Goal: Task Accomplishment & Management: Manage account settings

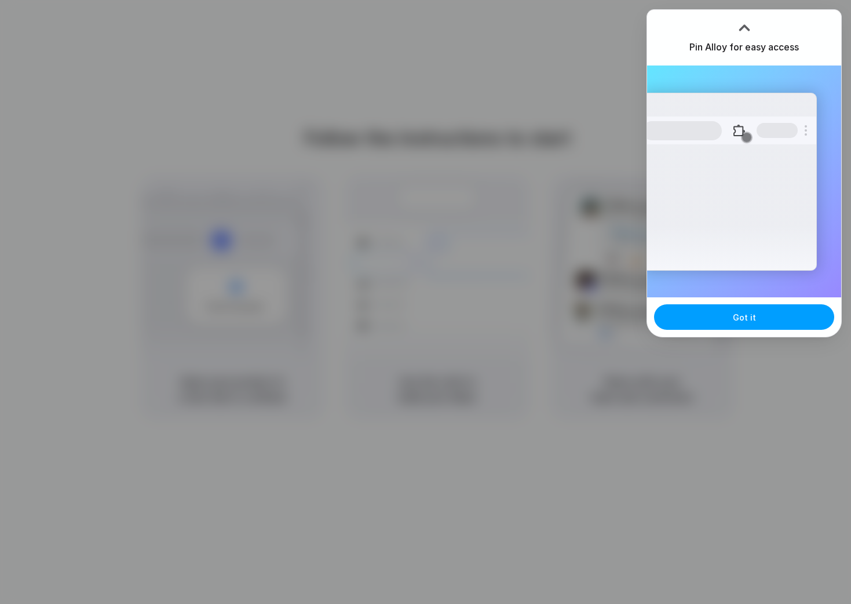
click at [779, 320] on button "Got it" at bounding box center [744, 316] width 180 height 25
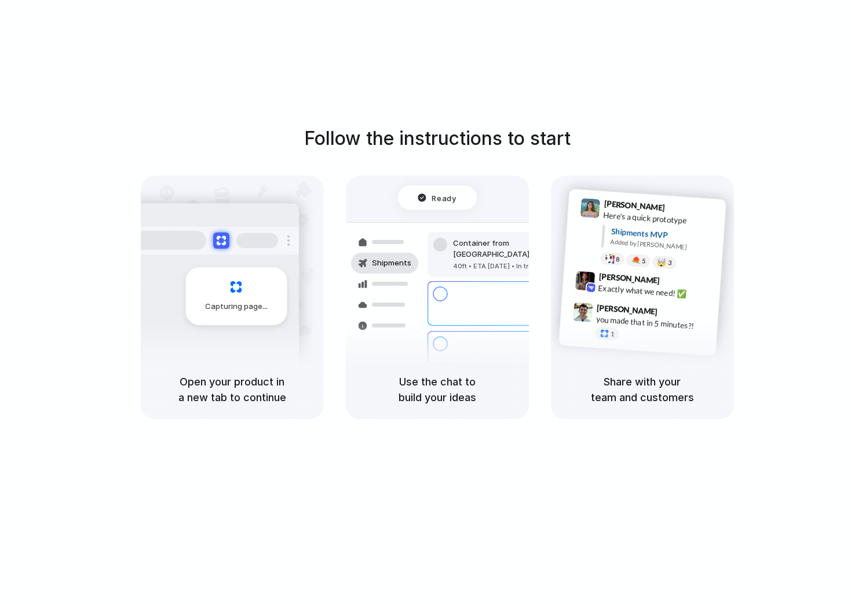
click at [448, 473] on div "Follow the instructions to start Capturing page Open your product in a new tab …" at bounding box center [437, 313] width 874 height 627
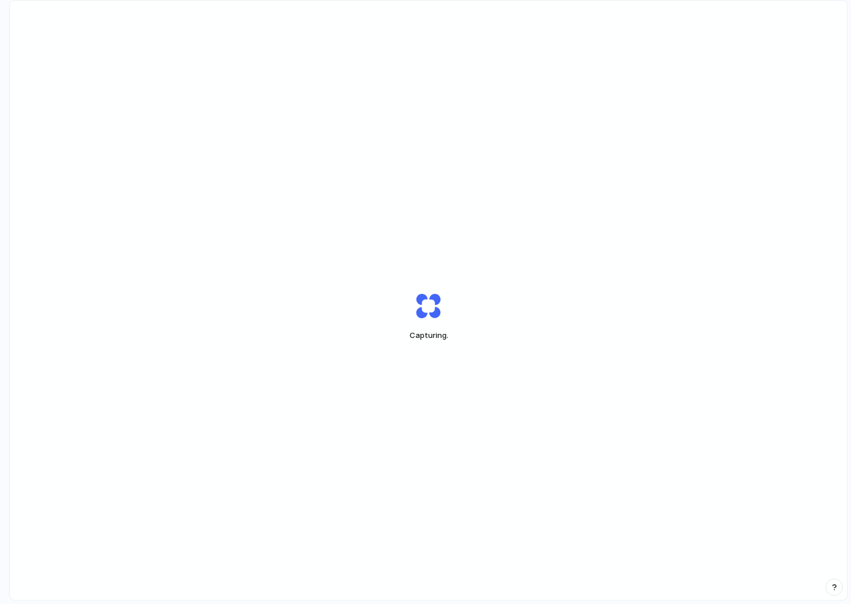
click at [436, 337] on span "Capturing ." at bounding box center [429, 336] width 78 height 12
click at [436, 337] on span "Opening" at bounding box center [429, 336] width 78 height 12
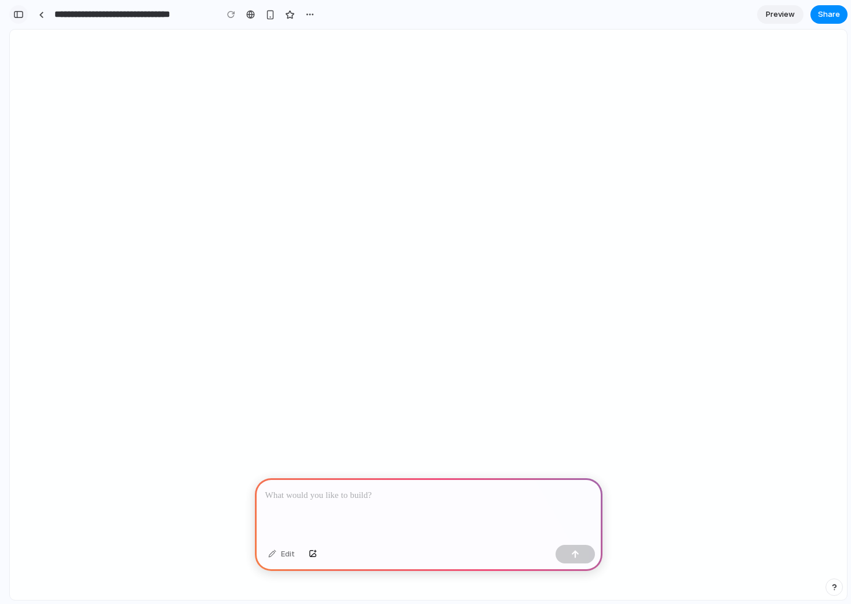
click at [15, 17] on div "button" at bounding box center [18, 14] width 10 height 8
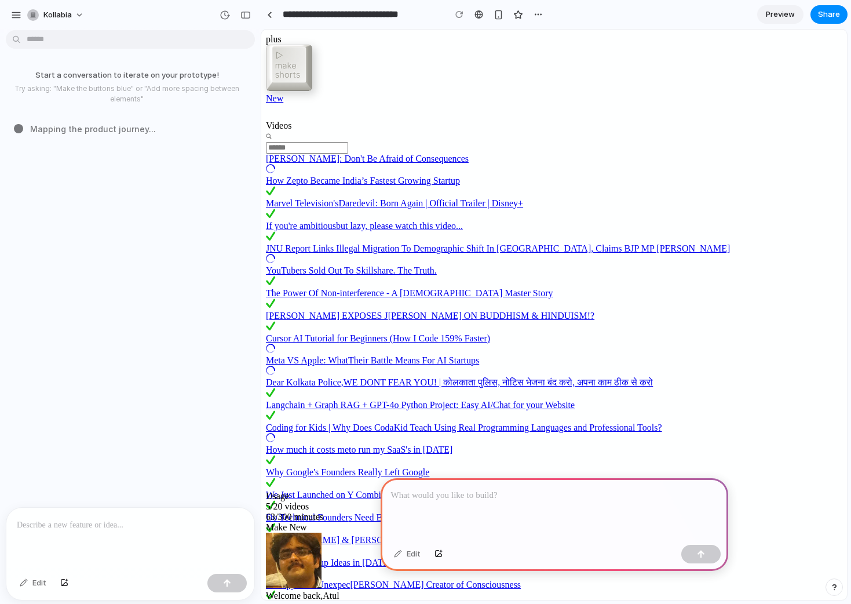
scroll to position [25, 0]
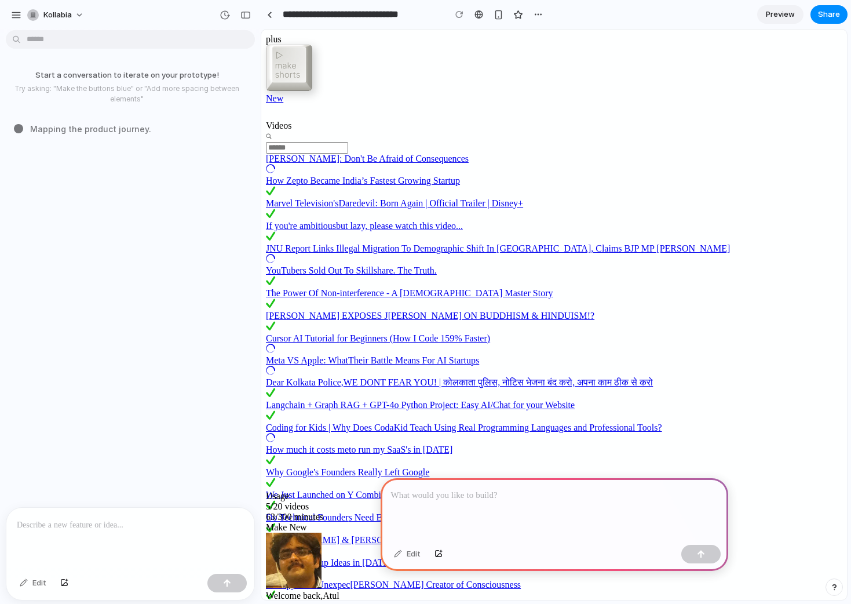
click at [791, 532] on div "Welcome back, Atul" at bounding box center [554, 572] width 576 height 80
click at [807, 532] on div "Welcome back, Atul" at bounding box center [554, 572] width 576 height 80
click at [275, 601] on icon at bounding box center [270, 605] width 9 height 9
click at [459, 520] on div at bounding box center [555, 509] width 348 height 62
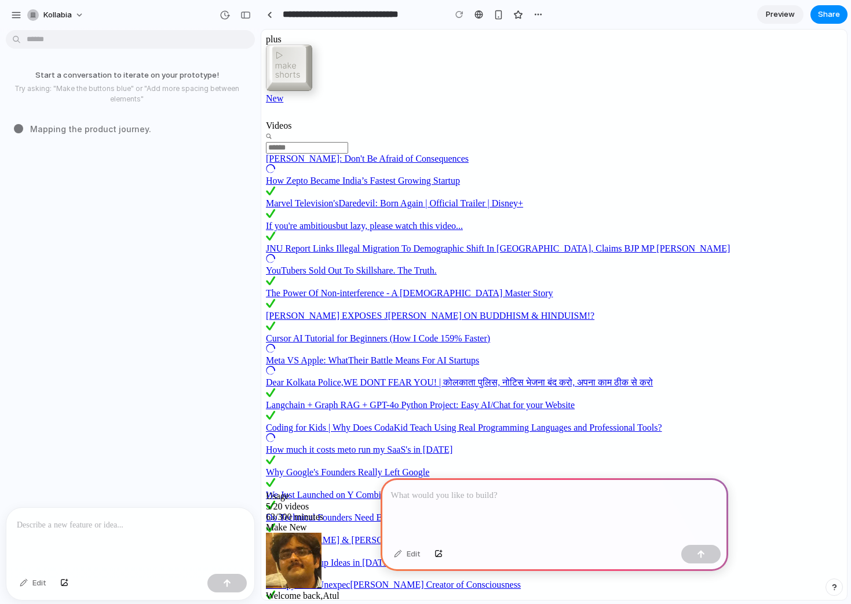
click at [317, 602] on span "The Future of AI Is Amazing" at bounding box center [319, 607] width 107 height 10
click at [350, 579] on span "ted Creator of Consciousness" at bounding box center [435, 584] width 171 height 10
click at [321, 557] on span "Software Startup Ideas in 2024 | SaaS" at bounding box center [341, 562] width 151 height 10
click at [81, 127] on span "Assembling puzzle pieces ..." at bounding box center [87, 129] width 114 height 12
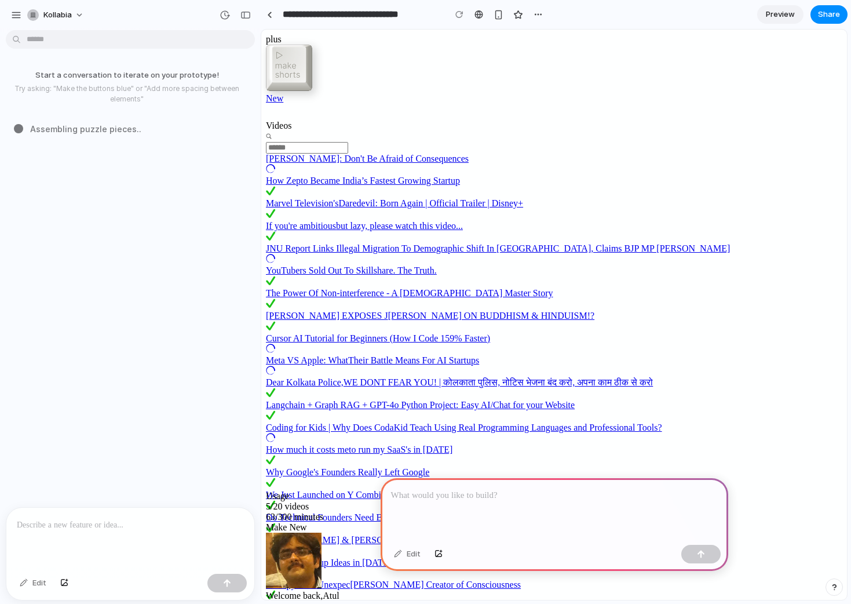
click at [339, 590] on span "Atul" at bounding box center [331, 595] width 16 height 10
click at [796, 532] on div "Welcome back, Atul" at bounding box center [554, 572] width 576 height 80
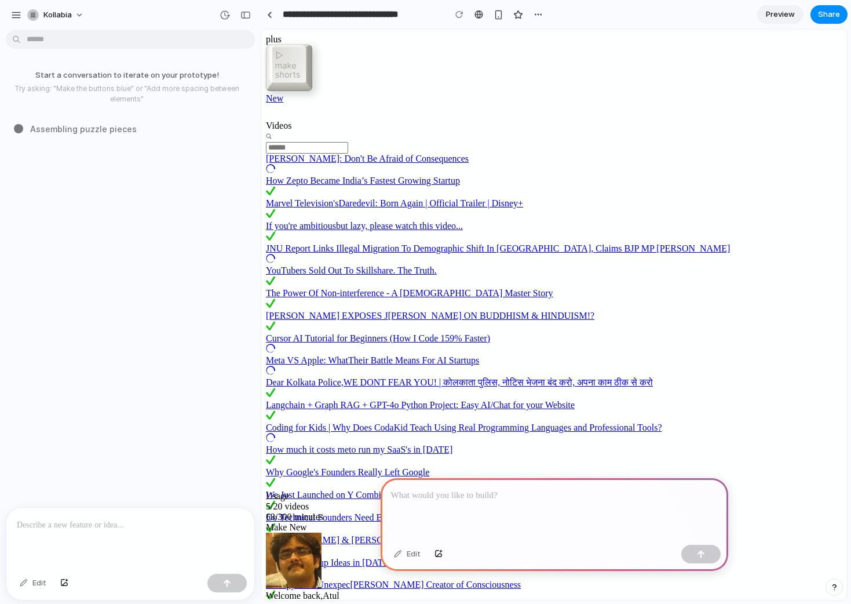
click at [796, 532] on div "Welcome back, Atul" at bounding box center [554, 572] width 576 height 80
click at [396, 546] on div "Edit" at bounding box center [407, 554] width 38 height 19
click at [469, 531] on div at bounding box center [555, 509] width 348 height 62
click at [115, 534] on div at bounding box center [130, 537] width 248 height 61
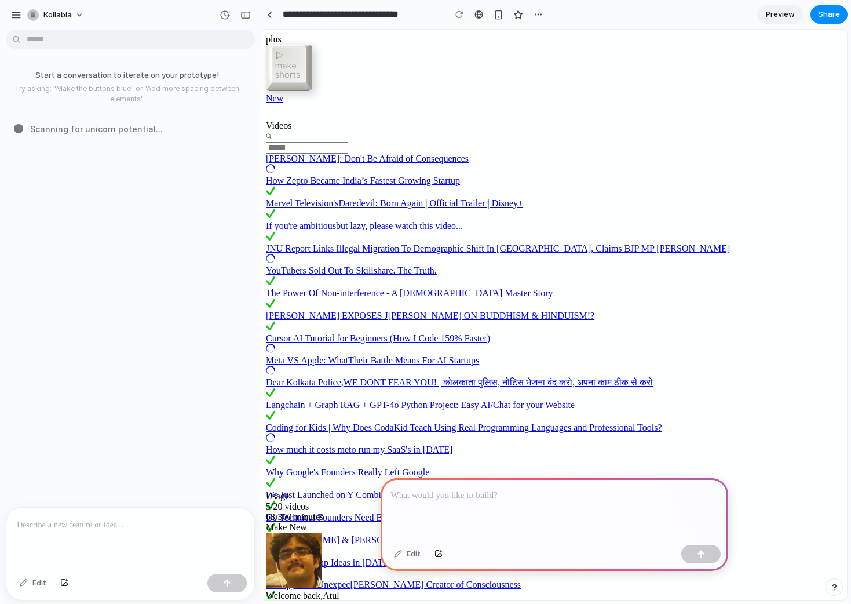
scroll to position [25, 0]
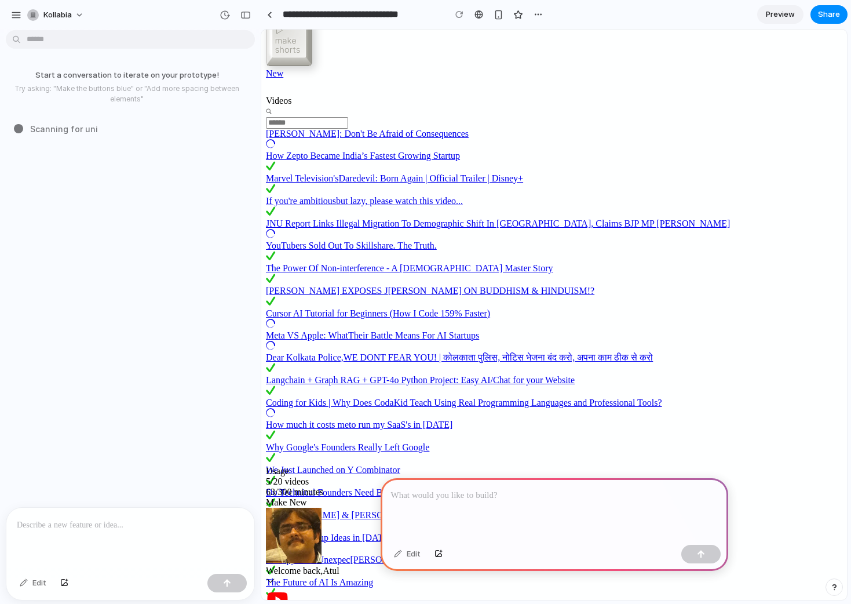
click at [56, 35] on html "**********" at bounding box center [425, 302] width 851 height 604
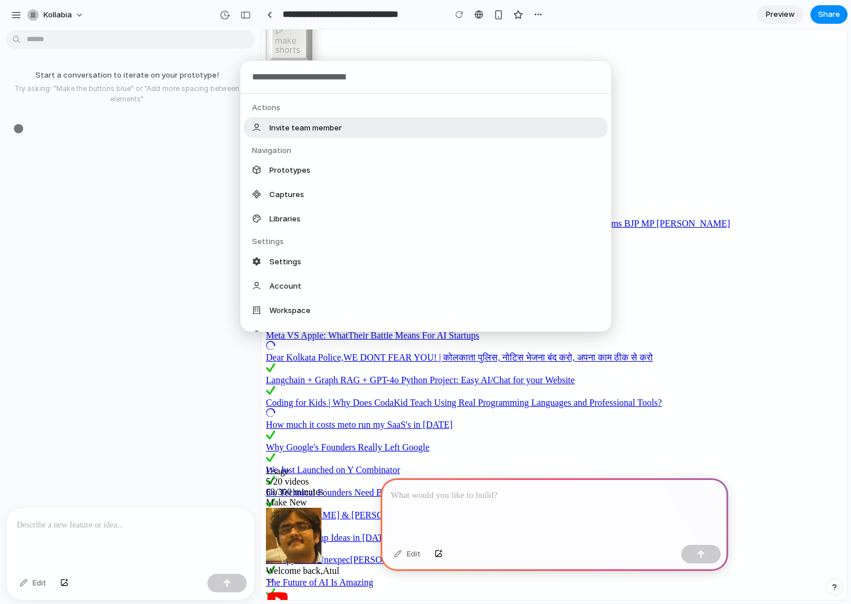
click at [68, 12] on div "Actions Invite team member Navigation Prototypes Captures Libraries Settings Se…" at bounding box center [425, 302] width 851 height 604
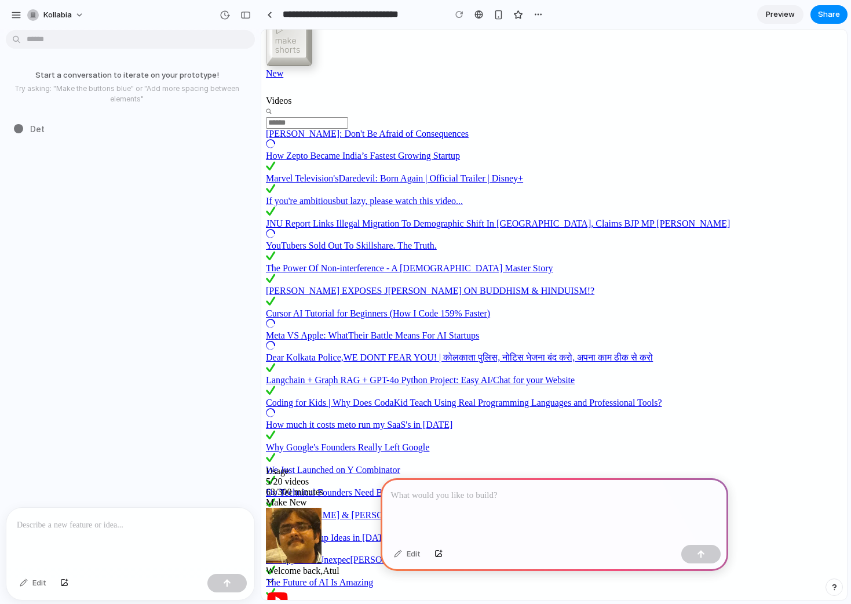
click at [68, 12] on span "kollabia" at bounding box center [57, 15] width 28 height 12
click at [65, 45] on span "Settings" at bounding box center [59, 41] width 32 height 12
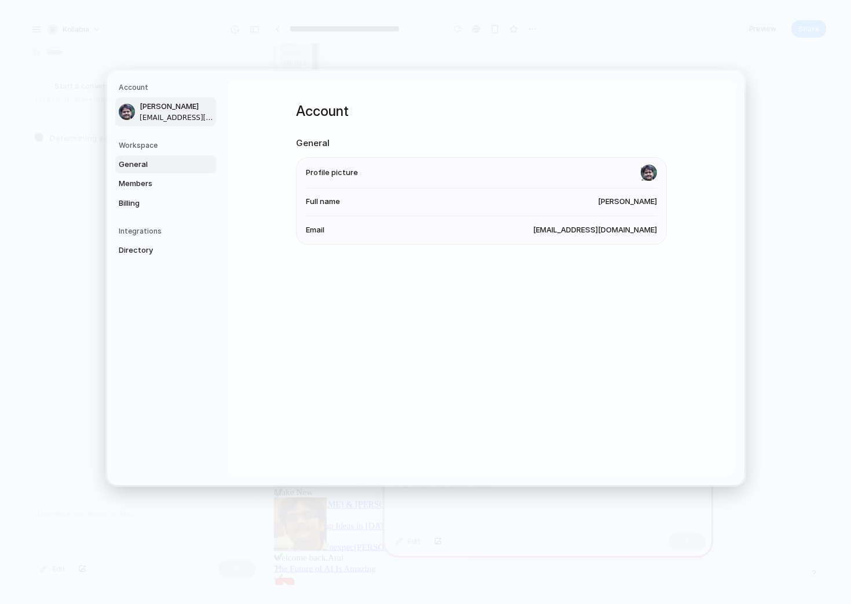
click at [156, 163] on span "General" at bounding box center [156, 164] width 74 height 12
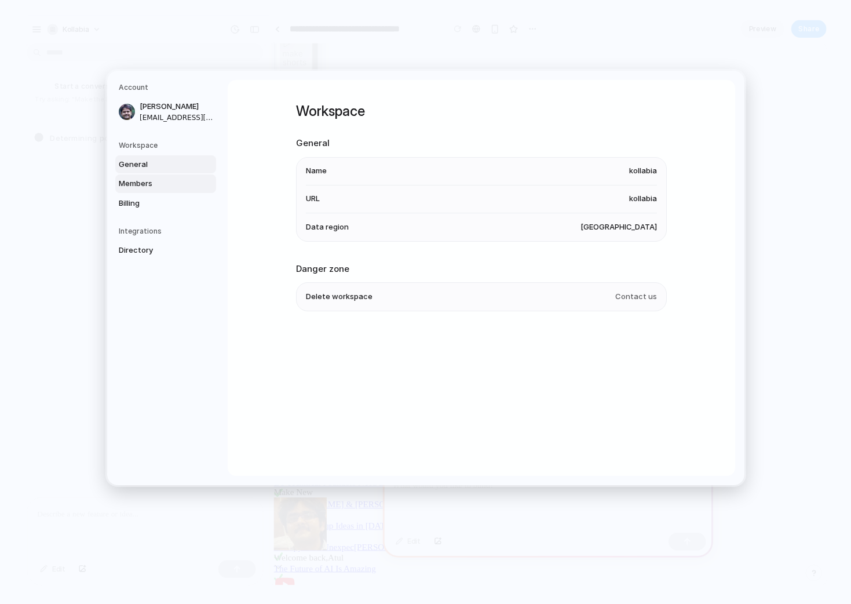
click at [159, 186] on span "Members" at bounding box center [156, 184] width 74 height 12
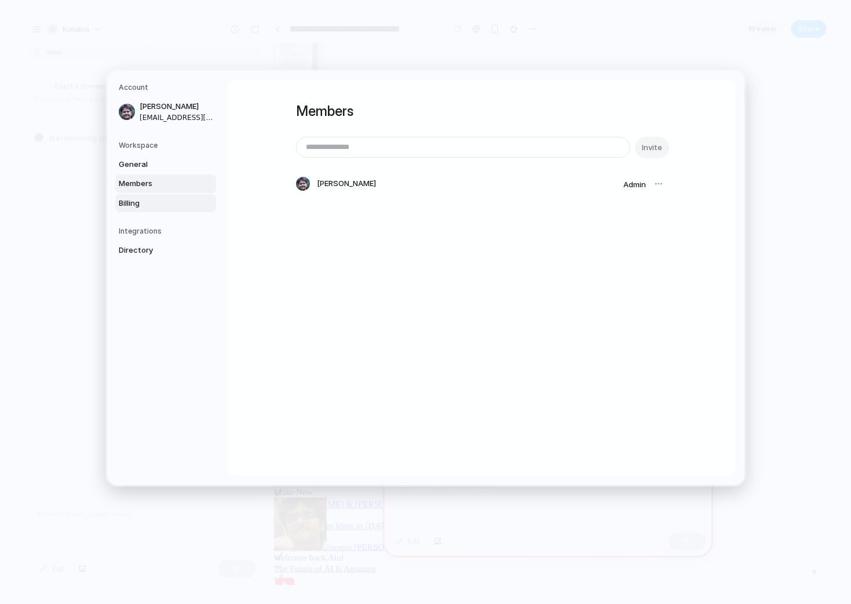
click at [159, 208] on span "Billing" at bounding box center [156, 203] width 74 height 12
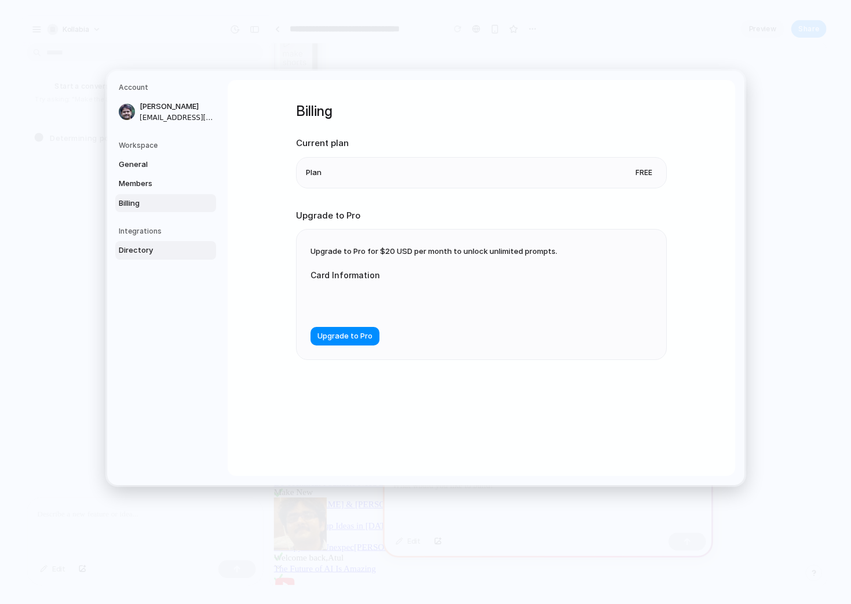
click at [151, 249] on span "Directory" at bounding box center [156, 250] width 74 height 12
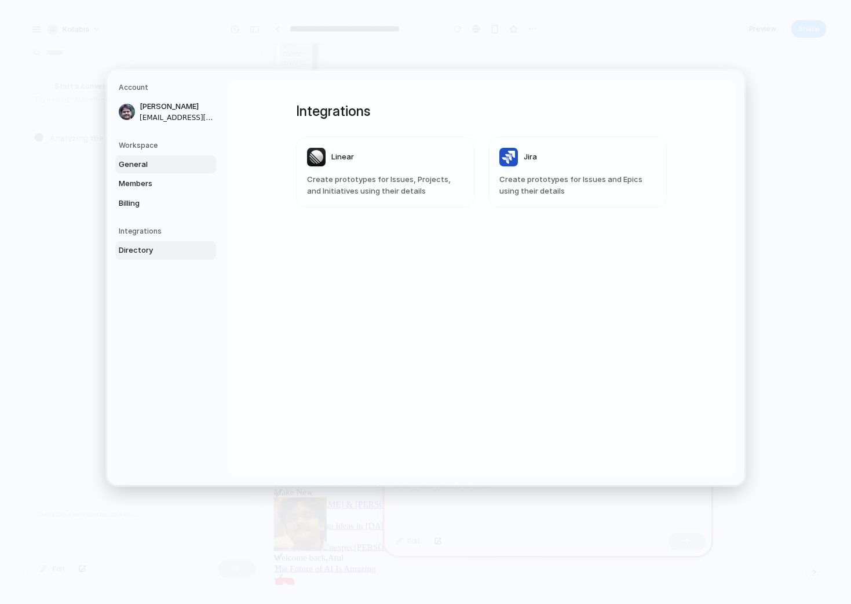
click at [142, 160] on span "General" at bounding box center [156, 164] width 74 height 12
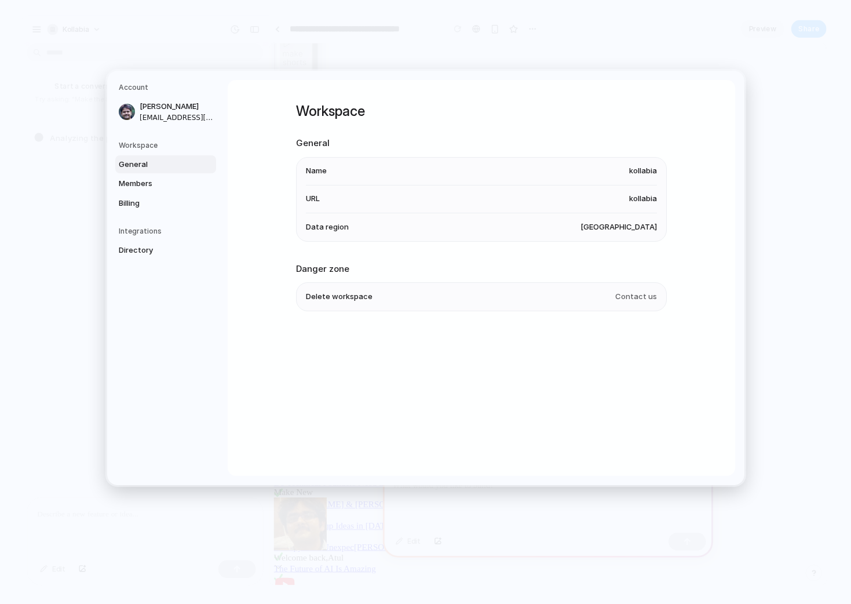
click at [568, 72] on div "Account Atul Shukla atul@kollabia.com Workspace General Members Billing Integra…" at bounding box center [425, 278] width 637 height 414
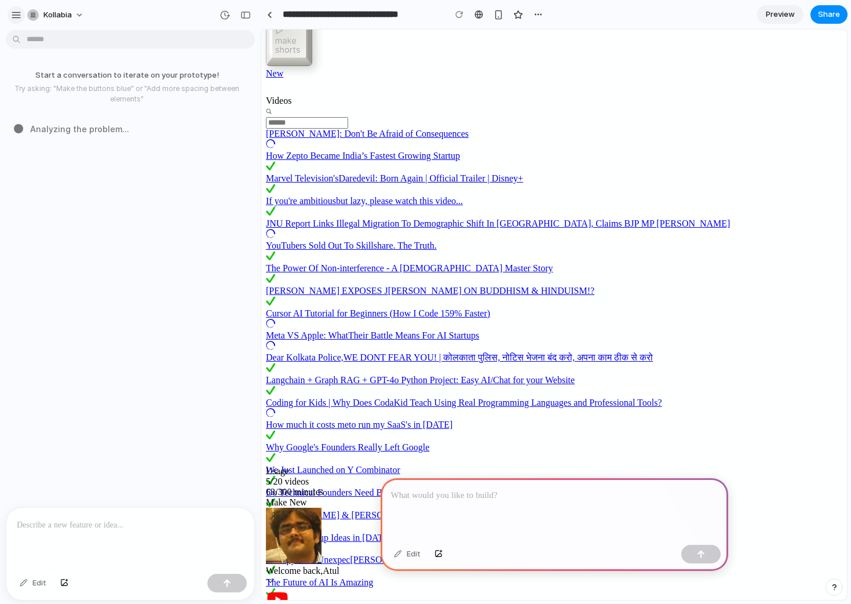
click at [20, 18] on div "button" at bounding box center [16, 15] width 10 height 10
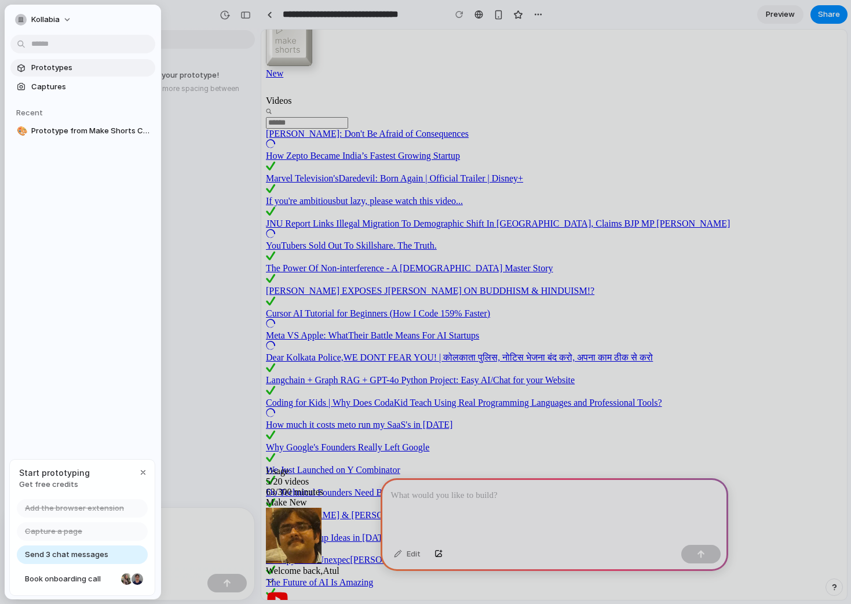
click at [56, 70] on span "Prototypes" at bounding box center [90, 68] width 119 height 12
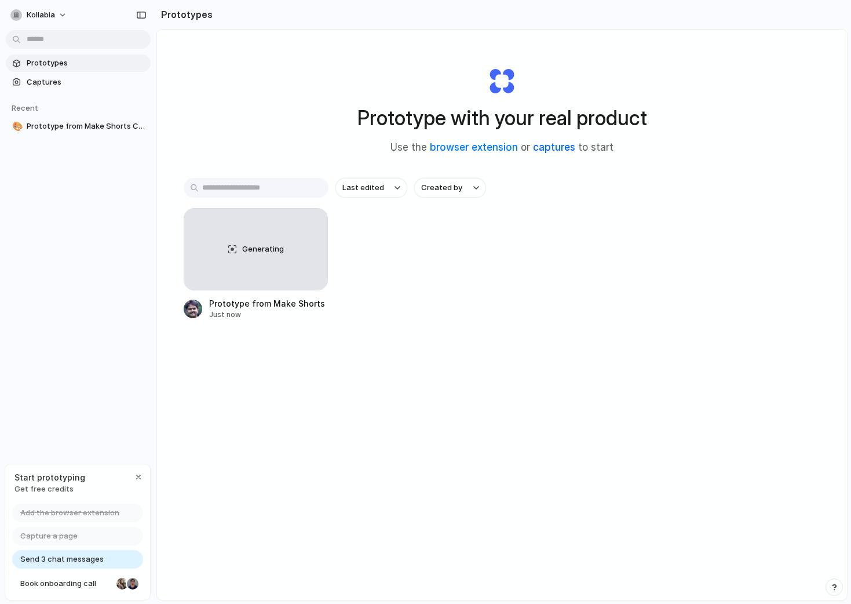
click at [539, 147] on link "captures" at bounding box center [554, 147] width 42 height 12
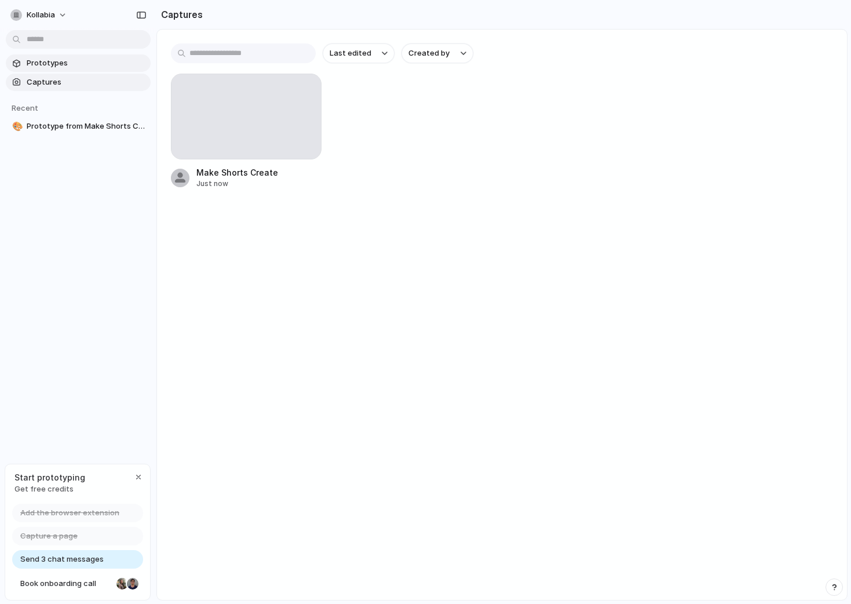
click at [53, 61] on span "Prototypes" at bounding box center [86, 63] width 119 height 12
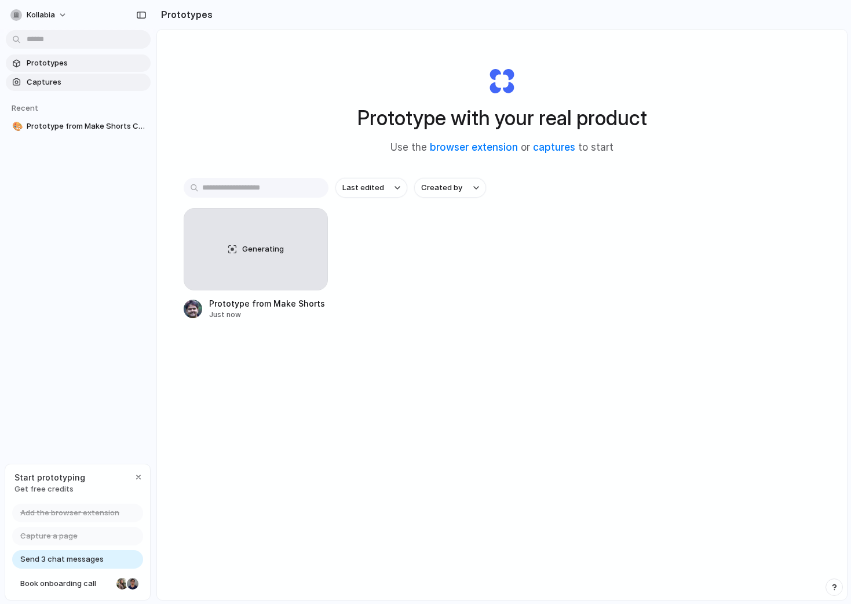
click at [55, 81] on span "Captures" at bounding box center [86, 82] width 119 height 12
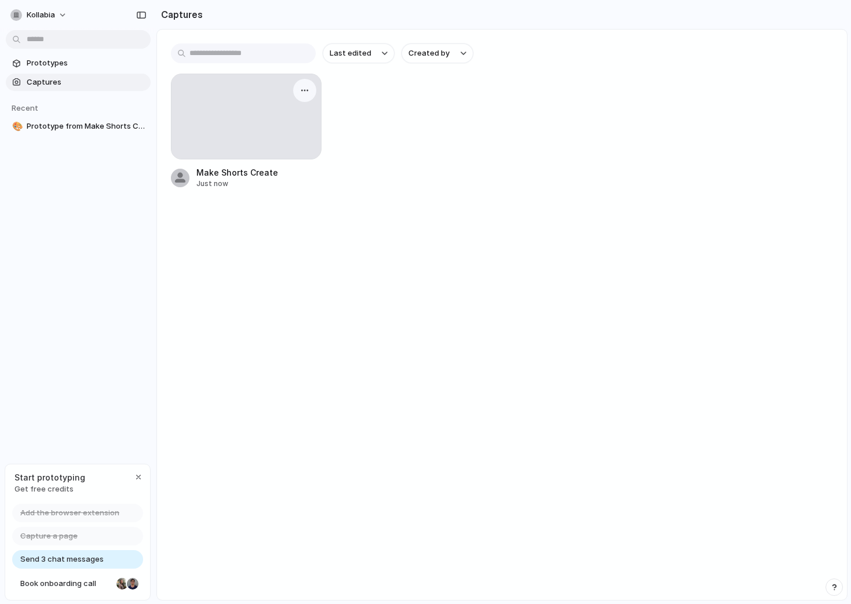
click at [231, 118] on div at bounding box center [245, 116] width 149 height 85
click at [267, 125] on div at bounding box center [245, 116] width 149 height 85
click at [71, 123] on span "Prototype from Make Shorts Create" at bounding box center [86, 126] width 119 height 12
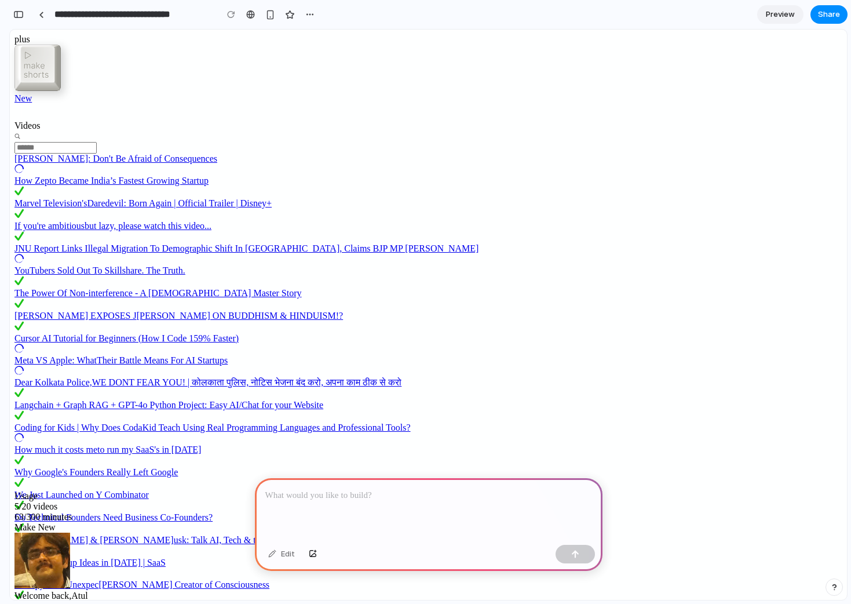
click at [361, 507] on div at bounding box center [429, 509] width 348 height 62
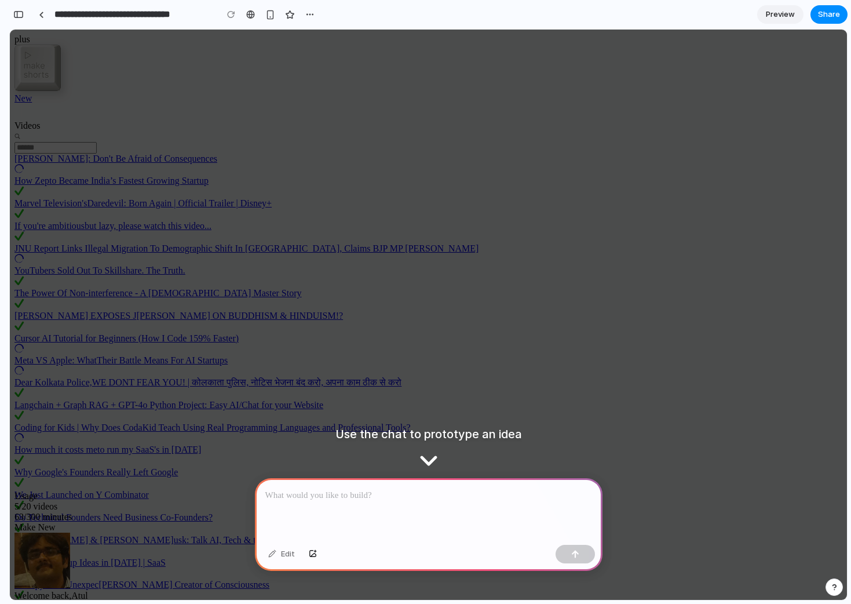
click at [451, 529] on div at bounding box center [429, 509] width 348 height 62
click at [430, 503] on div at bounding box center [429, 509] width 348 height 62
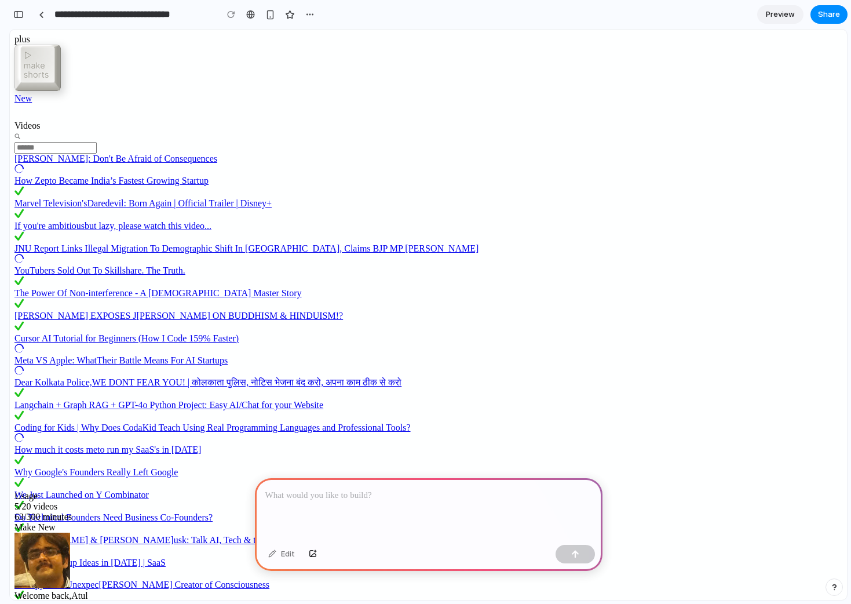
click at [363, 503] on div at bounding box center [429, 509] width 348 height 62
click at [557, 558] on button "button" at bounding box center [575, 554] width 39 height 19
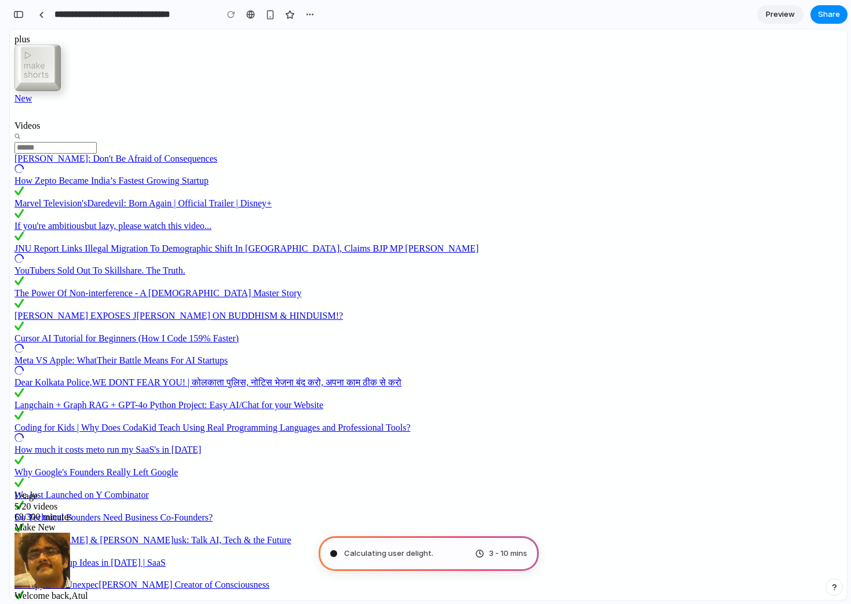
click at [429, 554] on span "Calculating user delight ." at bounding box center [388, 553] width 89 height 12
click at [394, 550] on span "Calculating user delight" at bounding box center [387, 553] width 87 height 12
click at [21, 17] on div "button" at bounding box center [18, 14] width 10 height 8
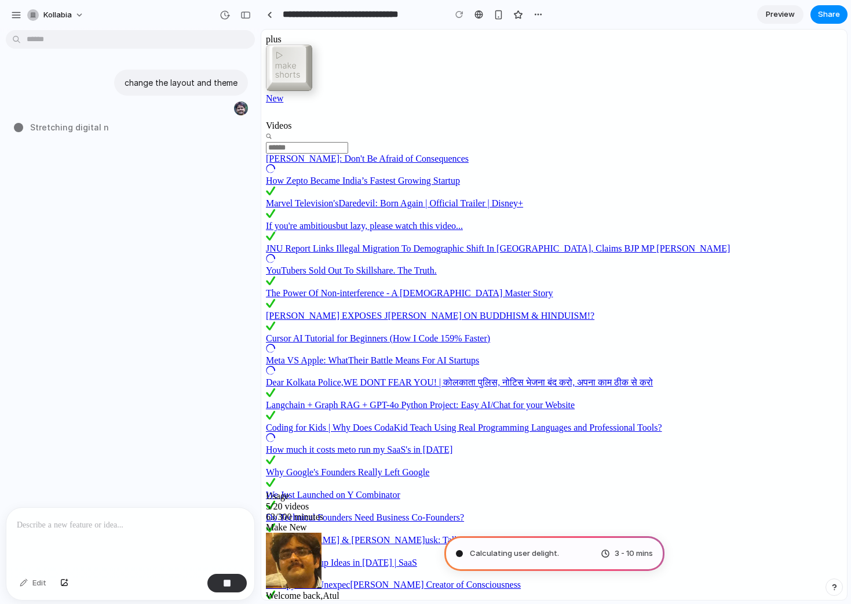
click at [144, 223] on div "change the layout and theme Stretching digital n" at bounding box center [127, 271] width 254 height 472
click at [144, 223] on div "change the layout and theme Stretching digital neurons" at bounding box center [127, 271] width 254 height 472
click at [56, 21] on button "kollabia" at bounding box center [56, 15] width 67 height 19
click at [56, 21] on div "Settings Invite members Change theme Sign out" at bounding box center [425, 302] width 851 height 604
click at [56, 21] on button "kollabia" at bounding box center [56, 15] width 67 height 19
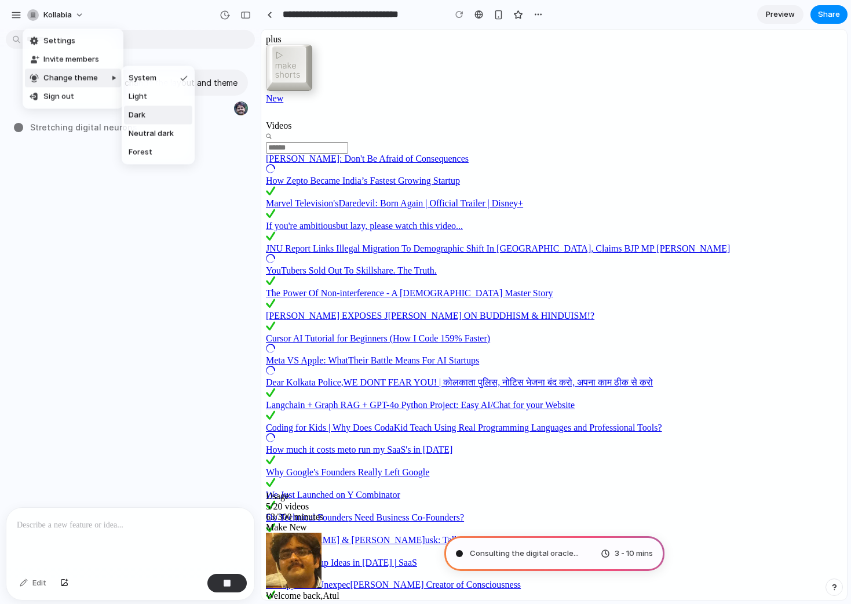
click at [145, 116] on span "Dark" at bounding box center [137, 115] width 17 height 12
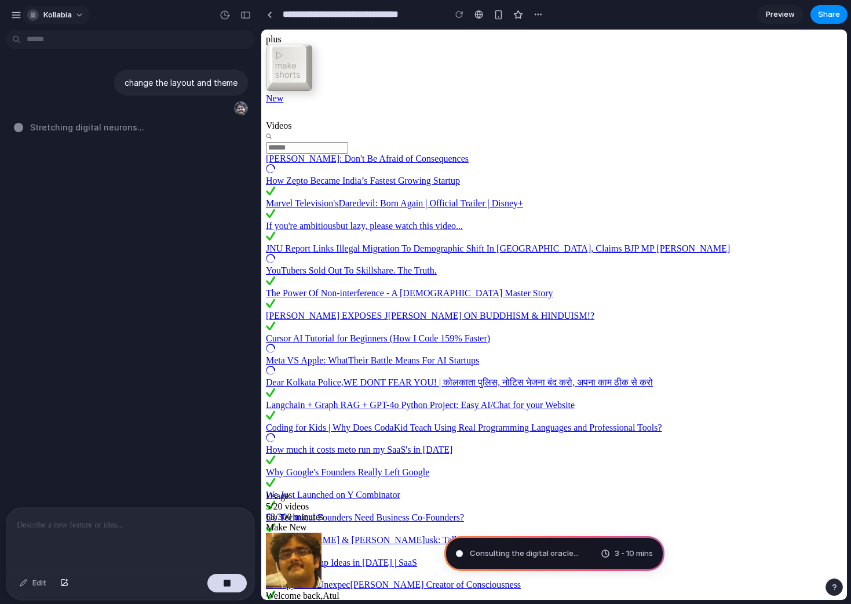
click at [62, 12] on span "kollabia" at bounding box center [57, 15] width 28 height 12
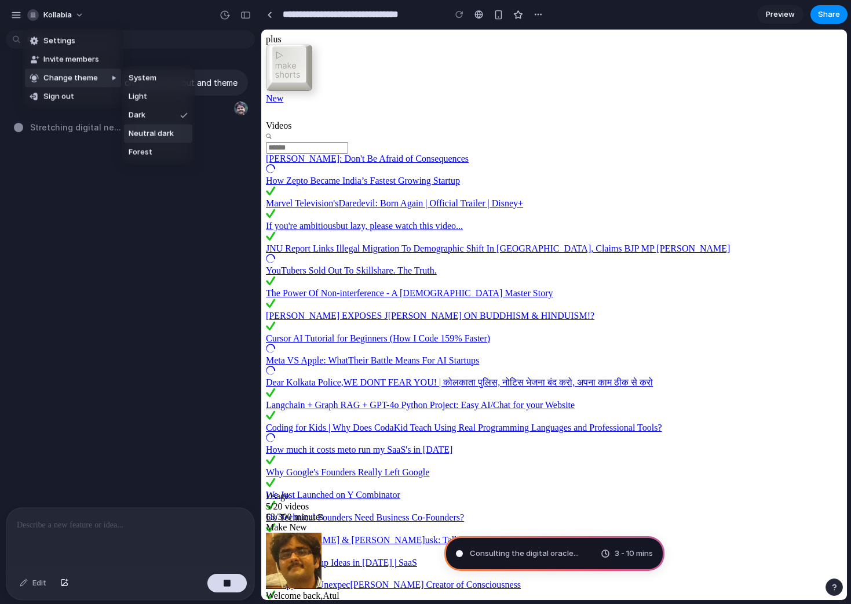
click at [167, 134] on span "Neutral dark" at bounding box center [151, 134] width 45 height 12
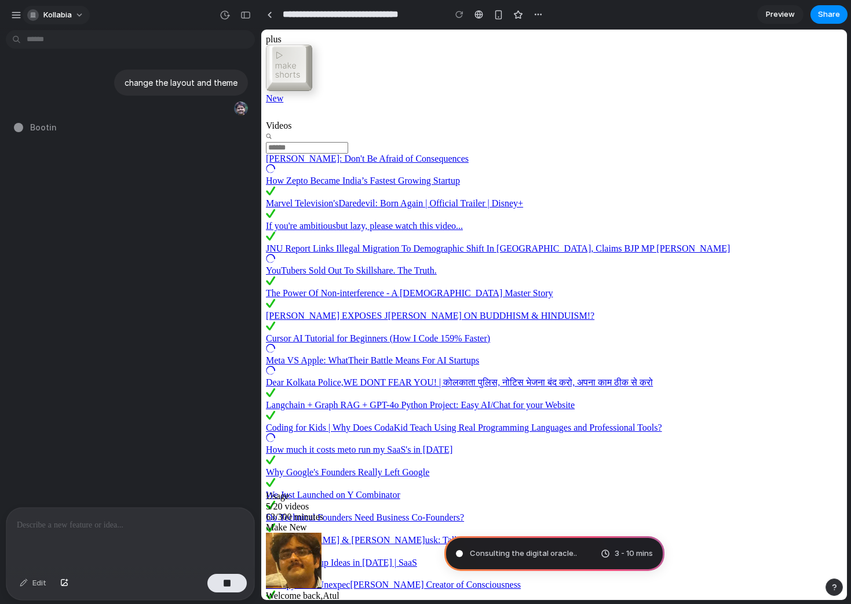
click at [74, 13] on button "kollabia" at bounding box center [56, 15] width 67 height 19
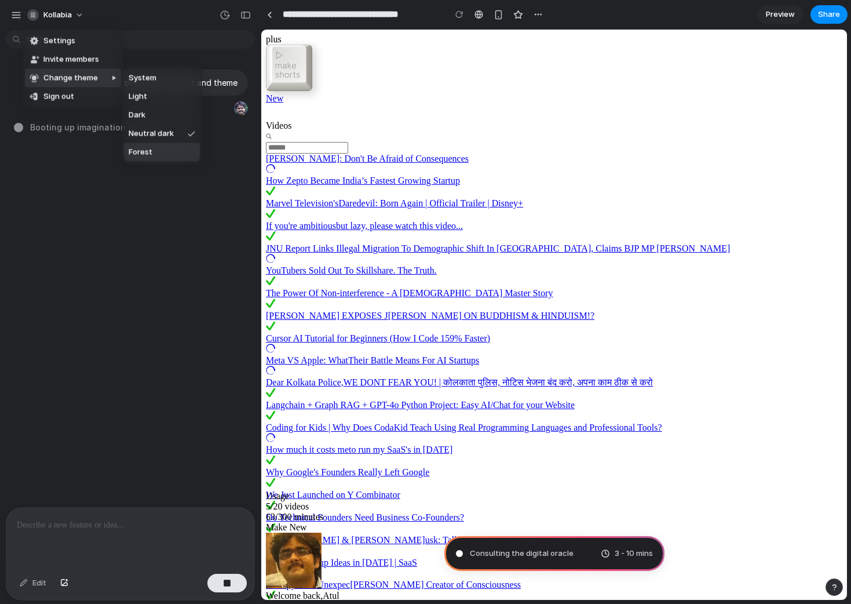
click at [141, 151] on span "Forest" at bounding box center [141, 153] width 24 height 12
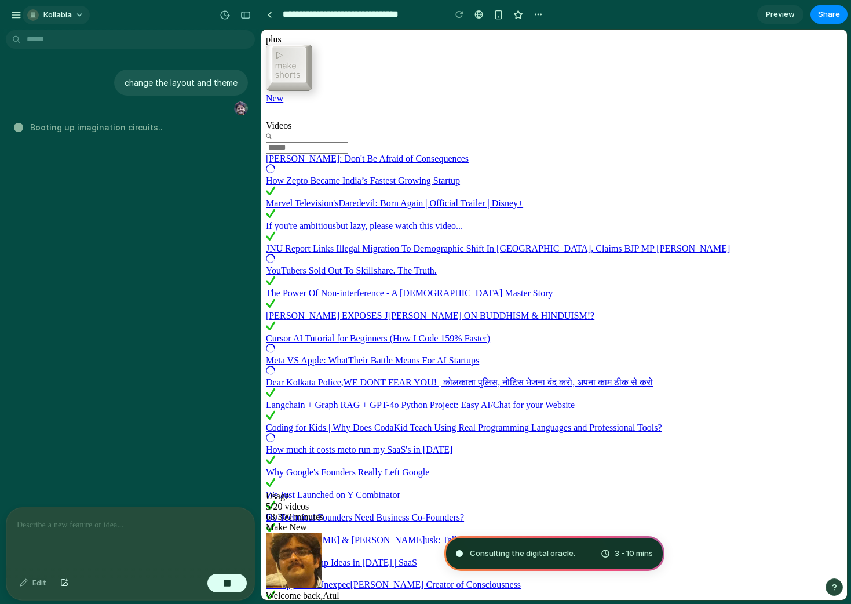
click at [67, 19] on span "kollabia" at bounding box center [57, 15] width 28 height 12
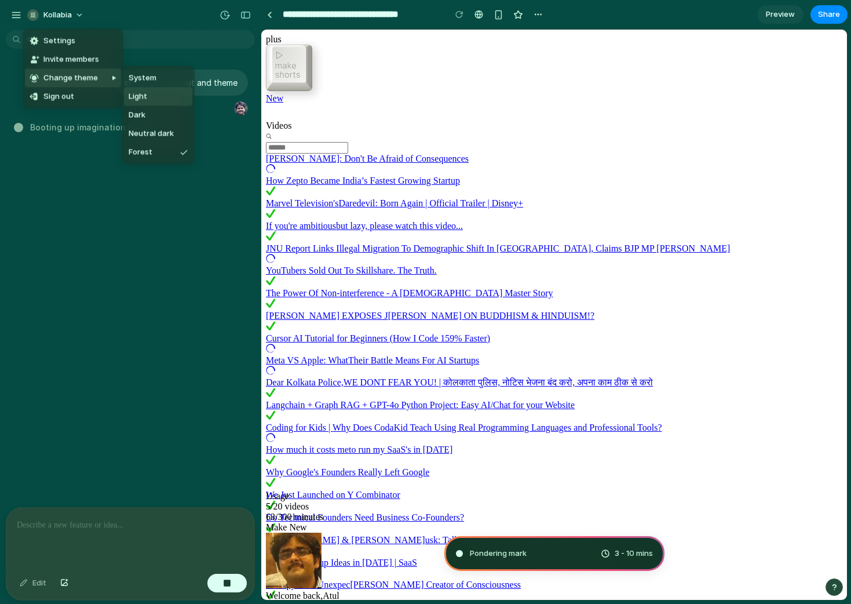
click at [150, 97] on li "Light" at bounding box center [158, 96] width 68 height 19
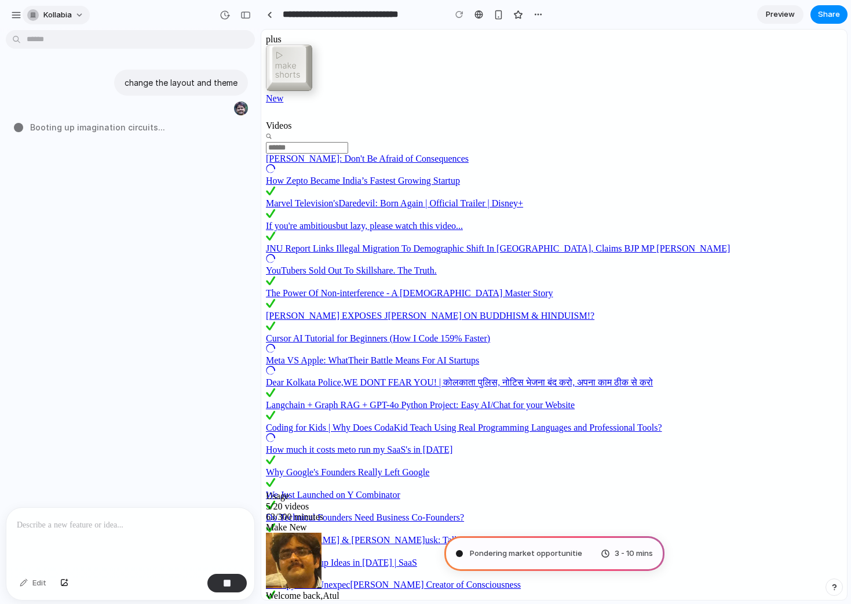
click at [50, 8] on button "kollabia" at bounding box center [56, 15] width 67 height 19
click at [69, 56] on span "Invite members" at bounding box center [71, 60] width 56 height 12
click at [61, 21] on button "kollabia" at bounding box center [56, 15] width 67 height 19
click at [72, 61] on span "Invite members" at bounding box center [71, 60] width 56 height 12
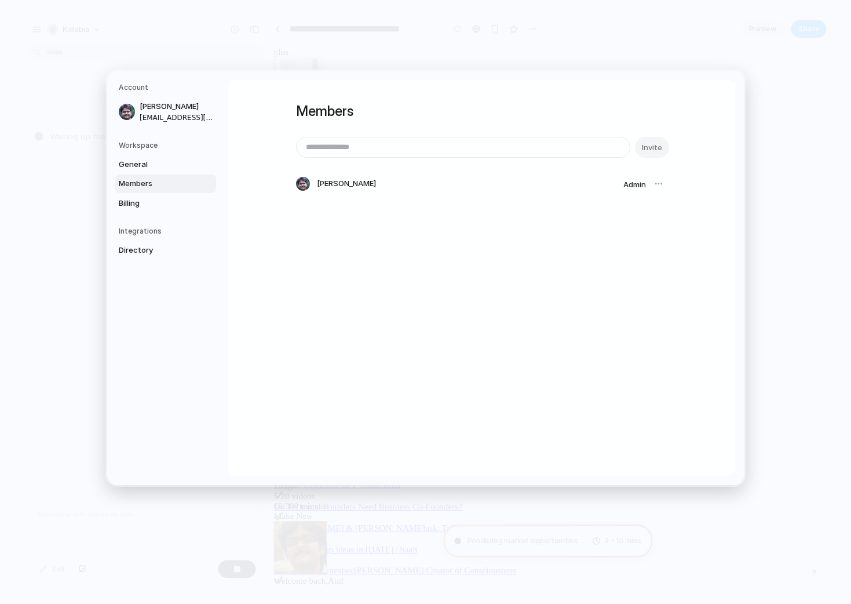
click at [326, 187] on span "Atul Shukla" at bounding box center [346, 184] width 59 height 12
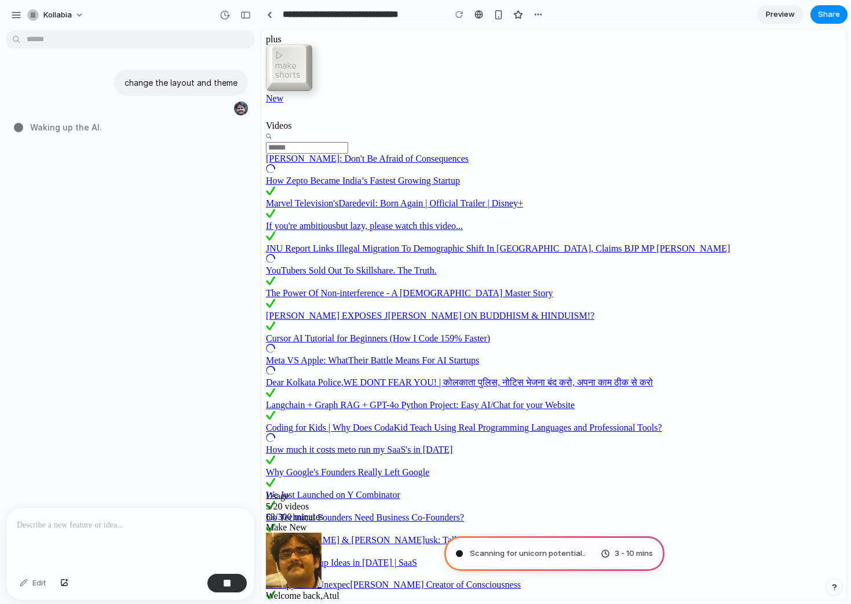
click at [128, 152] on div "change the layout and theme Waking up the AI ." at bounding box center [127, 271] width 254 height 472
click at [20, 12] on div "button" at bounding box center [16, 15] width 10 height 10
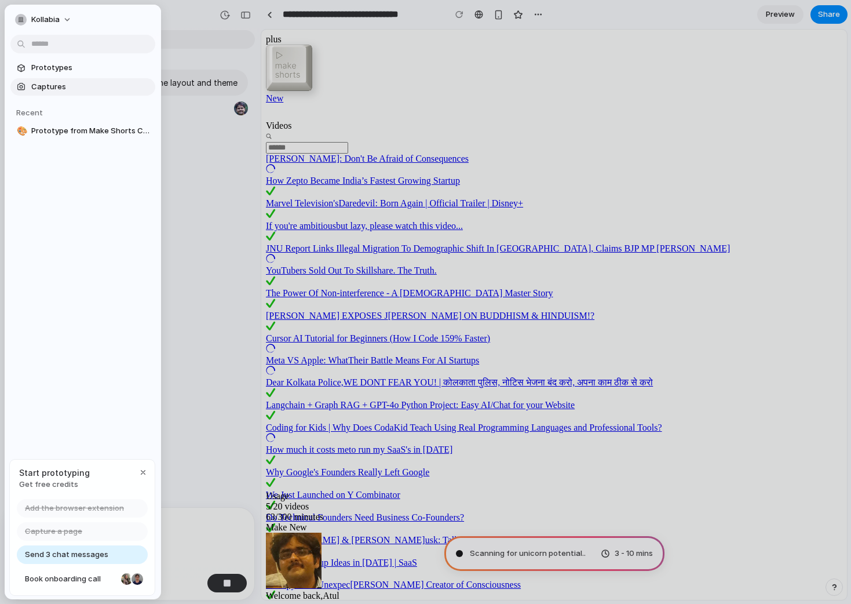
type input "**********"
click at [49, 44] on html "**********" at bounding box center [425, 302] width 851 height 604
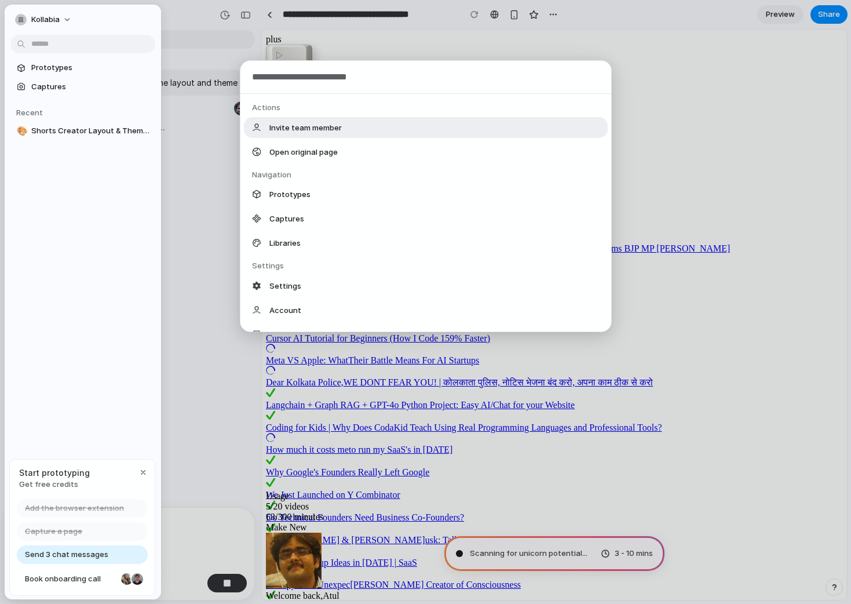
click at [53, 198] on div "Actions Invite team member Open original page Navigation Prototypes Captures Li…" at bounding box center [425, 302] width 851 height 604
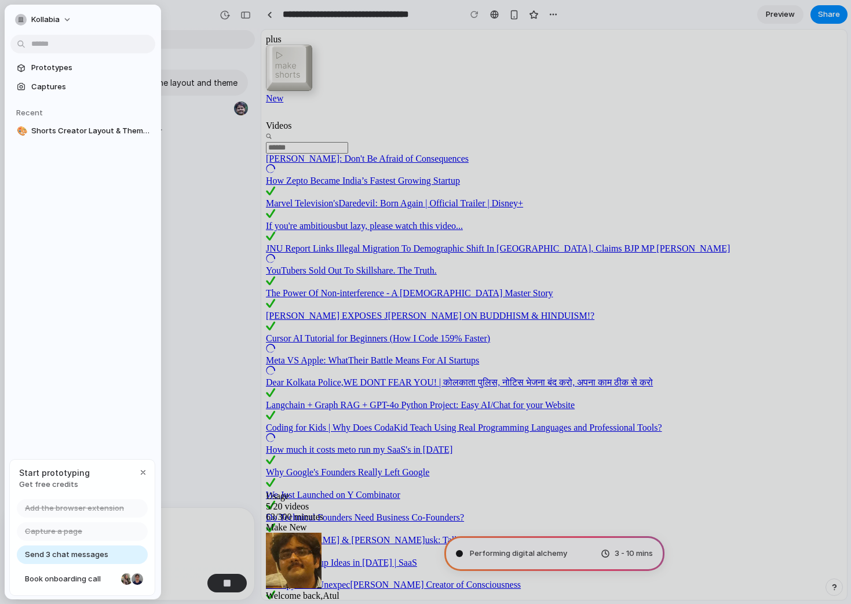
click at [82, 549] on span "Send 3 chat messages" at bounding box center [66, 555] width 83 height 12
click at [143, 469] on div "button" at bounding box center [142, 471] width 9 height 9
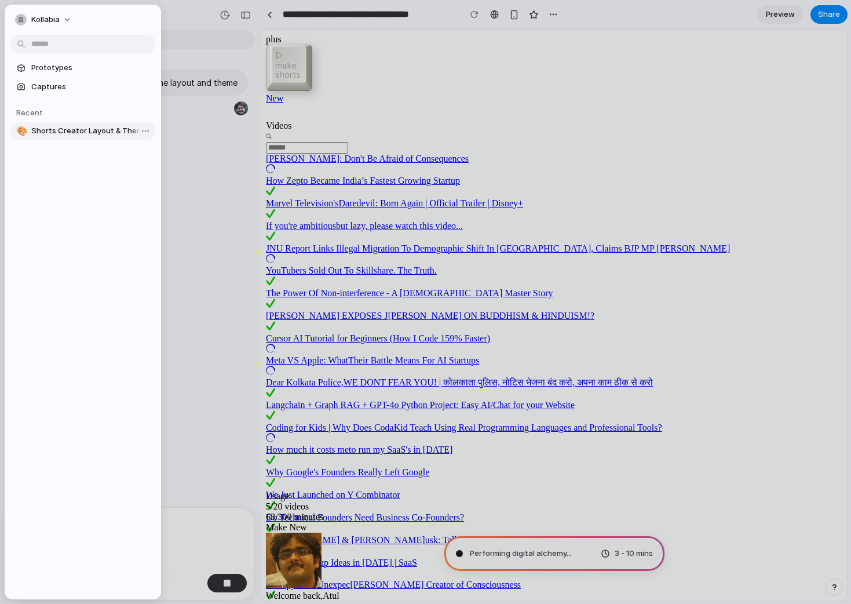
click at [52, 129] on span "Shorts Creator Layout & Theme Update" at bounding box center [90, 131] width 119 height 12
click at [206, 248] on div "change the layout and theme Unfurling the" at bounding box center [127, 271] width 254 height 472
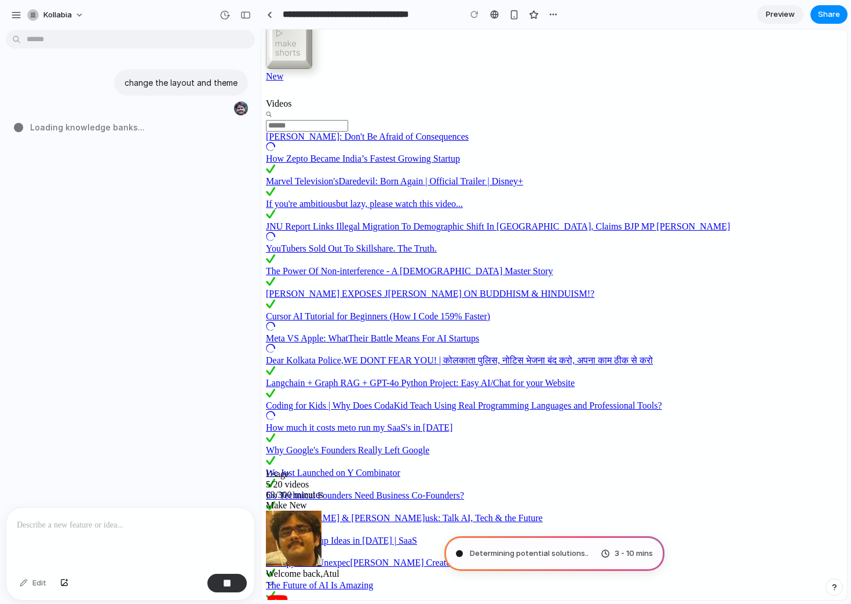
scroll to position [25, 0]
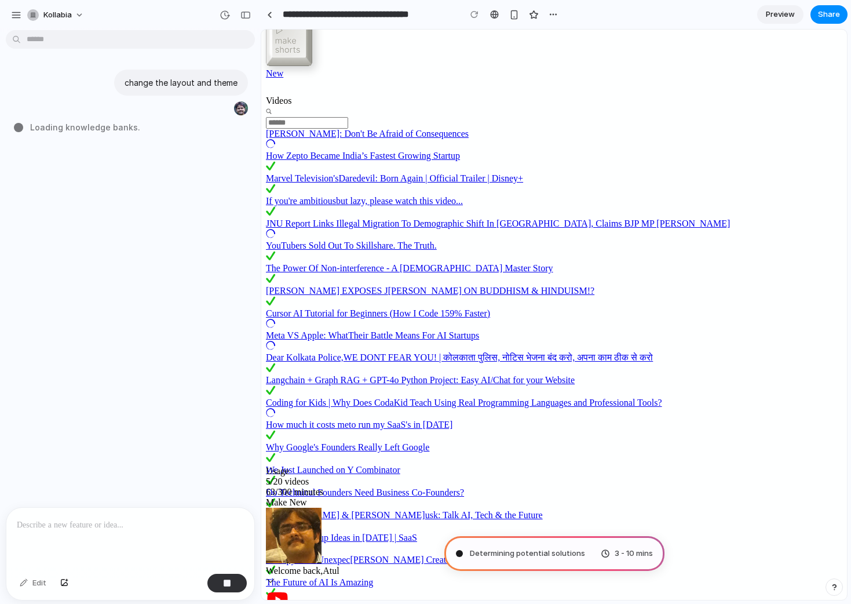
click at [345, 295] on span "[PERSON_NAME] EXPOSES J" at bounding box center [327, 291] width 122 height 10
click at [325, 286] on link "The Power Of Non-int erference - A Zen Master Story" at bounding box center [554, 274] width 576 height 23
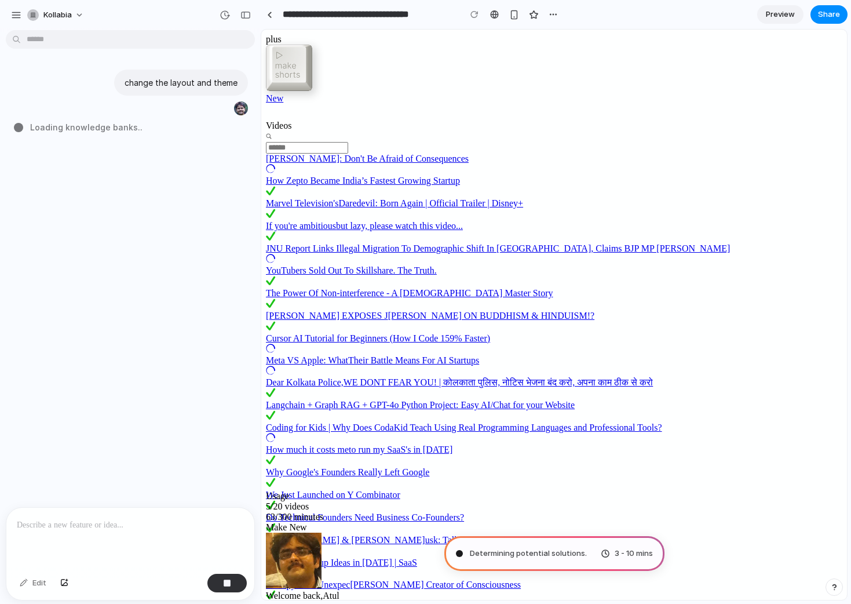
click at [328, 185] on span "How Zepto Became Ind" at bounding box center [310, 181] width 89 height 10
click at [325, 163] on span "OSHO: Don't Be Afraid of Consequences" at bounding box center [367, 159] width 203 height 10
click at [108, 536] on div at bounding box center [130, 537] width 248 height 61
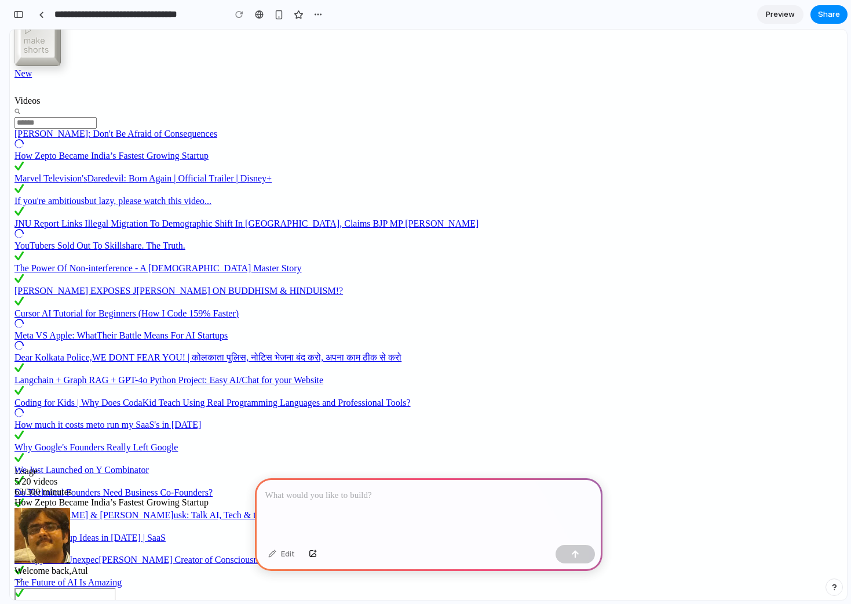
scroll to position [2024, 0]
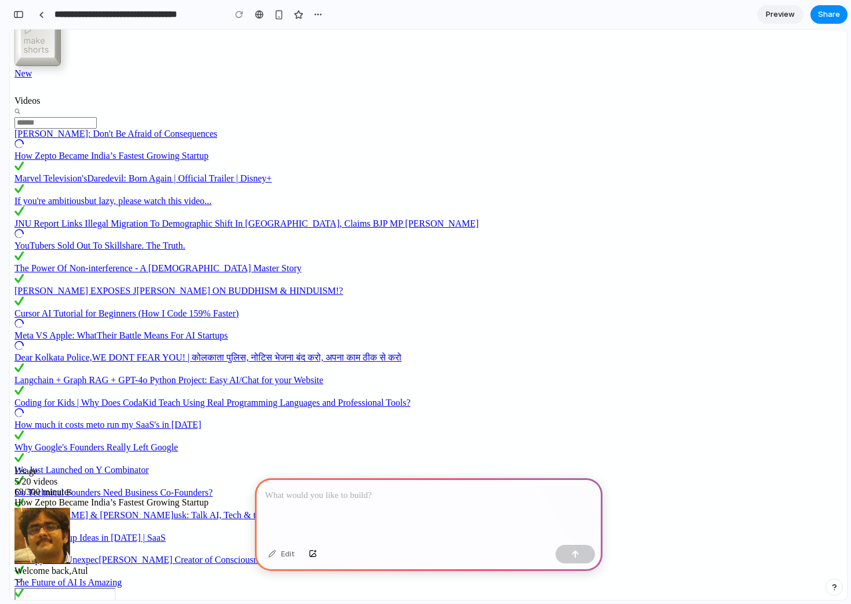
click at [352, 518] on div at bounding box center [429, 509] width 348 height 62
click at [283, 551] on div "Edit" at bounding box center [281, 554] width 38 height 19
click at [315, 552] on div "button" at bounding box center [313, 553] width 8 height 7
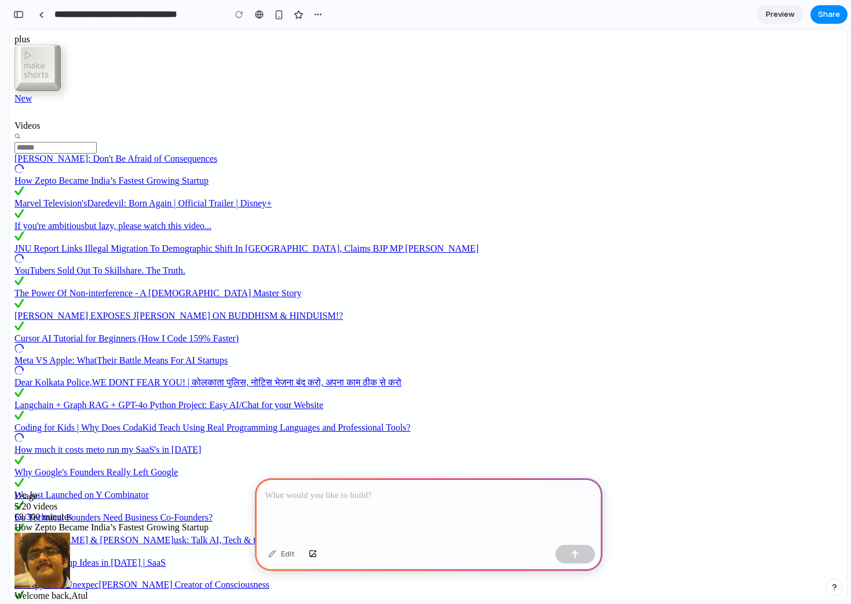
click at [101, 176] on link "OSHO: Don't Be Afraid of Consequences" at bounding box center [428, 165] width 828 height 22
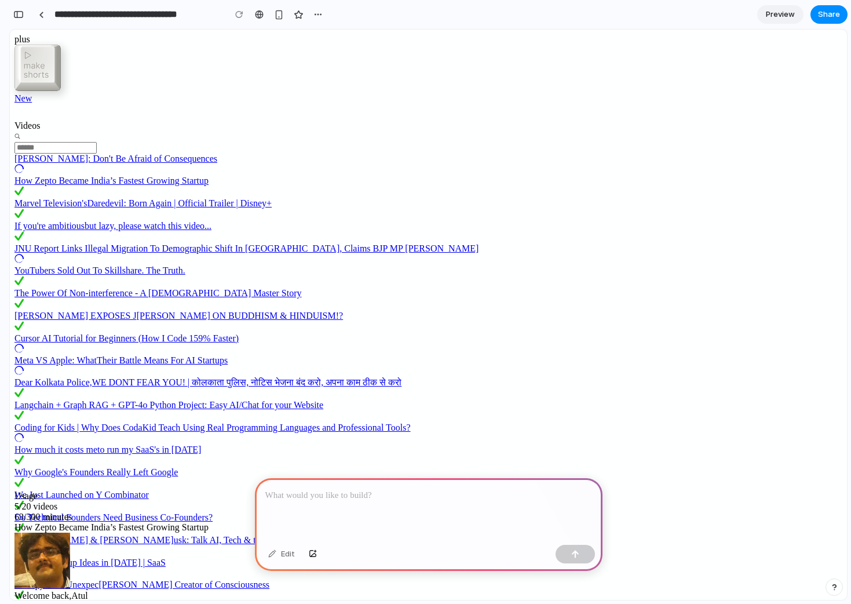
click at [94, 176] on link "OSHO: Don't Be Afraid of Consequences" at bounding box center [428, 165] width 828 height 22
click at [93, 185] on span "How Zepto Became Ind" at bounding box center [58, 181] width 89 height 10
click at [70, 163] on span "OSHO: Don't Be Afraid of Consequences" at bounding box center [115, 159] width 203 height 10
click at [103, 185] on span "ia’s Fastest Growing Startup" at bounding box center [155, 181] width 105 height 10
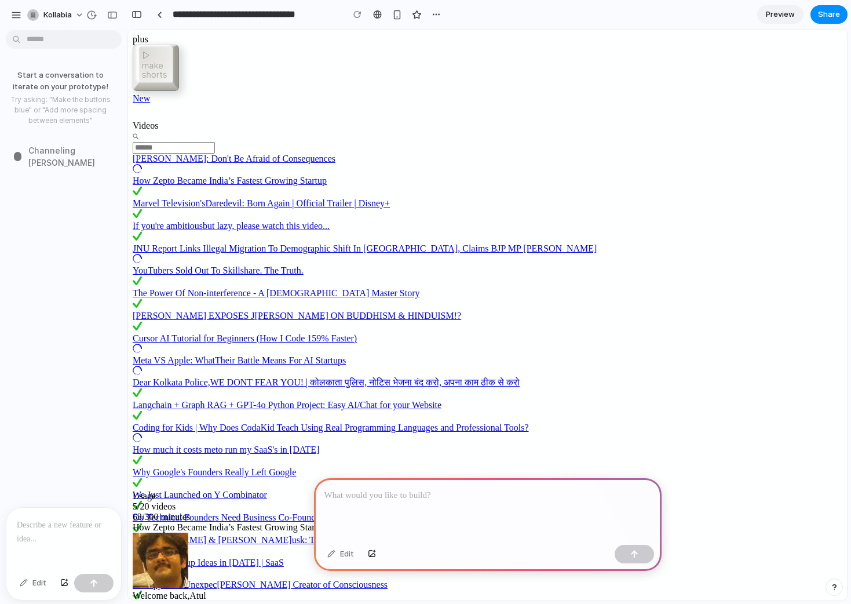
click at [63, 173] on div "Start a conversation to iterate on your prototype! Try asking: "Make the button…" at bounding box center [60, 271] width 120 height 472
click at [59, 153] on span "Channeling Steve Jobs .." at bounding box center [74, 156] width 93 height 24
click at [21, 12] on div "button" at bounding box center [16, 15] width 10 height 10
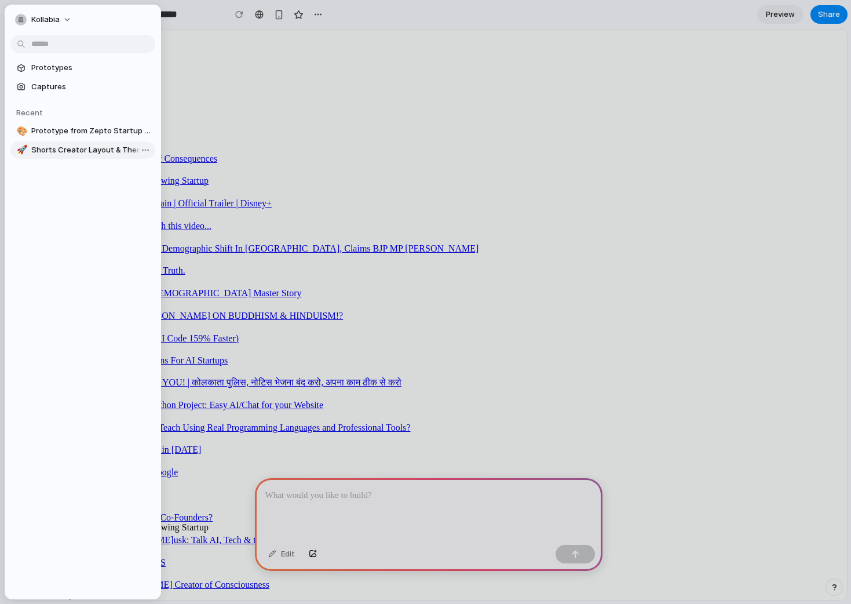
click at [78, 147] on span "Shorts Creator Layout & Theme Update" at bounding box center [90, 150] width 119 height 12
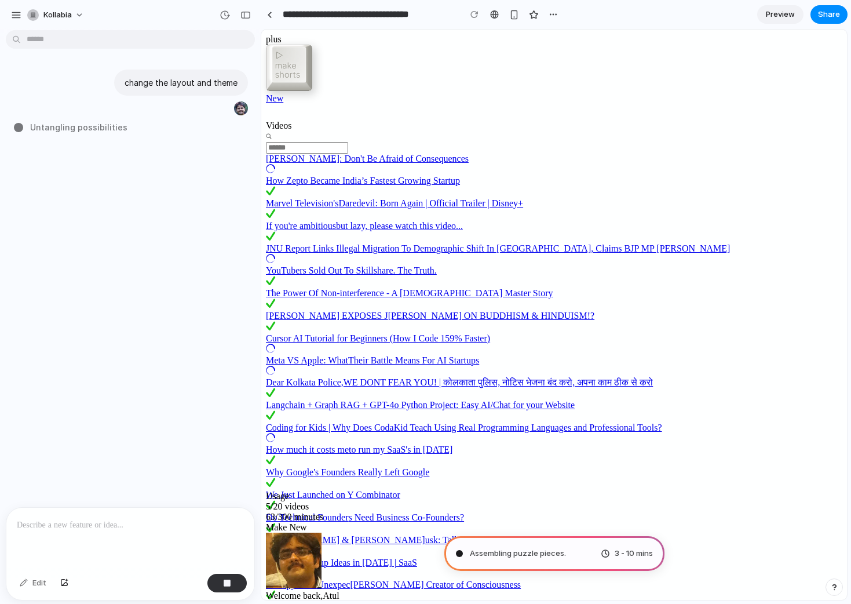
click at [107, 531] on p at bounding box center [130, 525] width 227 height 14
click at [154, 82] on p "change the layout and theme" at bounding box center [181, 82] width 113 height 12
copy div "change the layout and theme"
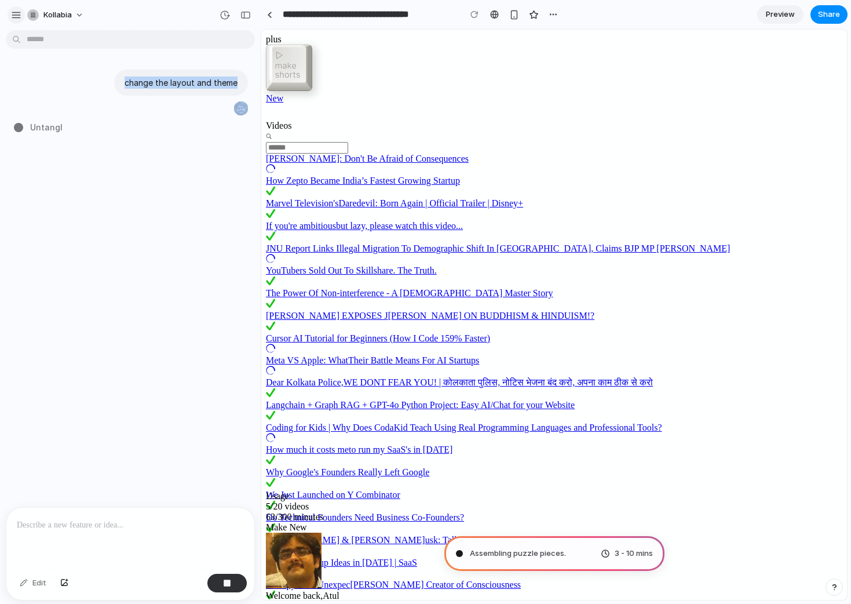
click at [15, 16] on div "button" at bounding box center [16, 15] width 10 height 10
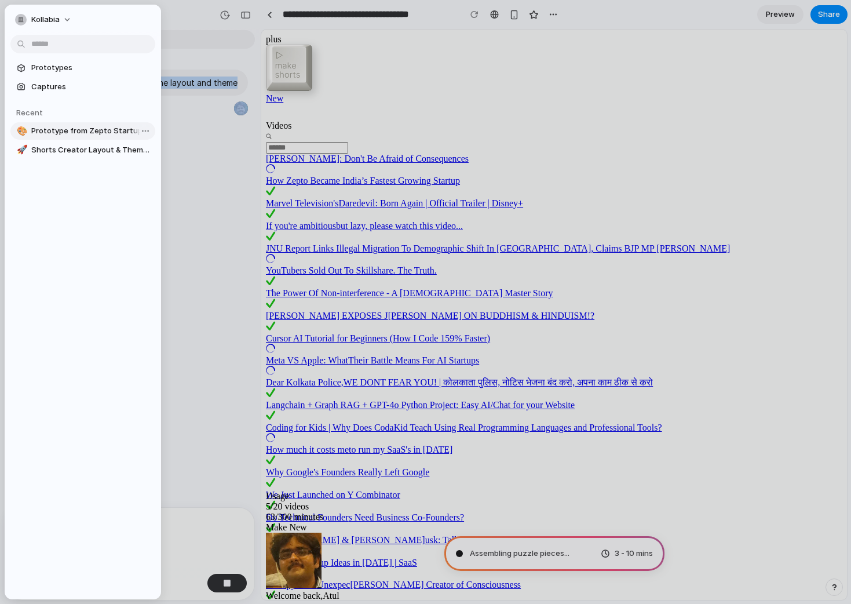
click at [59, 136] on span "Prototype from Zepto Startup Growth" at bounding box center [90, 131] width 119 height 12
type input "**********"
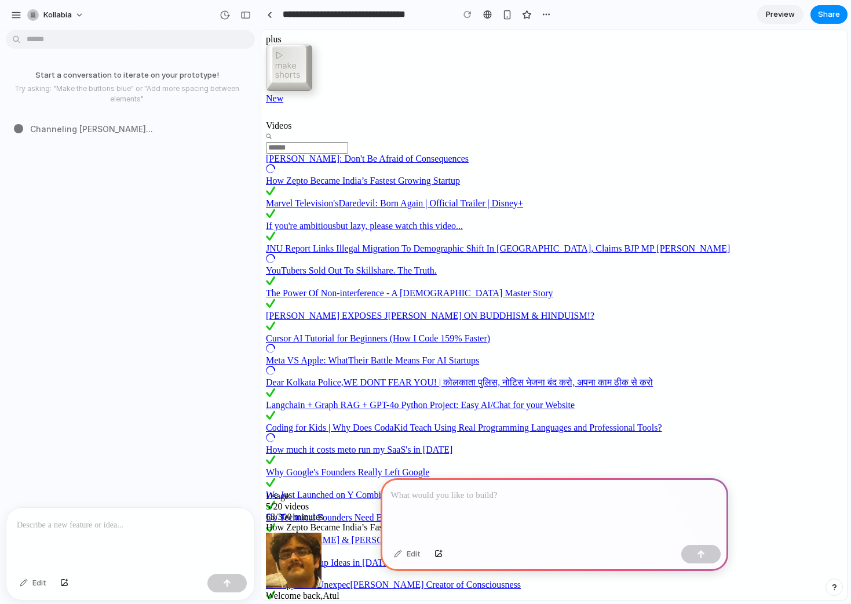
click at [442, 489] on p at bounding box center [554, 495] width 327 height 14
click at [699, 550] on div "button" at bounding box center [701, 554] width 8 height 8
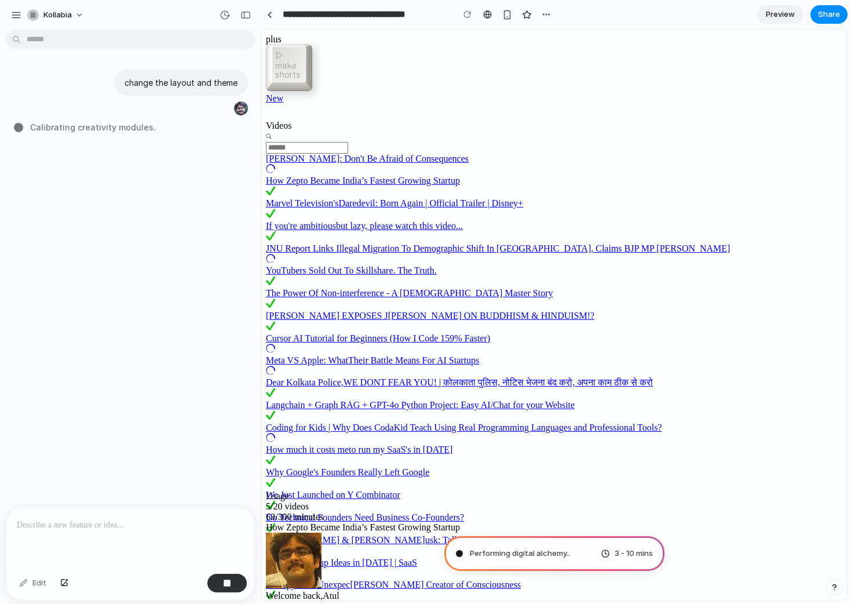
click at [790, 10] on span "Preview" at bounding box center [780, 15] width 29 height 12
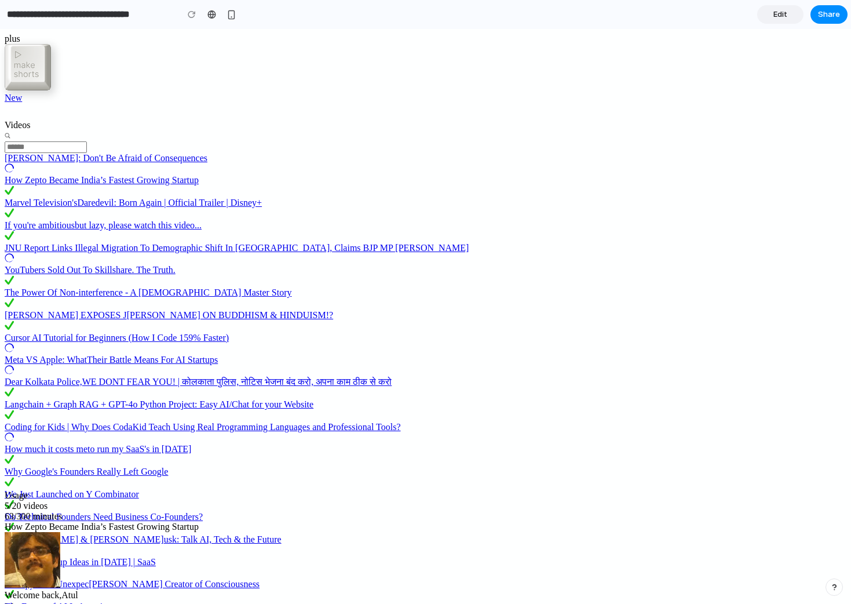
click at [779, 13] on span "Edit" at bounding box center [780, 15] width 14 height 12
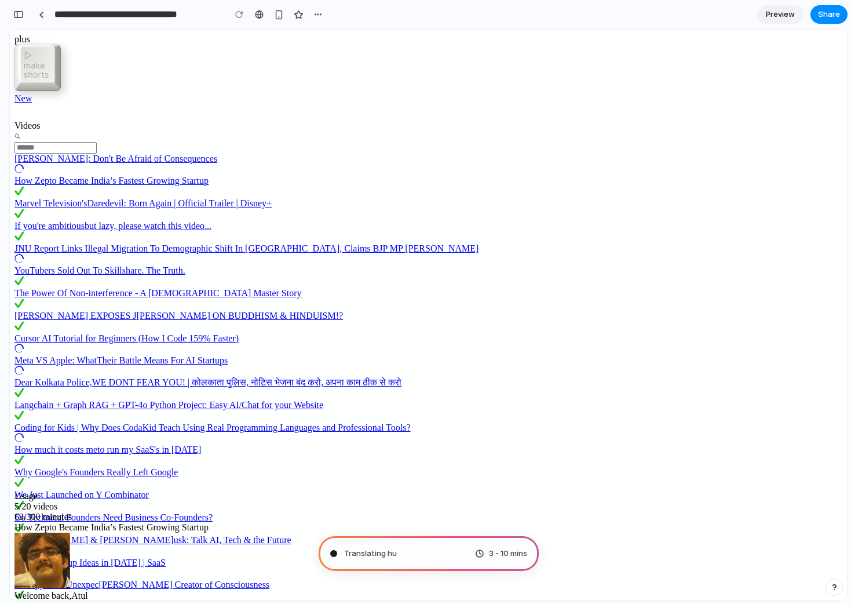
click at [794, 23] on div "Preview Share" at bounding box center [802, 14] width 90 height 19
click at [774, 11] on span "Preview" at bounding box center [780, 15] width 29 height 12
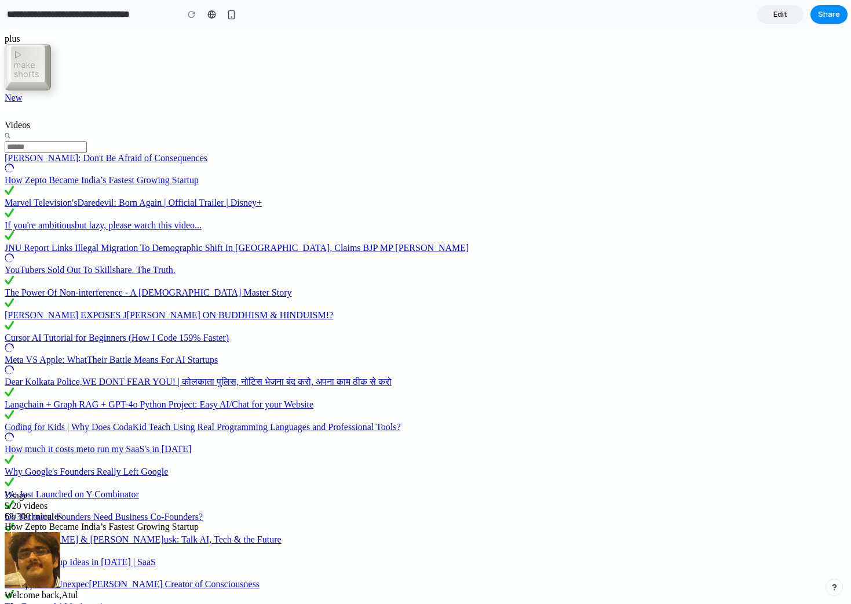
click at [774, 11] on span "Edit" at bounding box center [780, 15] width 14 height 12
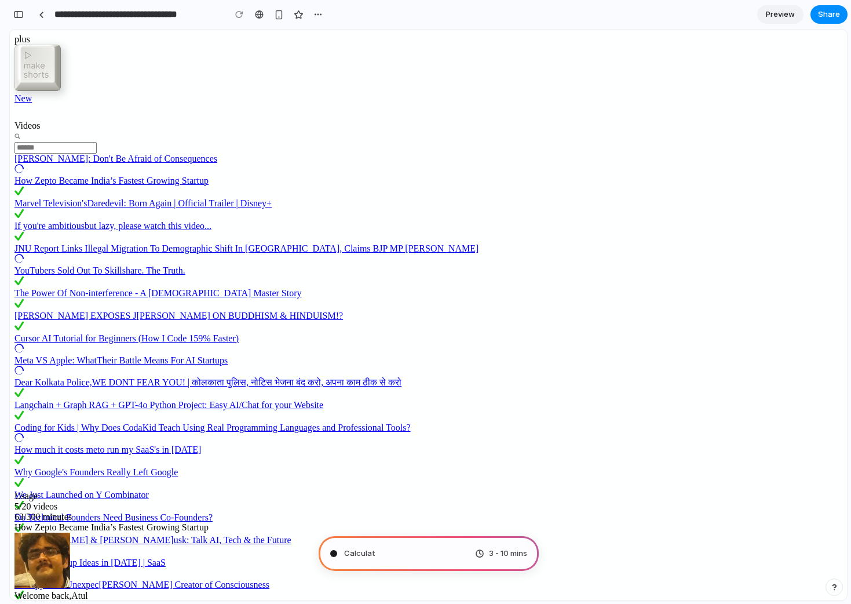
click at [774, 11] on span "Preview" at bounding box center [780, 15] width 29 height 12
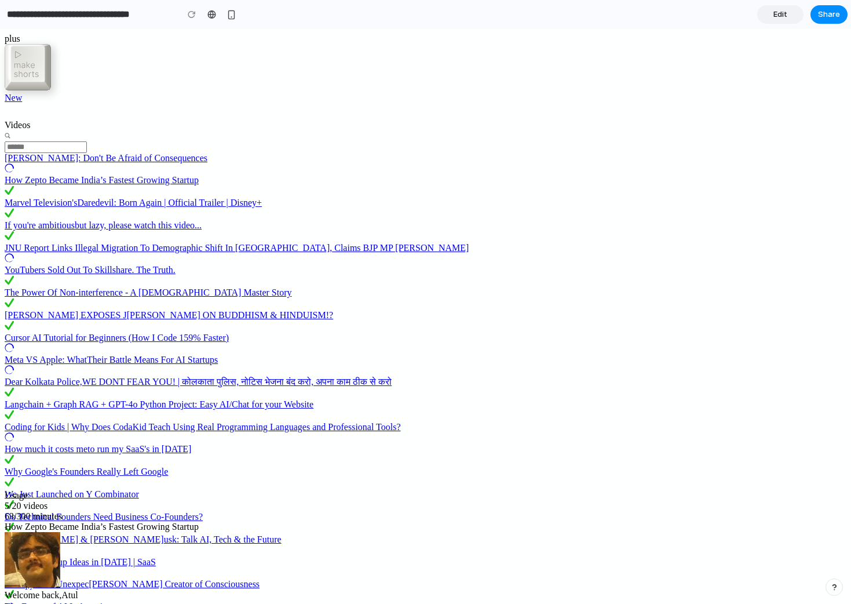
click at [768, 18] on link "Edit" at bounding box center [780, 14] width 46 height 19
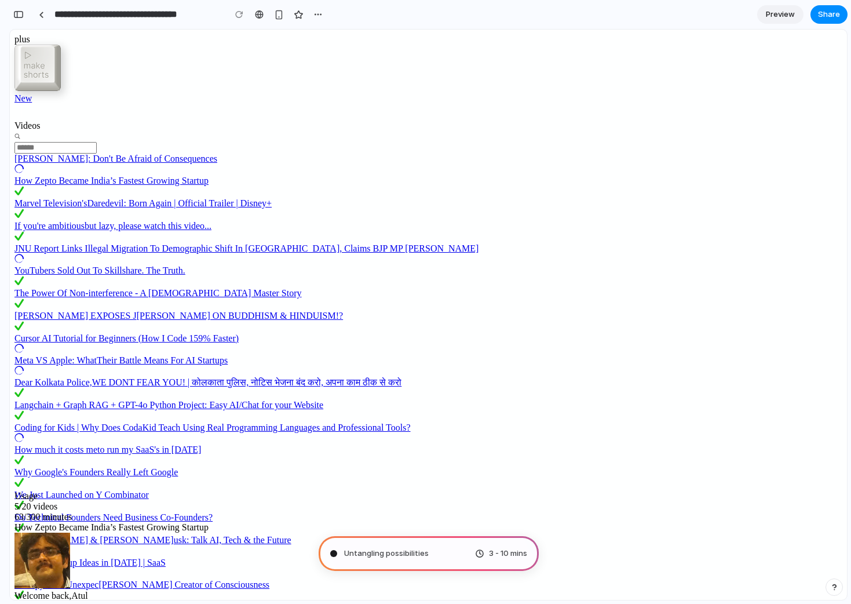
click at [29, 45] on div "plus" at bounding box center [428, 39] width 828 height 10
click at [260, 14] on div at bounding box center [259, 14] width 9 height 9
click at [277, 13] on div "button" at bounding box center [279, 15] width 10 height 10
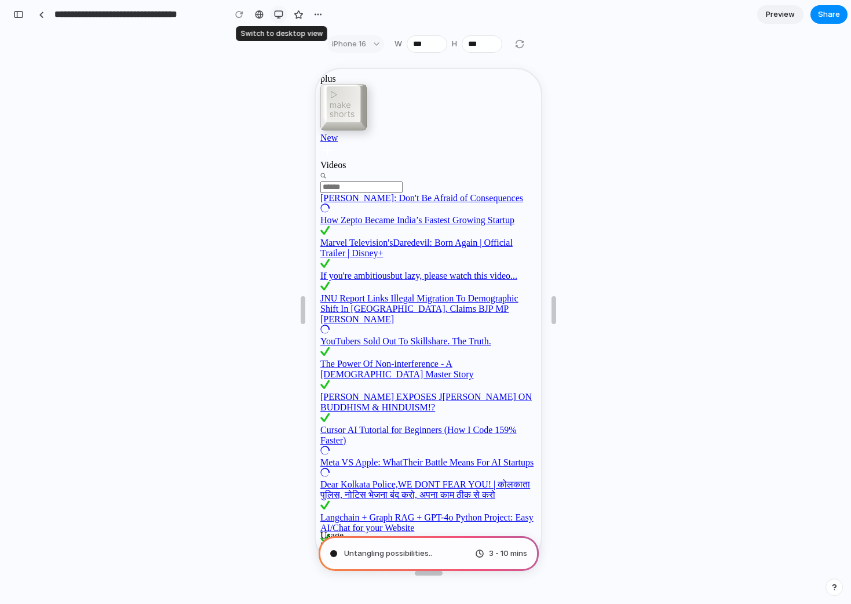
click at [277, 13] on div "button" at bounding box center [278, 14] width 9 height 9
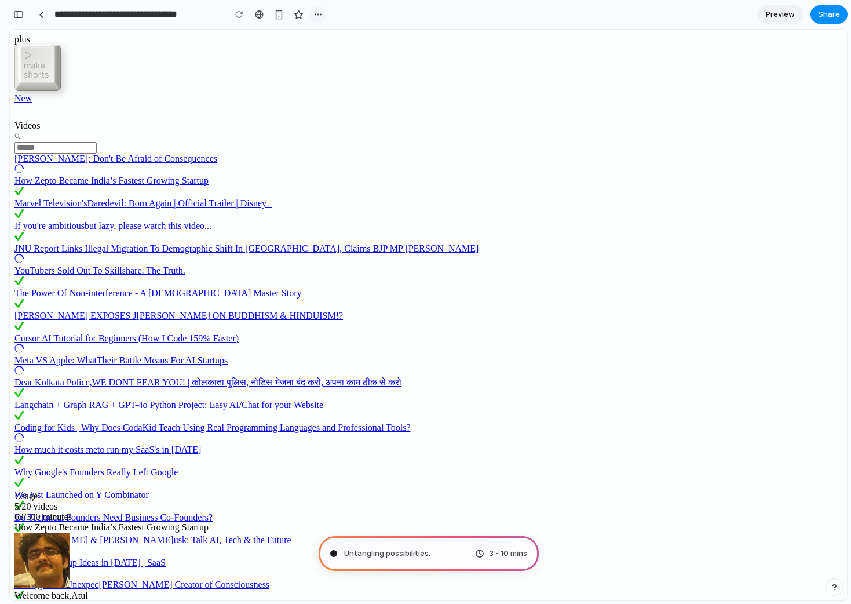
click at [313, 13] on div "button" at bounding box center [317, 14] width 9 height 9
click at [313, 13] on div "Duplicate Delete" at bounding box center [425, 302] width 851 height 604
click at [297, 14] on div "button" at bounding box center [299, 15] width 10 height 10
click at [42, 14] on div at bounding box center [41, 15] width 5 height 6
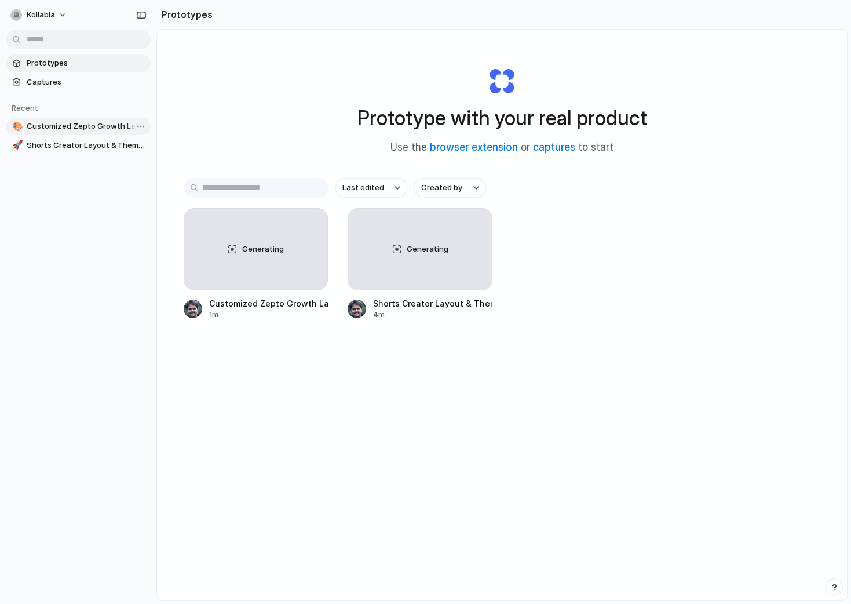
click at [81, 130] on span "Customized Zepto Growth Layout & Theme" at bounding box center [86, 126] width 119 height 12
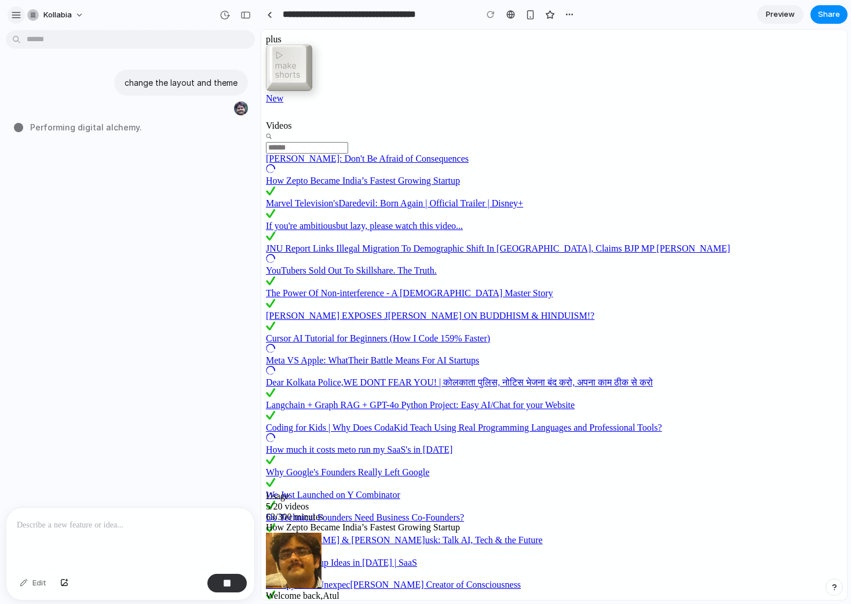
click at [17, 20] on button "button" at bounding box center [16, 14] width 17 height 17
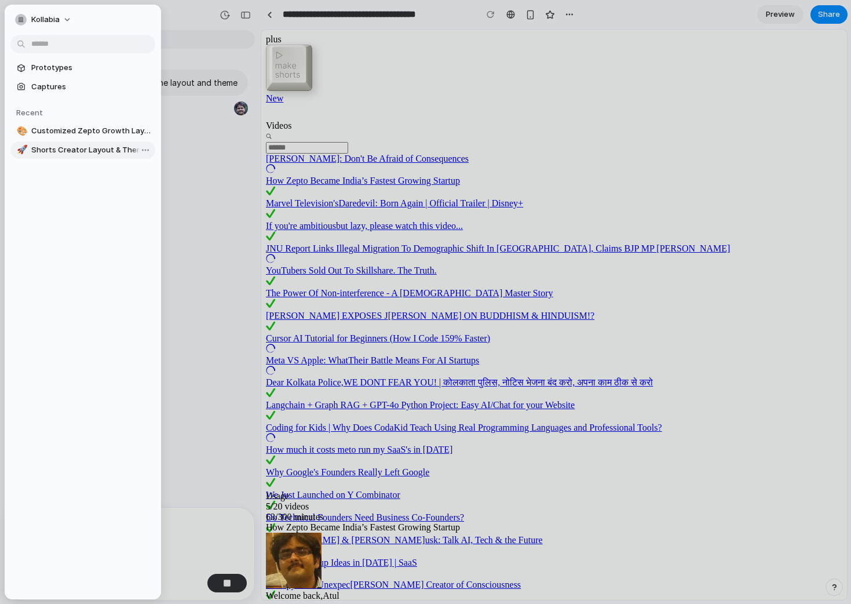
click at [71, 152] on span "Shorts Creator Layout & Theme Update" at bounding box center [90, 150] width 119 height 12
type input "**********"
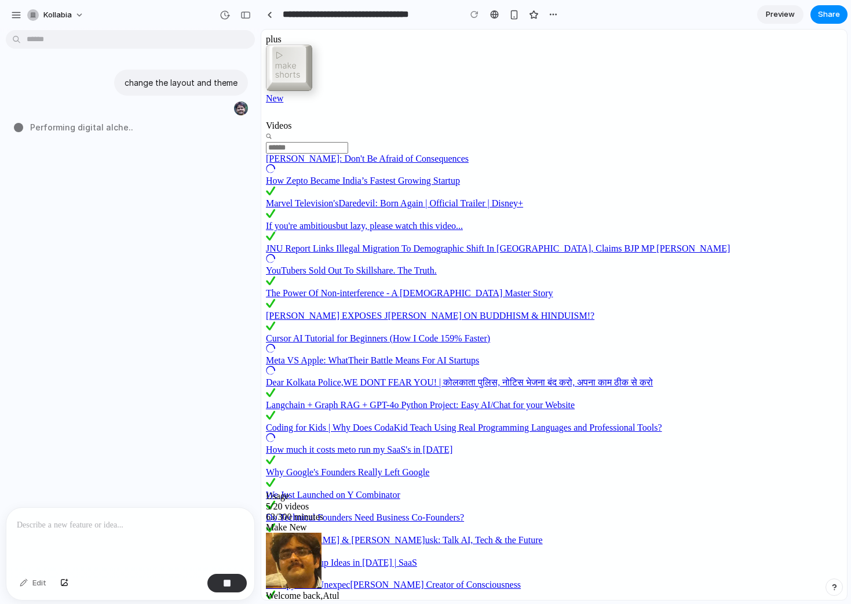
click at [96, 129] on span "Performing digital alche .." at bounding box center [81, 127] width 103 height 12
click at [339, 590] on span "Atul" at bounding box center [331, 595] width 16 height 10
click at [275, 601] on icon at bounding box center [270, 605] width 9 height 9
click at [821, 16] on span "Share" at bounding box center [829, 15] width 22 height 12
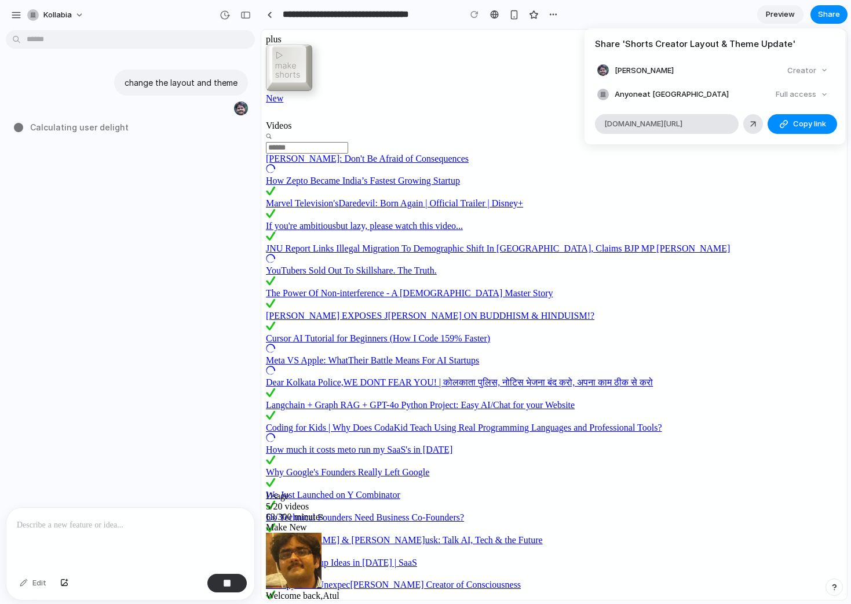
click at [793, 100] on div "Full access" at bounding box center [801, 94] width 61 height 16
click at [798, 93] on div "Full access" at bounding box center [801, 94] width 61 height 16
click at [796, 122] on span "Copy link" at bounding box center [809, 124] width 33 height 12
click at [649, 208] on div "Share ' Shorts Creator Layout & Theme Update ' Atul Shukla Creator Anyone at Ko…" at bounding box center [425, 302] width 851 height 604
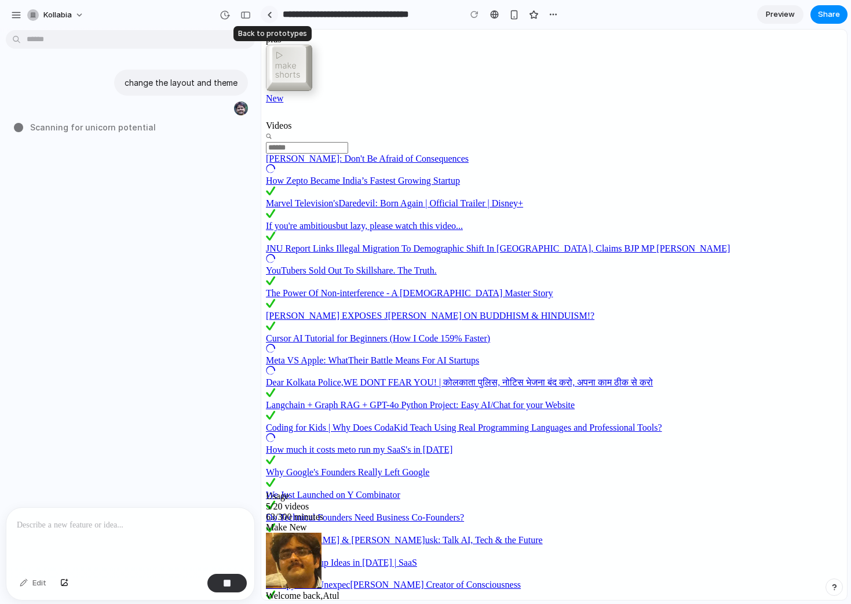
click at [270, 15] on div at bounding box center [269, 15] width 5 height 6
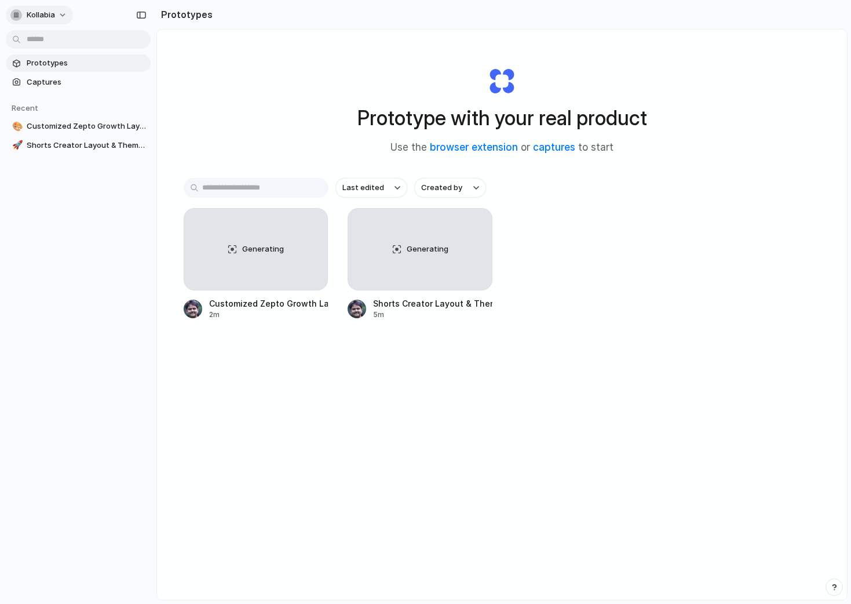
click at [59, 16] on button "kollabia" at bounding box center [39, 15] width 67 height 19
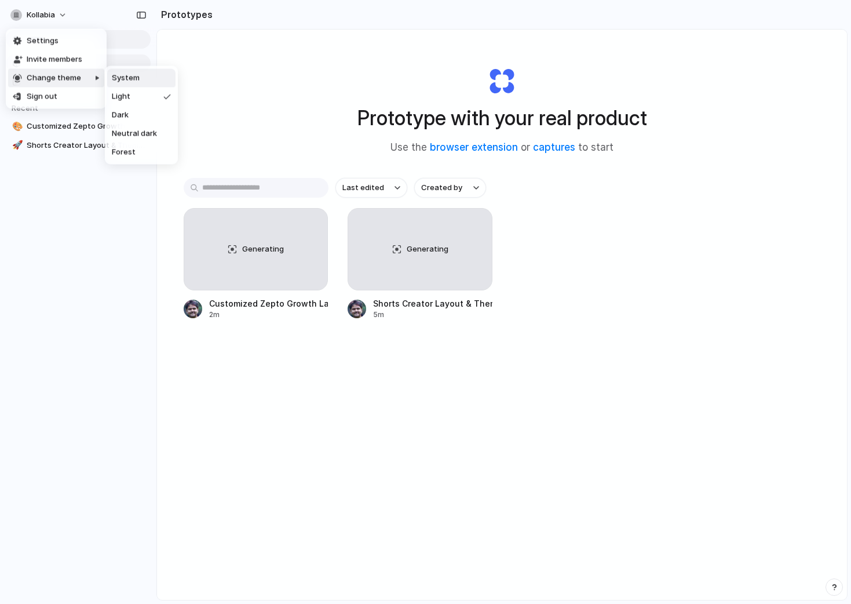
click at [89, 371] on div "Settings Invite members Change theme Sign out" at bounding box center [425, 302] width 851 height 604
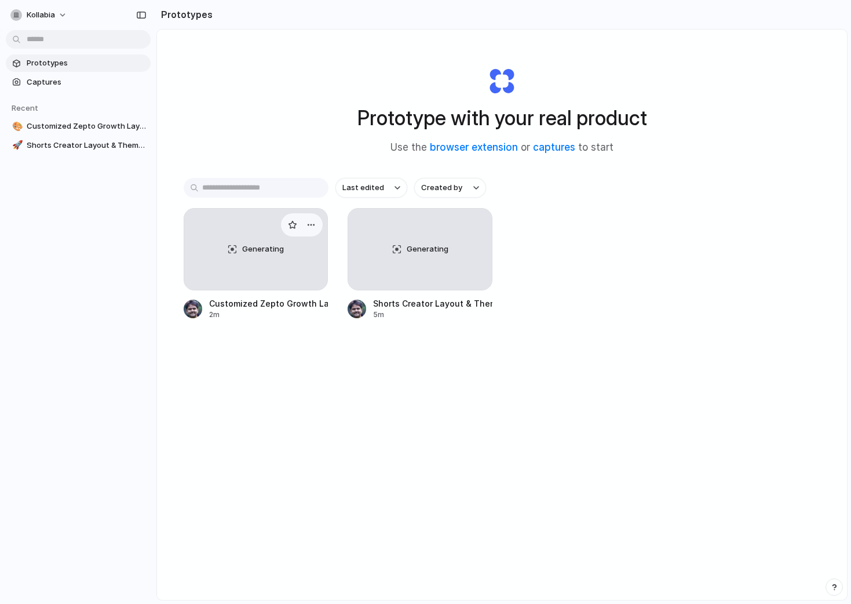
click at [262, 237] on div "Generating" at bounding box center [256, 249] width 144 height 81
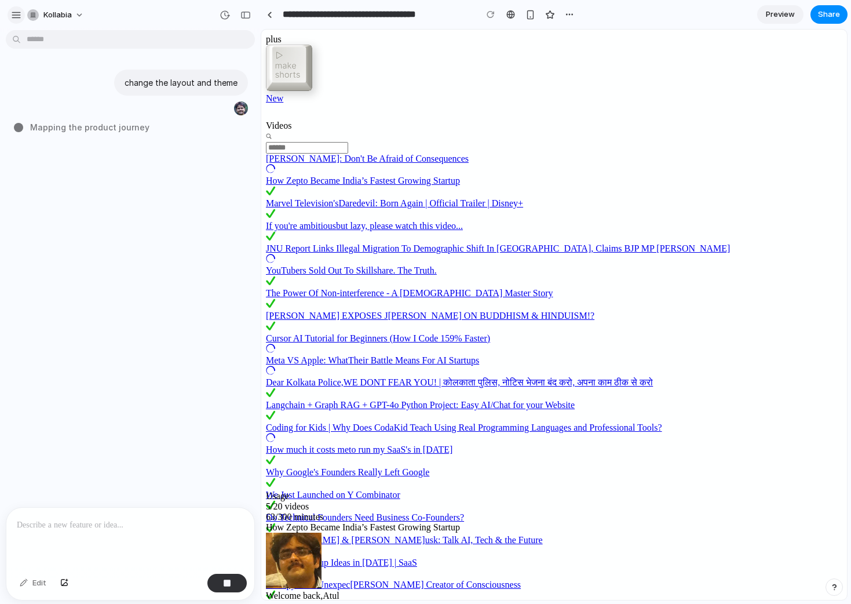
click at [13, 13] on div "button" at bounding box center [16, 15] width 10 height 10
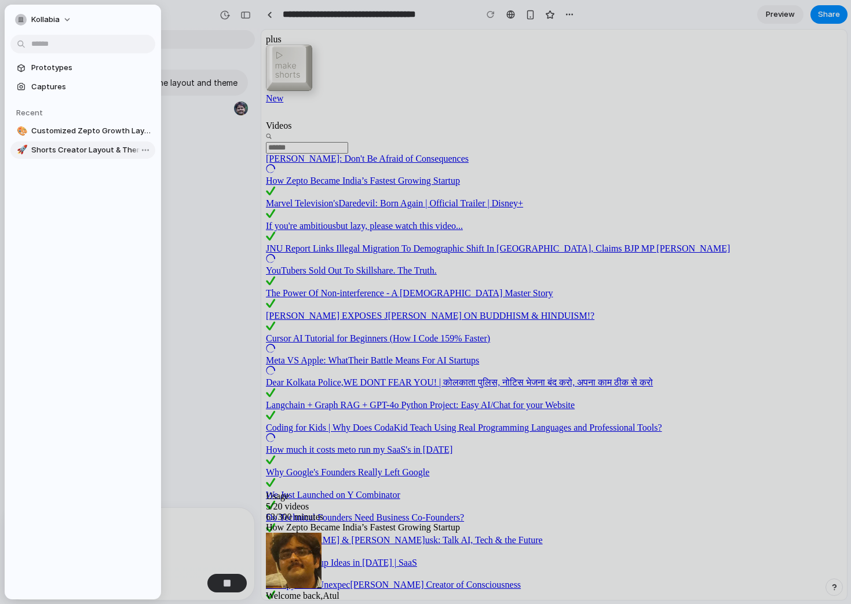
click at [75, 152] on span "Shorts Creator Layout & Theme Update" at bounding box center [90, 150] width 119 height 12
type input "**********"
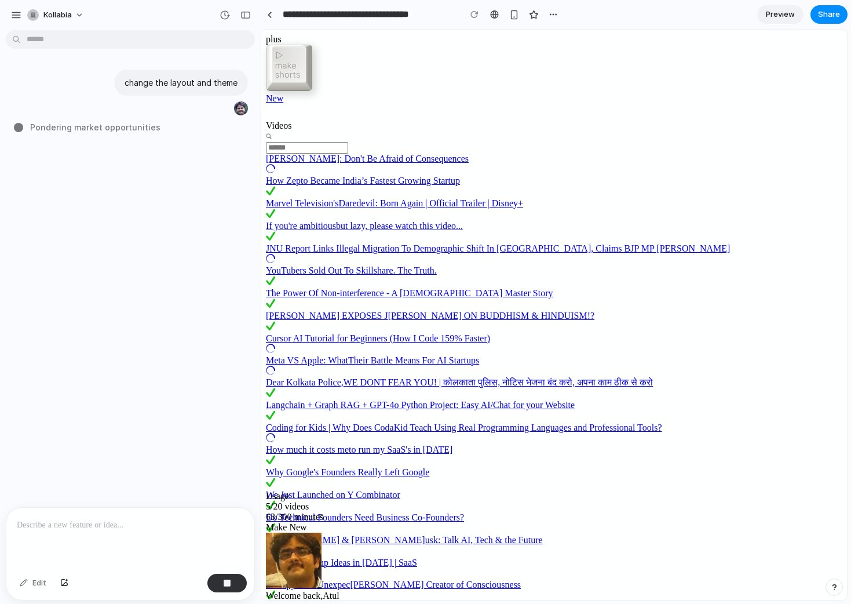
click at [792, 532] on div "Welcome back, Atul" at bounding box center [554, 572] width 576 height 80
click at [816, 532] on div "Welcome back, Atul" at bounding box center [554, 572] width 576 height 80
click at [274, 603] on icon at bounding box center [270, 605] width 8 height 4
click at [783, 27] on section "**********" at bounding box center [554, 14] width 587 height 29
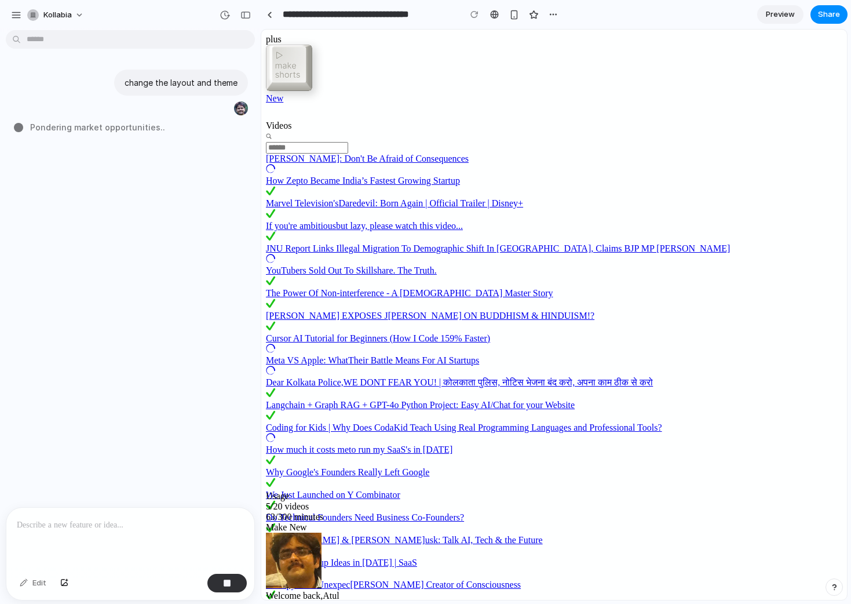
click at [780, 16] on span "Preview" at bounding box center [780, 15] width 29 height 12
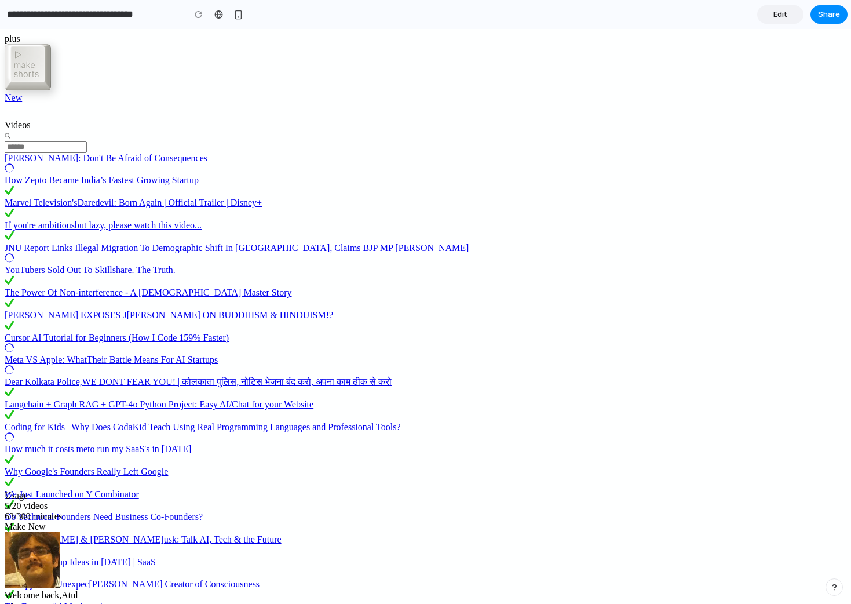
click at [780, 16] on span "Edit" at bounding box center [780, 15] width 14 height 12
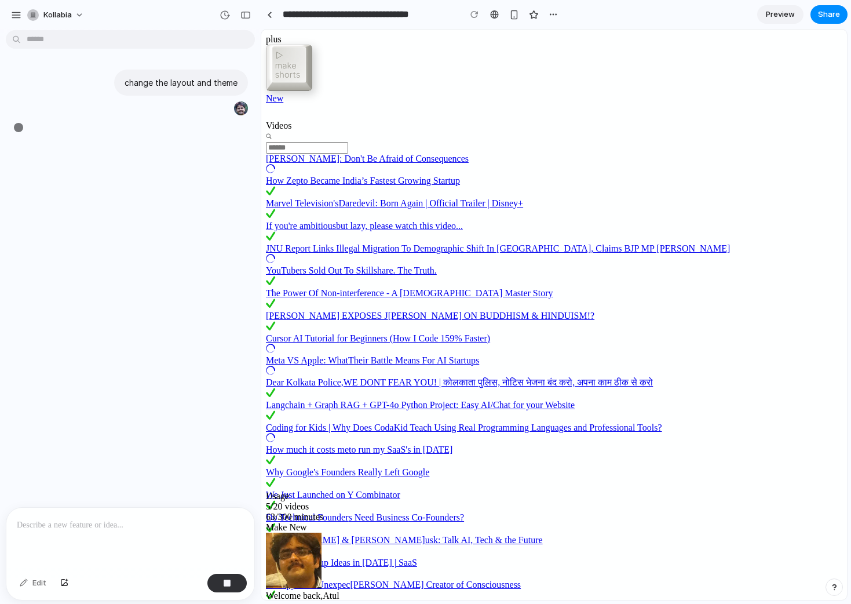
click at [780, 16] on span "Preview" at bounding box center [780, 15] width 29 height 12
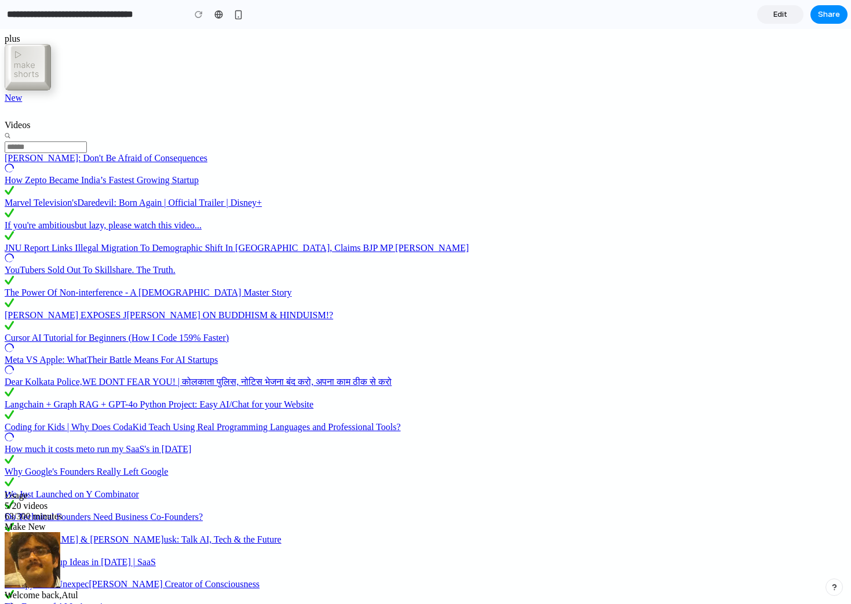
click at [780, 16] on span "Edit" at bounding box center [780, 15] width 14 height 12
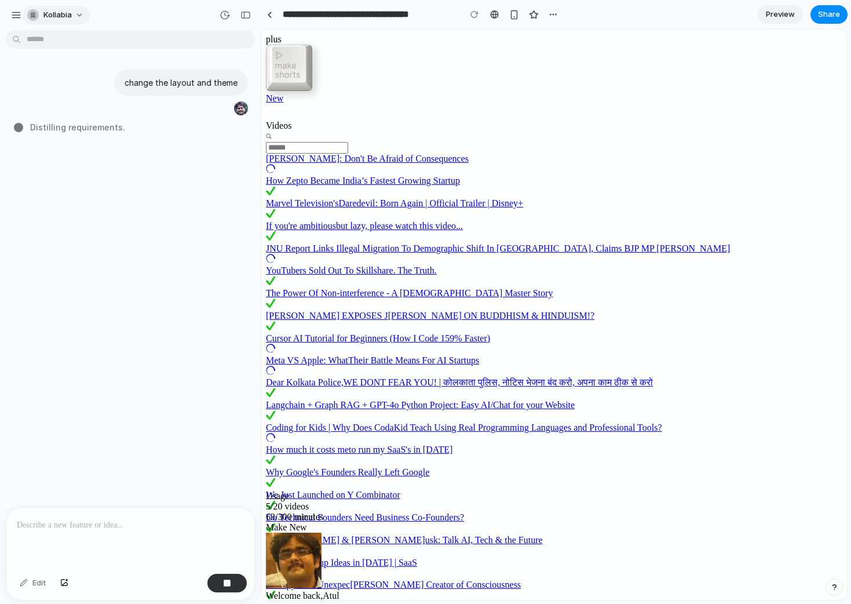
click at [62, 14] on span "kollabia" at bounding box center [57, 15] width 28 height 12
click at [14, 15] on div "Settings Invite members Change theme Sign out" at bounding box center [425, 302] width 851 height 604
click at [14, 15] on div "button" at bounding box center [16, 15] width 10 height 10
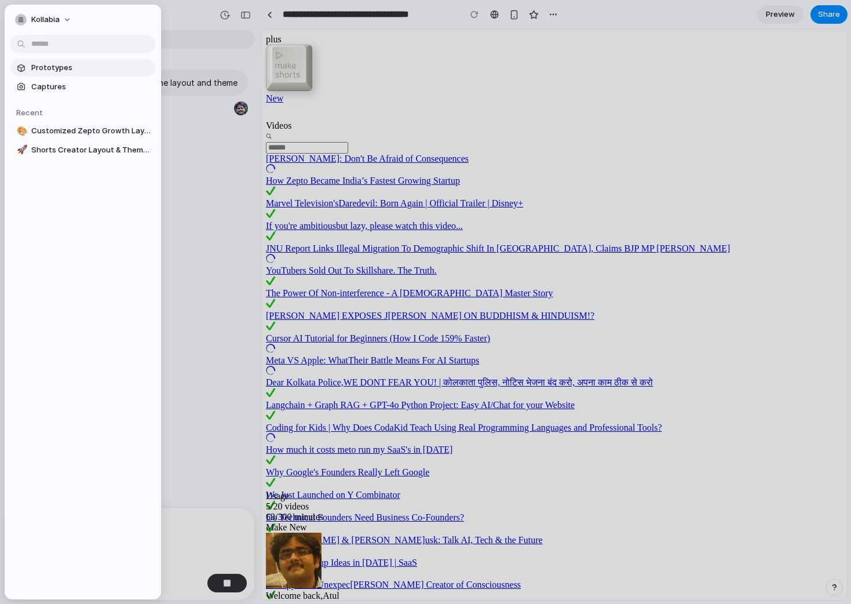
click at [54, 66] on span "Prototypes" at bounding box center [90, 68] width 119 height 12
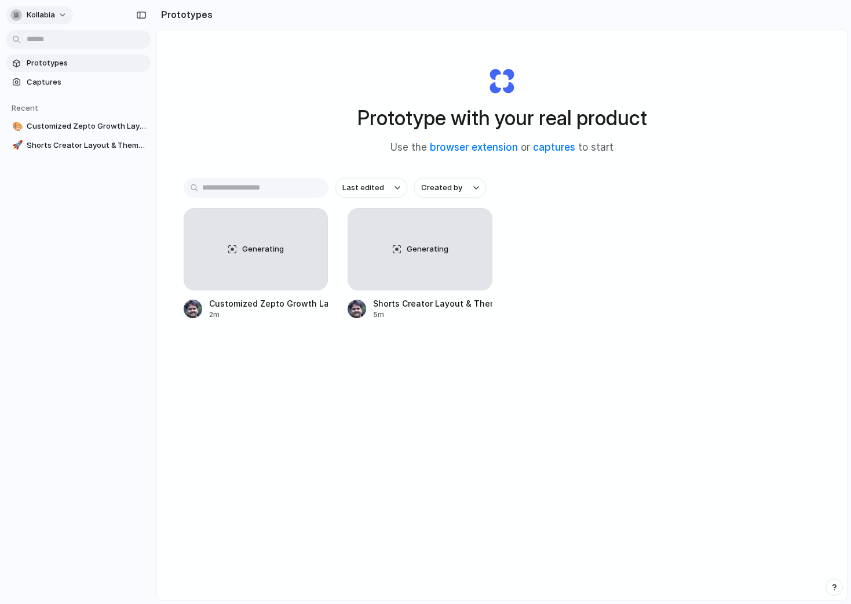
click at [31, 14] on span "kollabia" at bounding box center [41, 15] width 28 height 12
click at [15, 14] on div "Settings Invite members Change theme Sign out" at bounding box center [425, 302] width 851 height 604
click at [48, 90] on link "Captures" at bounding box center [78, 82] width 145 height 17
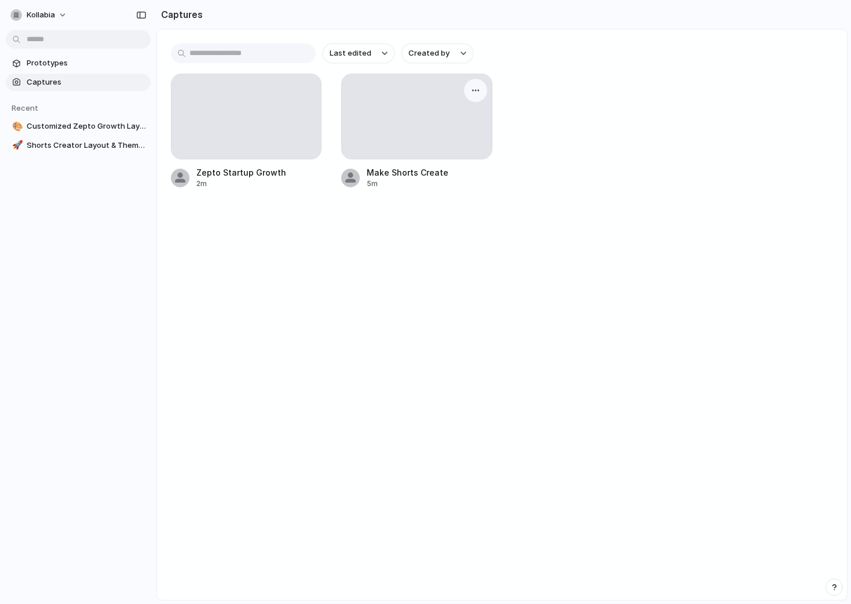
click at [401, 131] on div at bounding box center [416, 116] width 149 height 85
click at [472, 97] on button "button" at bounding box center [475, 90] width 19 height 19
click at [412, 270] on div "Create prototype Rename Copy link Open original page Delete" at bounding box center [425, 302] width 851 height 604
click at [362, 132] on div at bounding box center [416, 116] width 149 height 85
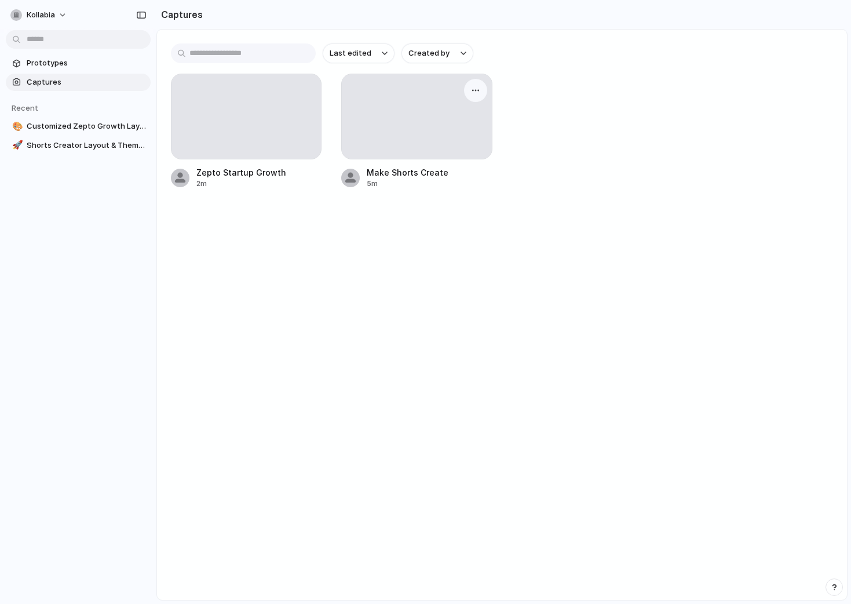
click at [362, 132] on div at bounding box center [416, 116] width 149 height 85
click at [247, 118] on div at bounding box center [245, 116] width 149 height 85
click at [339, 293] on main "Last edited Created by Zepto Startup Growth 2m Make Shorts Create 5m" at bounding box center [501, 314] width 691 height 571
click at [60, 59] on span "Prototypes" at bounding box center [86, 63] width 119 height 12
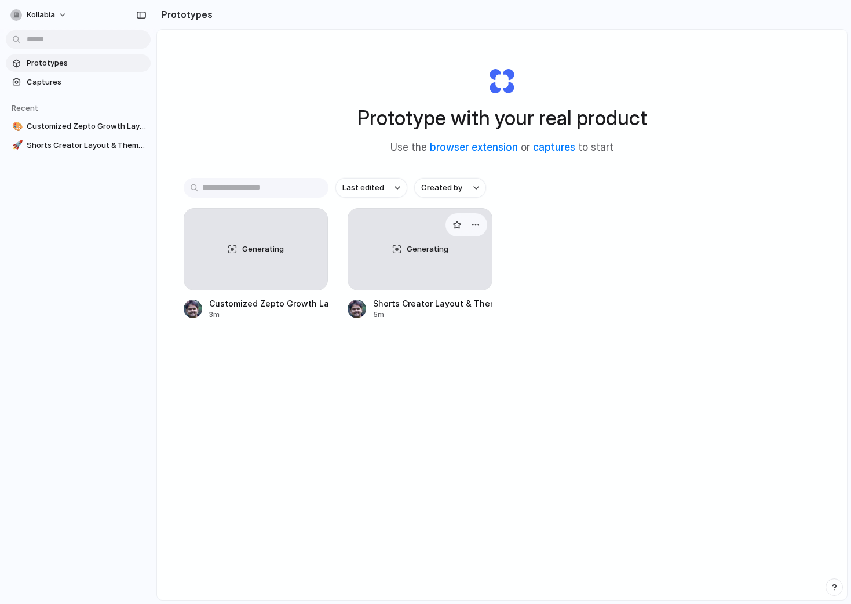
click at [400, 270] on div "Generating" at bounding box center [420, 249] width 144 height 81
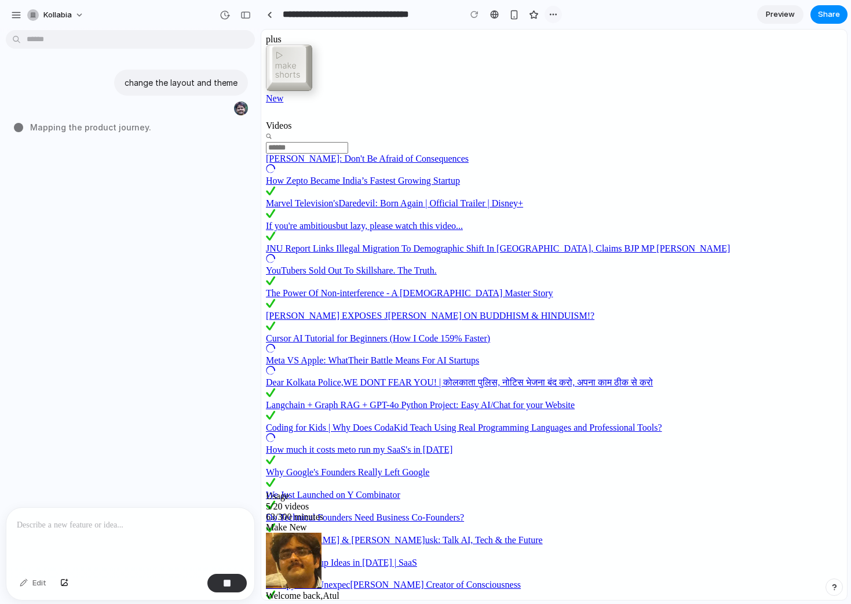
click at [549, 13] on div "button" at bounding box center [553, 14] width 9 height 9
click at [474, 249] on div "Duplicate Delete" at bounding box center [425, 302] width 851 height 604
click at [115, 191] on div "change the layout and theme Mapping the product journey ." at bounding box center [127, 271] width 254 height 472
click at [59, 127] on span "Summoning spirits ..." at bounding box center [71, 127] width 82 height 12
click at [59, 127] on span "Summoning spirits" at bounding box center [67, 127] width 75 height 12
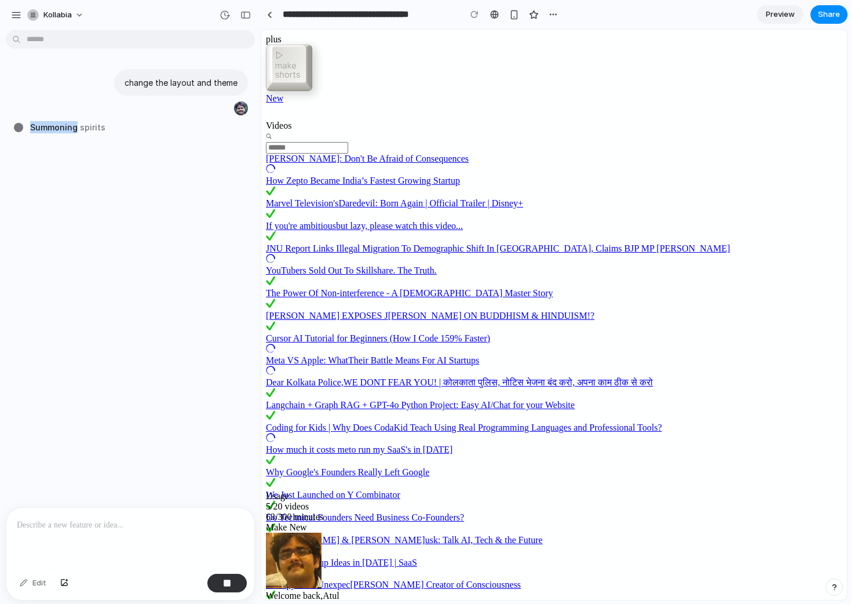
click at [59, 127] on span "Summoning spirits" at bounding box center [67, 127] width 75 height 12
click at [115, 228] on div "change the layout and theme Summoning spirits .." at bounding box center [127, 271] width 254 height 472
click at [157, 534] on div at bounding box center [130, 537] width 248 height 61
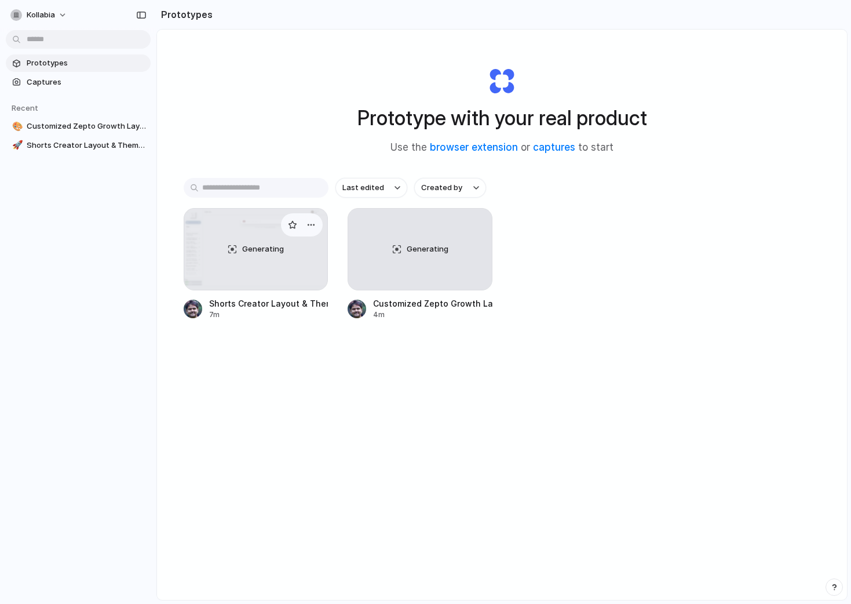
click at [249, 261] on div "Generating" at bounding box center [256, 249] width 144 height 81
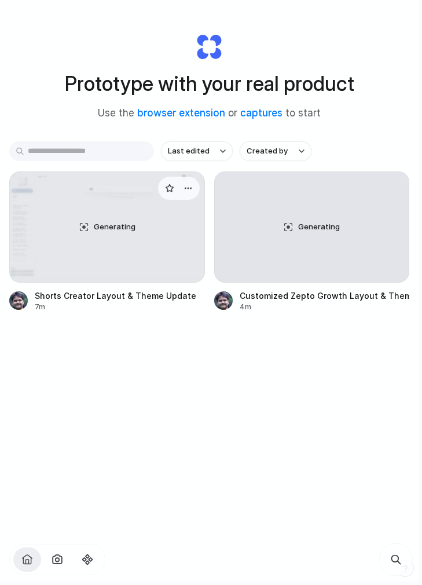
click at [107, 253] on div "Generating" at bounding box center [107, 227] width 195 height 110
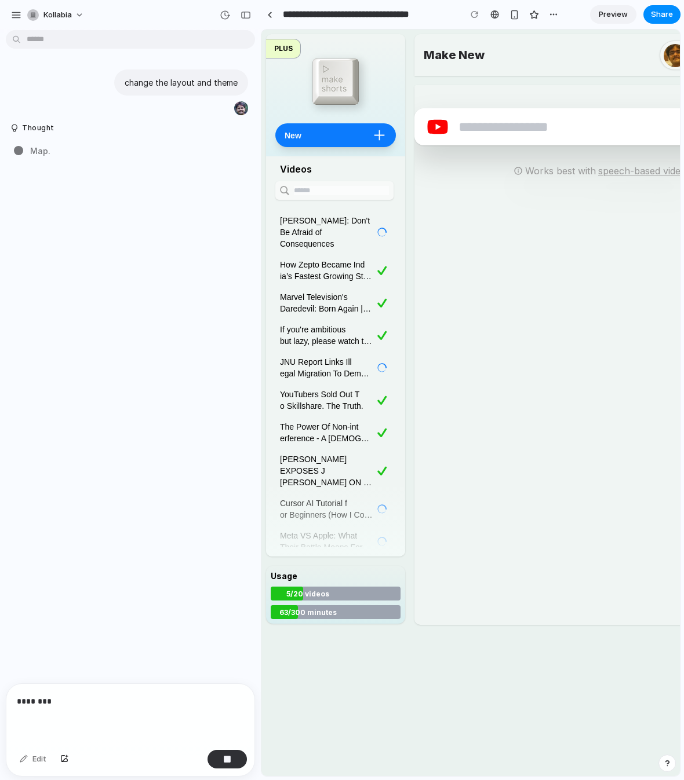
scroll to position [0, 115]
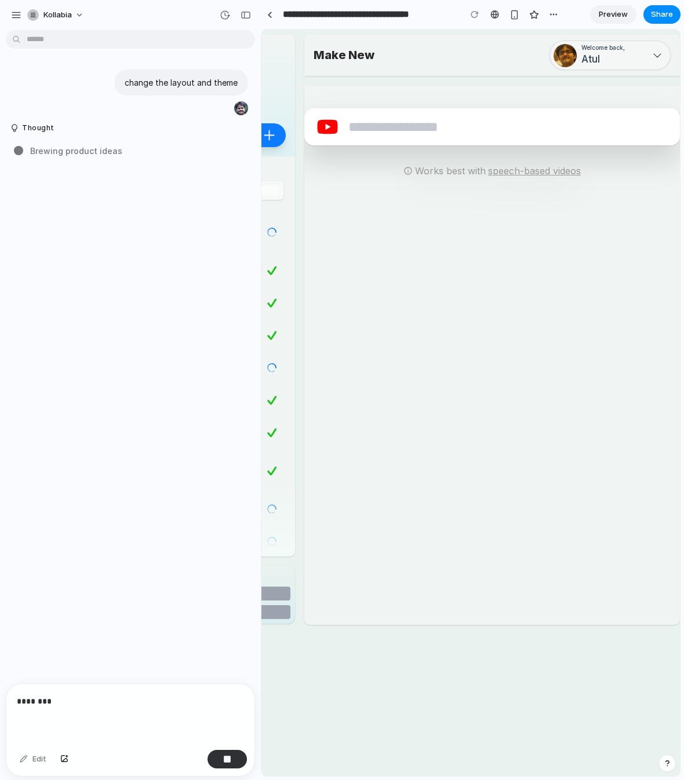
click at [600, 59] on span "Atul" at bounding box center [602, 59] width 43 height 15
click at [641, 56] on div "Welcome back, Atul" at bounding box center [609, 55] width 113 height 24
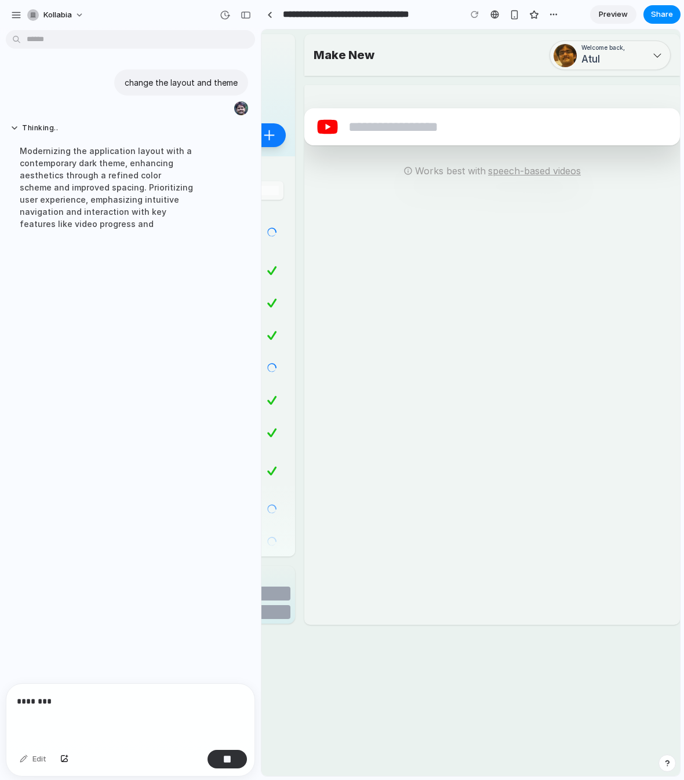
click at [652, 54] on icon at bounding box center [656, 55] width 9 height 9
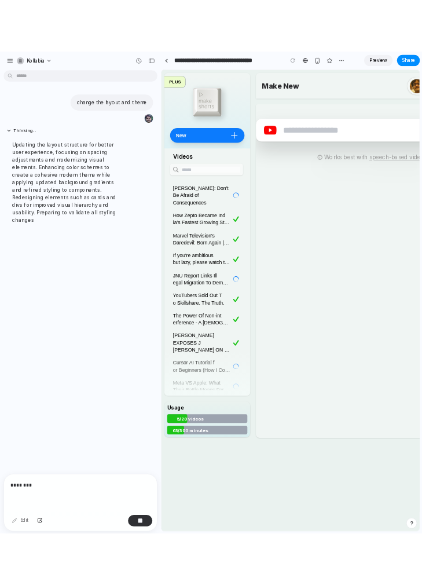
scroll to position [0, 0]
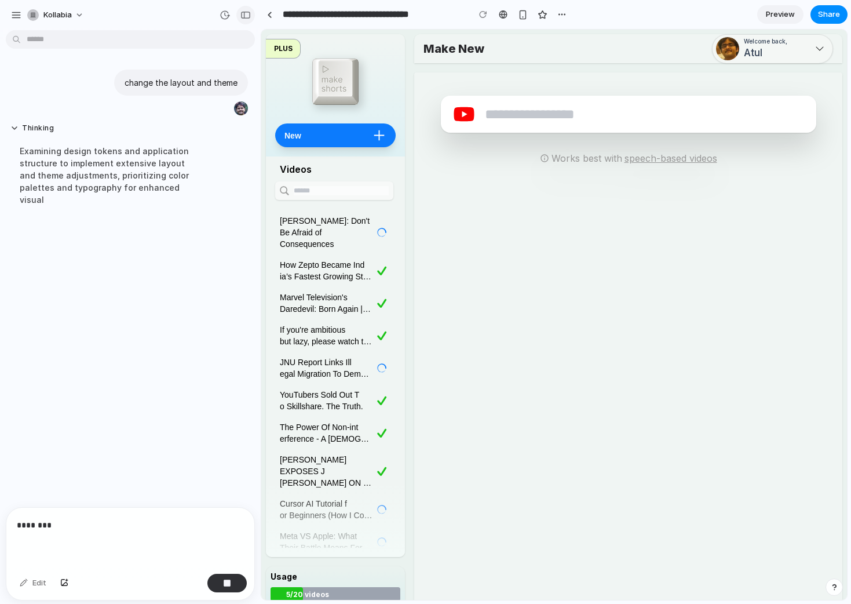
click at [250, 13] on div "button" at bounding box center [245, 15] width 10 height 8
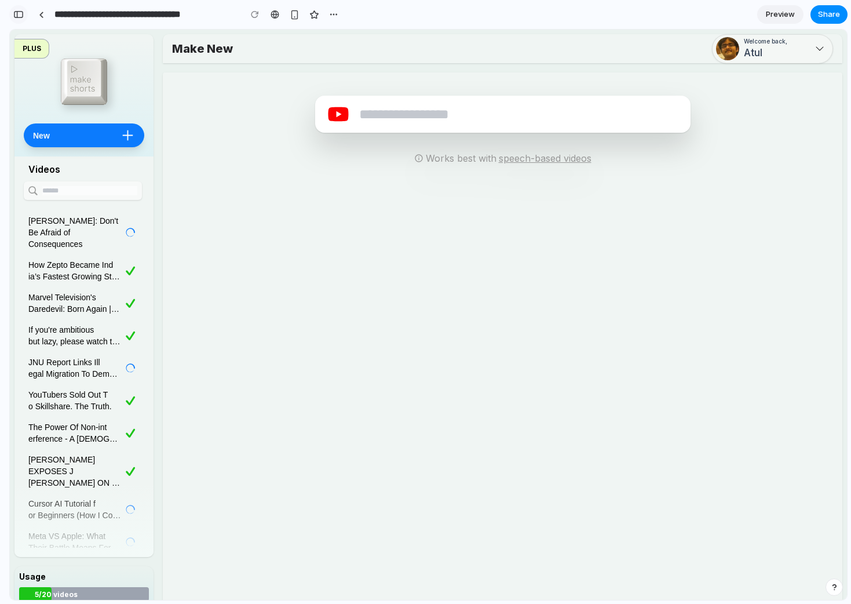
scroll to position [237, 0]
click at [13, 16] on button "button" at bounding box center [18, 14] width 19 height 19
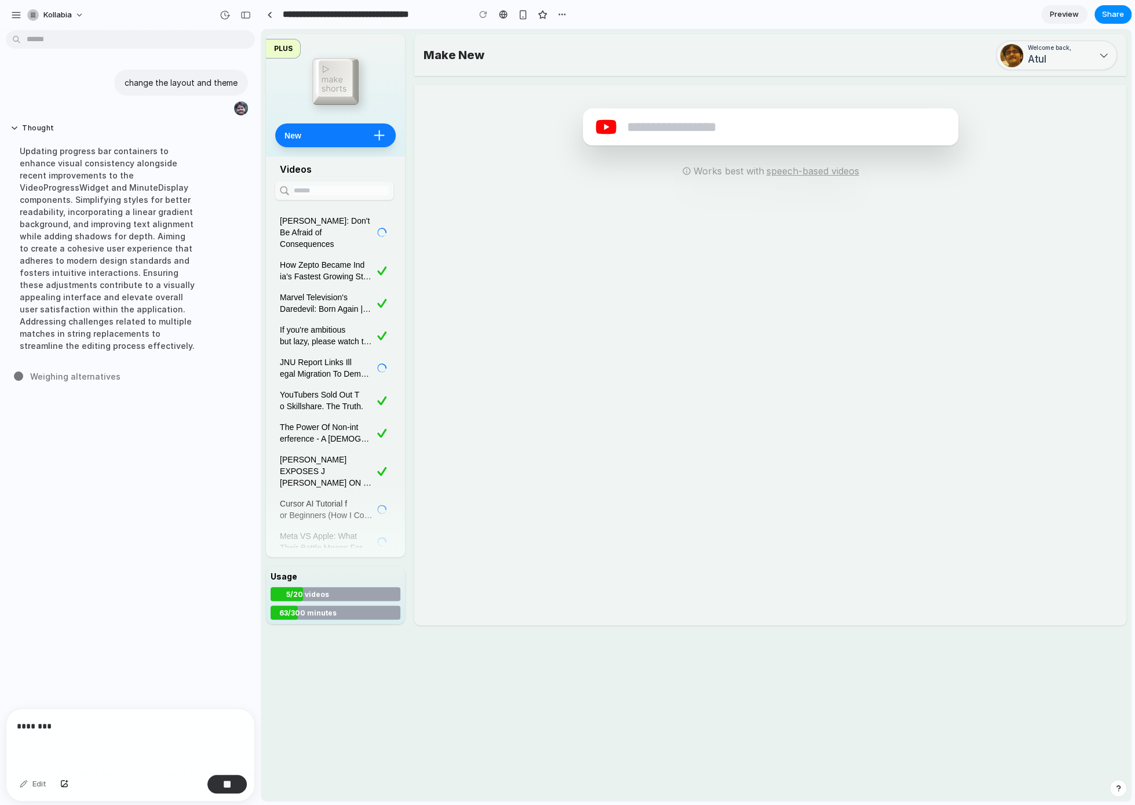
click at [111, 481] on div "change the layout and theme Thought Updating progress bar containers to enhance…" at bounding box center [127, 371] width 254 height 673
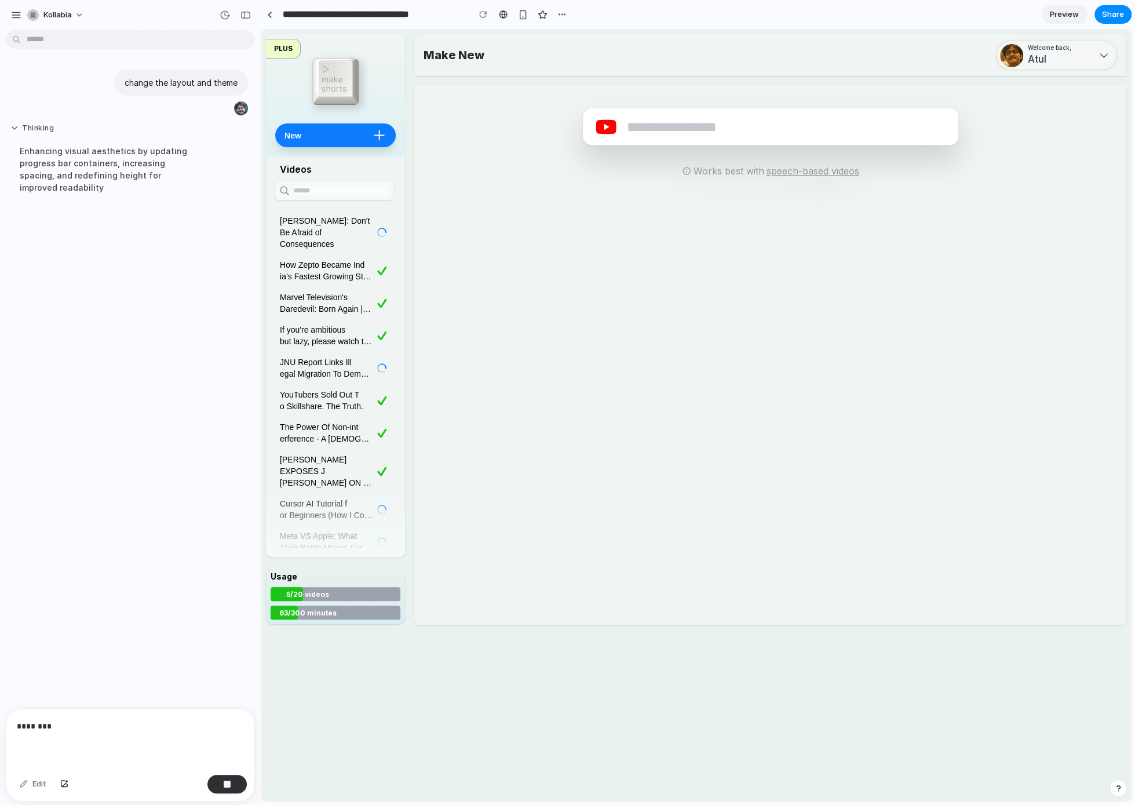
click at [14, 129] on button "Thinking" at bounding box center [106, 128] width 193 height 10
click at [12, 127] on button "Thinking ..." at bounding box center [106, 128] width 193 height 10
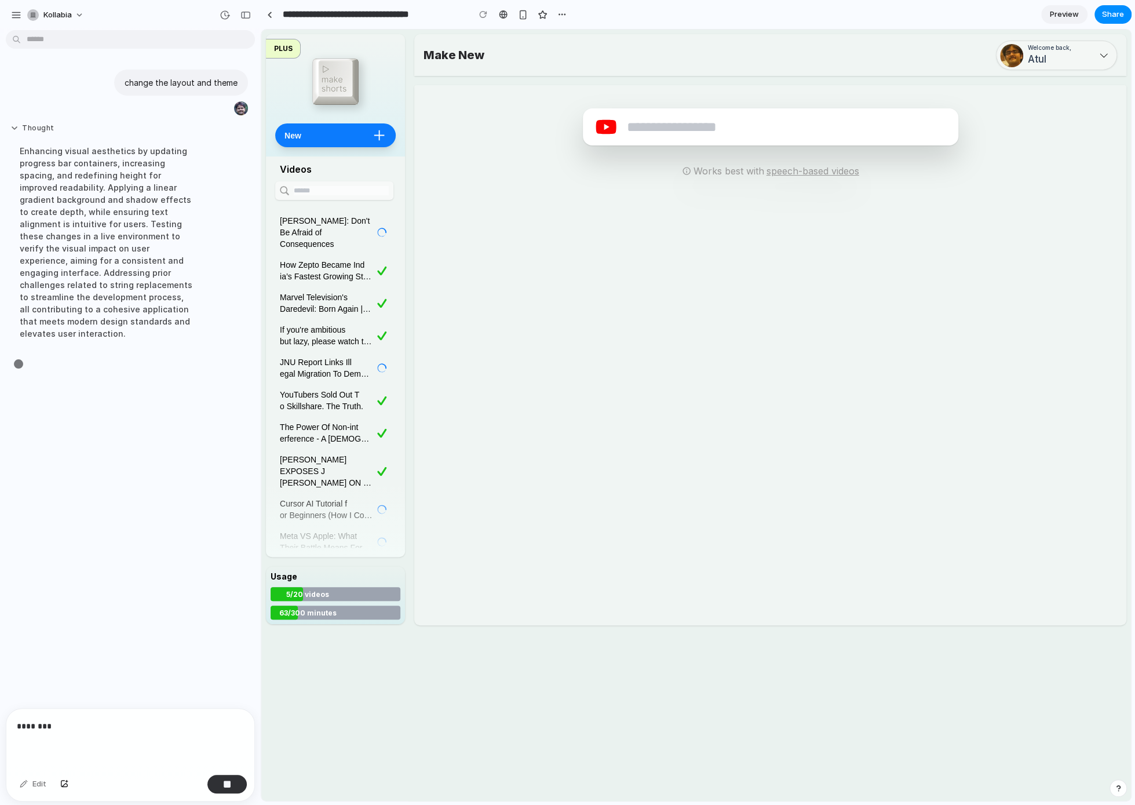
click at [13, 127] on button "Thought" at bounding box center [106, 128] width 193 height 10
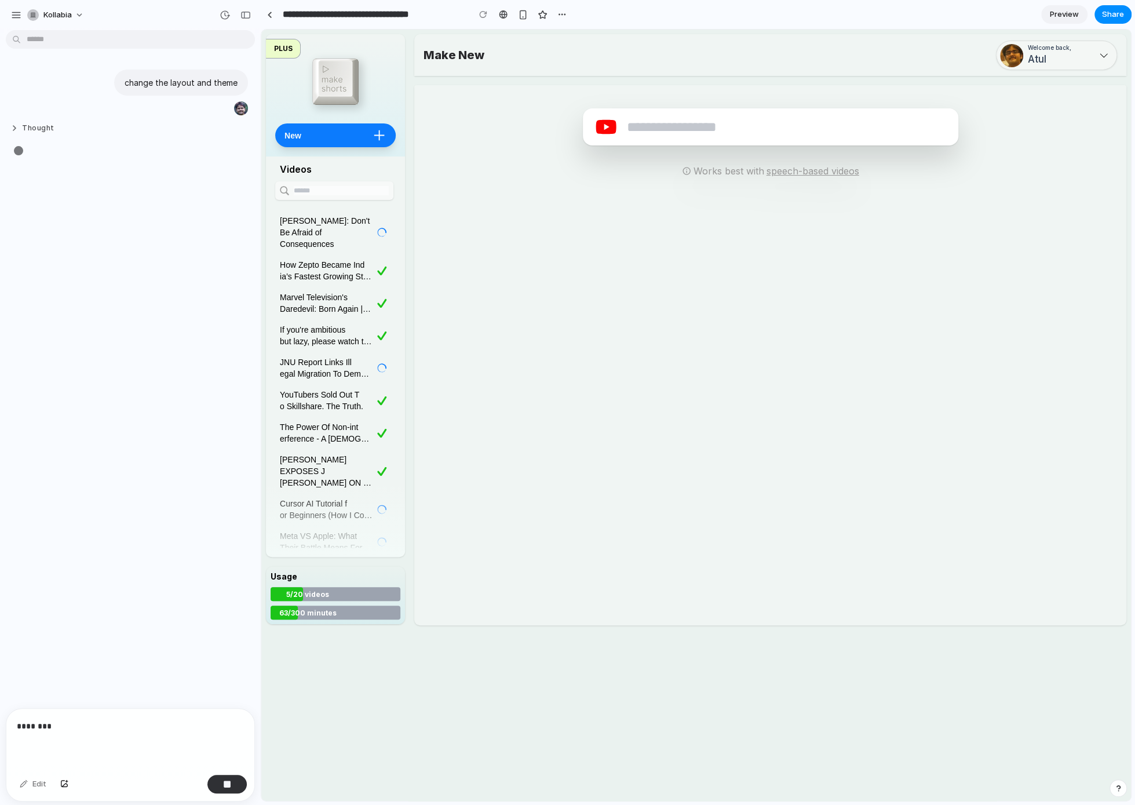
click at [13, 127] on button "Thought" at bounding box center [106, 128] width 193 height 10
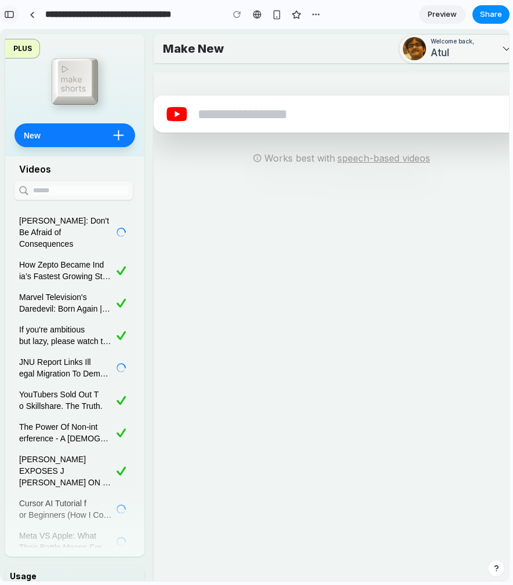
click at [13, 13] on div "button" at bounding box center [9, 14] width 10 height 8
click at [7, 19] on button "button" at bounding box center [9, 14] width 19 height 19
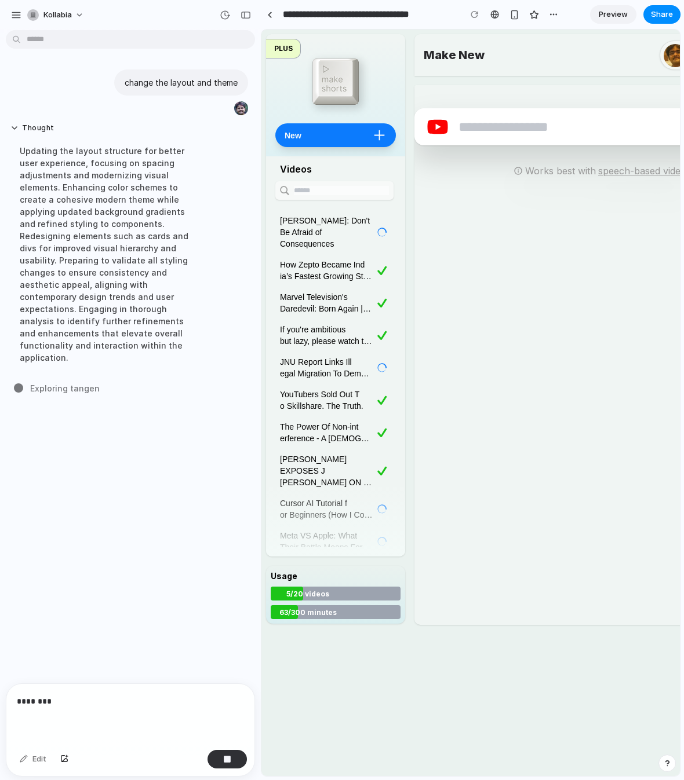
click at [144, 434] on div "change the layout and theme Thought Updating the layout structure for better us…" at bounding box center [127, 359] width 254 height 649
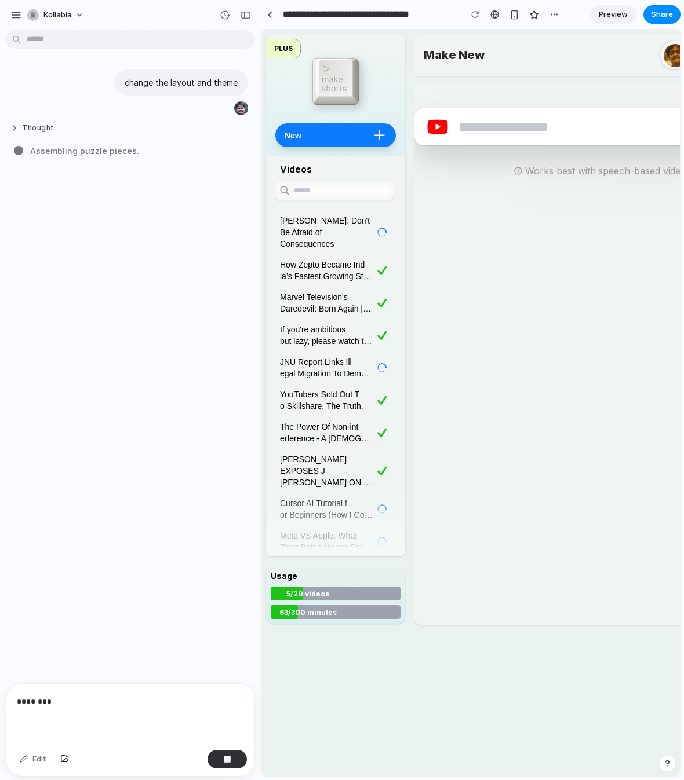
click at [35, 126] on button "Thought" at bounding box center [106, 128] width 193 height 10
click at [41, 126] on button "Thought" at bounding box center [106, 128] width 193 height 10
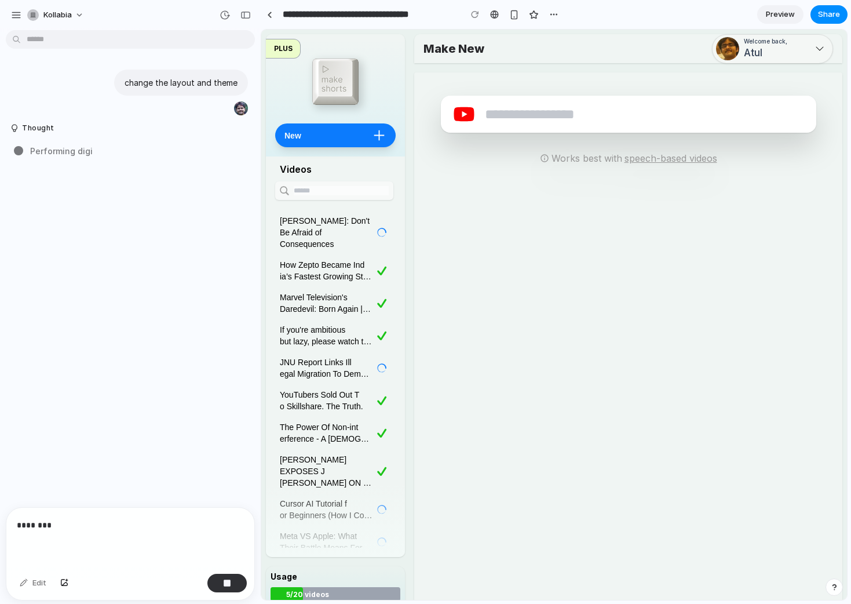
click at [166, 275] on div "change the layout and theme Thought Performing digi" at bounding box center [127, 271] width 254 height 472
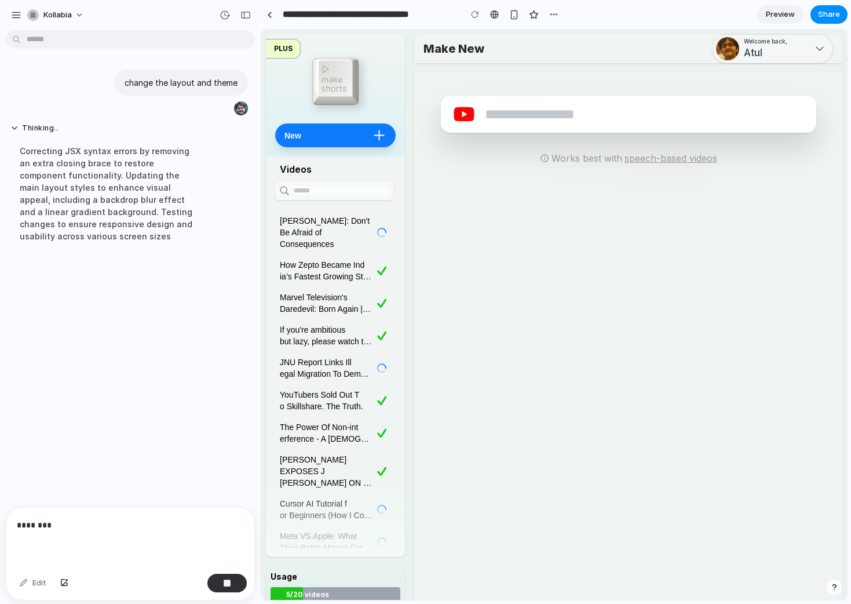
click at [37, 529] on p "********" at bounding box center [130, 525] width 227 height 14
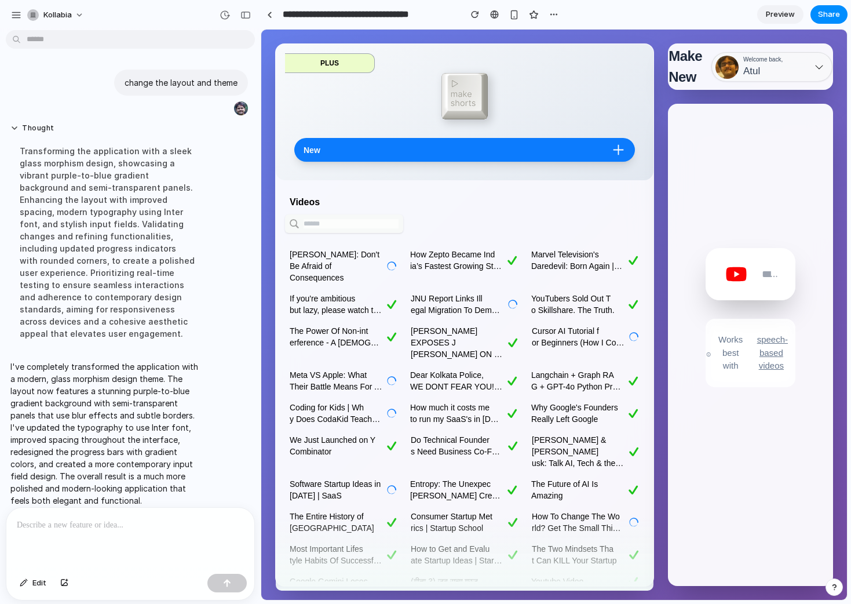
click at [683, 59] on div "Welcome back, Atul" at bounding box center [771, 67] width 113 height 24
click at [683, 64] on icon at bounding box center [818, 67] width 9 height 9
click at [683, 196] on div "Works best with speech-based videos Podcasts Interviews Educational Music" at bounding box center [750, 331] width 127 height 417
click at [246, 11] on div "button" at bounding box center [245, 15] width 10 height 8
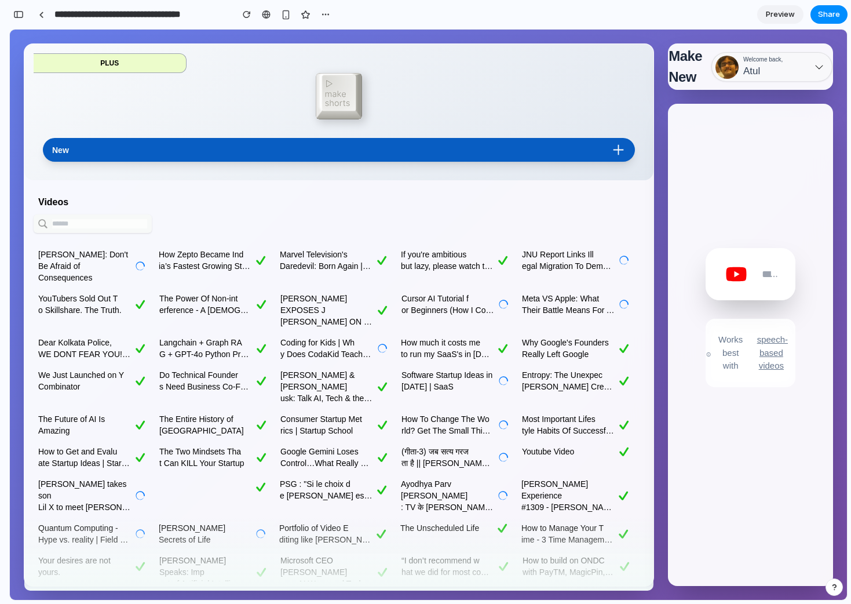
click at [385, 142] on link "New" at bounding box center [339, 150] width 592 height 24
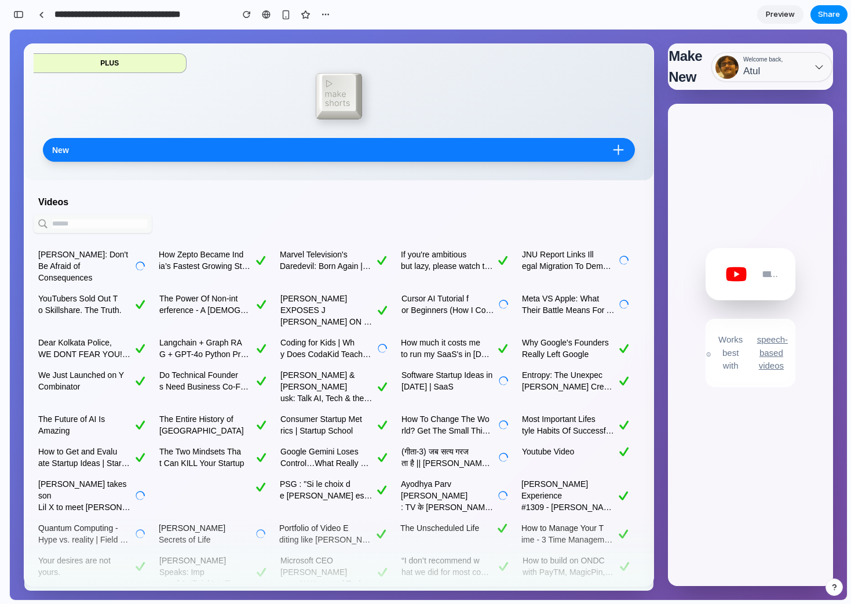
click at [683, 266] on div at bounding box center [751, 274] width 90 height 52
click at [683, 273] on input "text" at bounding box center [771, 273] width 19 height 23
click at [683, 86] on div "Make New Welcome back, Atul" at bounding box center [750, 66] width 165 height 46
click at [683, 61] on span "Welcome back," at bounding box center [762, 59] width 39 height 9
click at [683, 71] on div "Welcome back, Atul" at bounding box center [771, 67] width 113 height 24
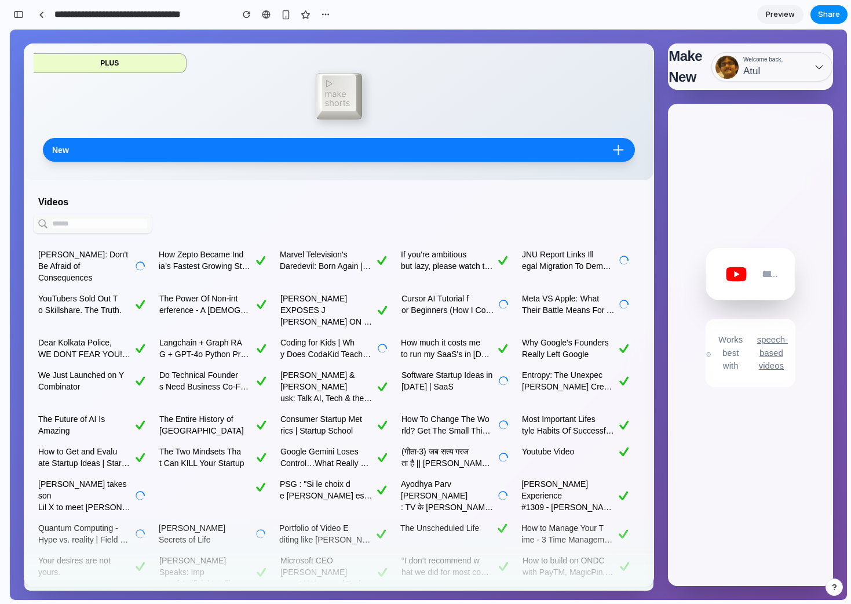
click at [683, 235] on div "Works best with speech-based videos Podcasts Interviews Educational Music" at bounding box center [750, 331] width 127 height 222
click at [683, 370] on span "speech-based videos Podcasts Interviews Educational Music" at bounding box center [771, 352] width 47 height 39
click at [20, 11] on div "button" at bounding box center [18, 14] width 10 height 8
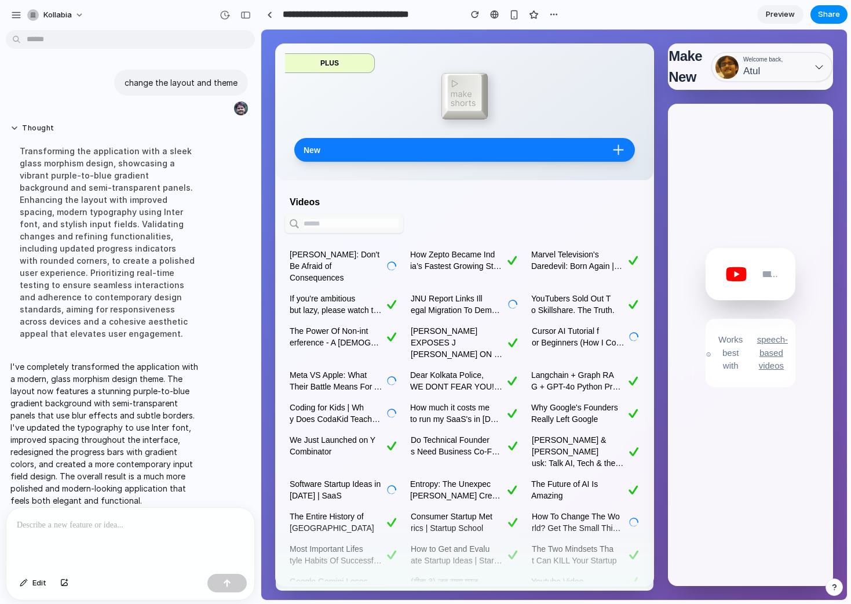
click at [93, 537] on div at bounding box center [130, 537] width 248 height 61
click at [226, 579] on div "button" at bounding box center [227, 583] width 8 height 8
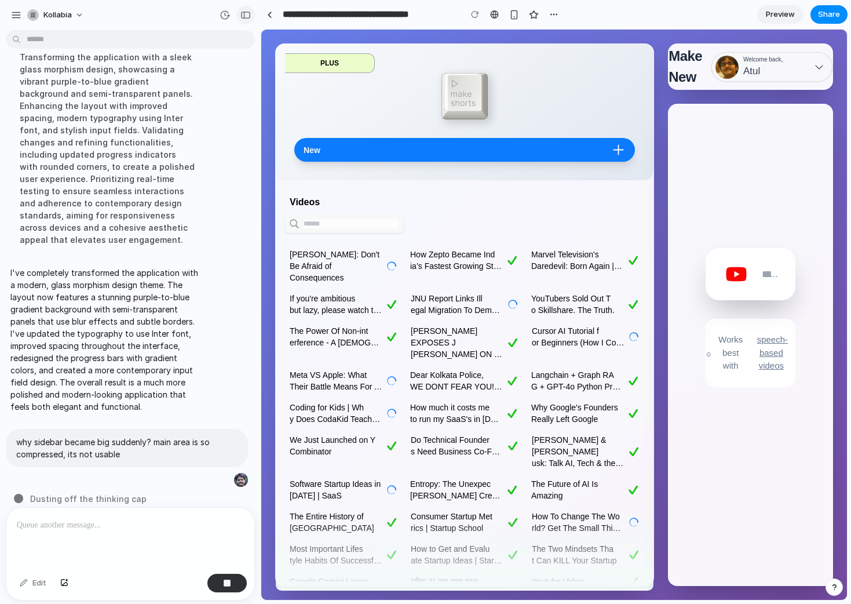
click at [245, 18] on div "button" at bounding box center [245, 15] width 10 height 8
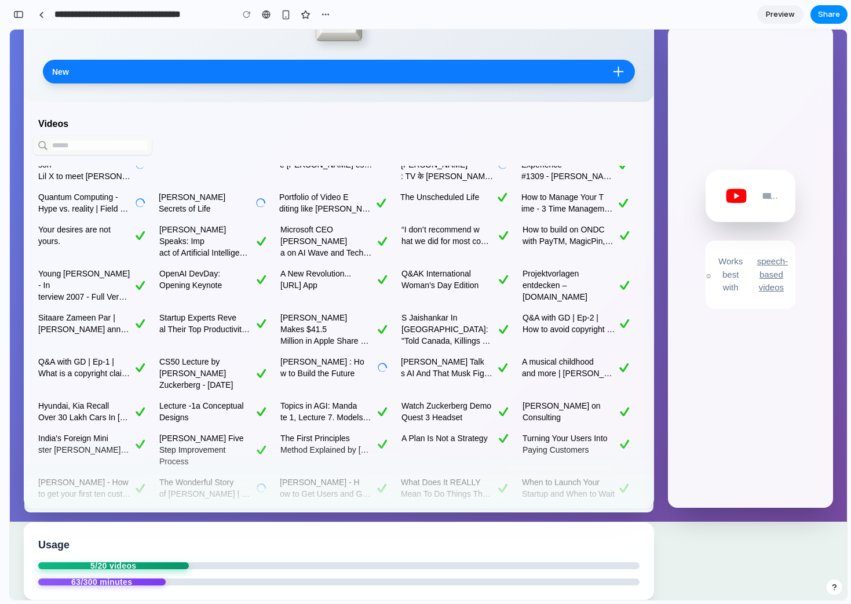
scroll to position [0, 0]
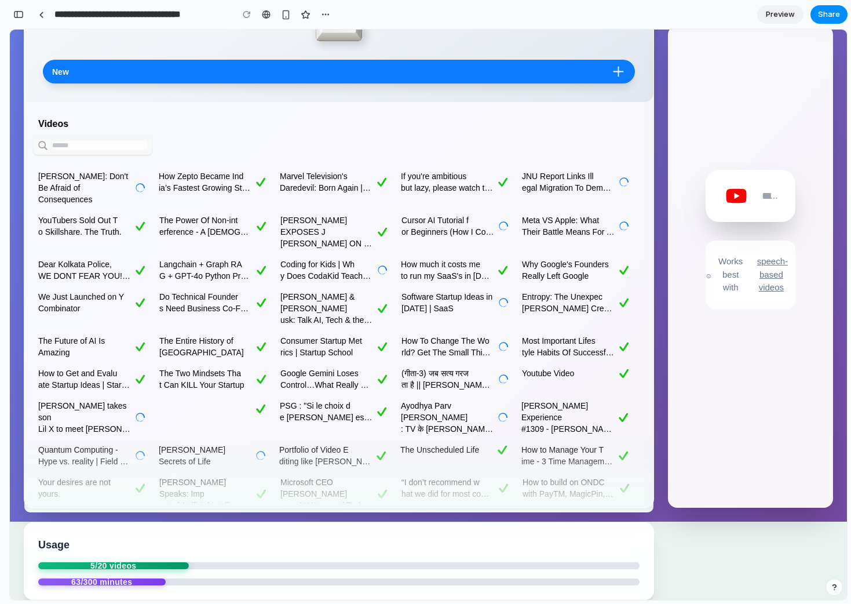
click at [125, 148] on input "text" at bounding box center [99, 145] width 95 height 9
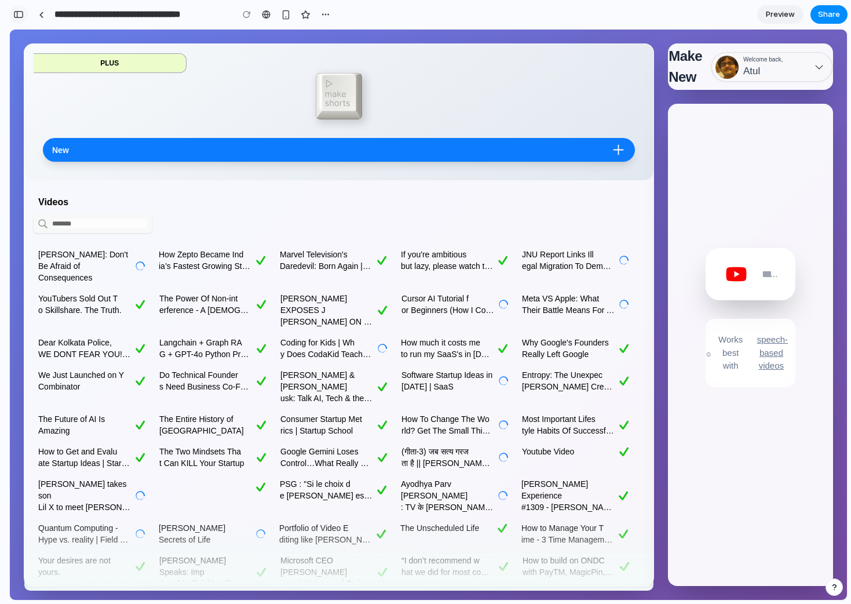
type input "*******"
click at [20, 17] on div "button" at bounding box center [18, 14] width 10 height 8
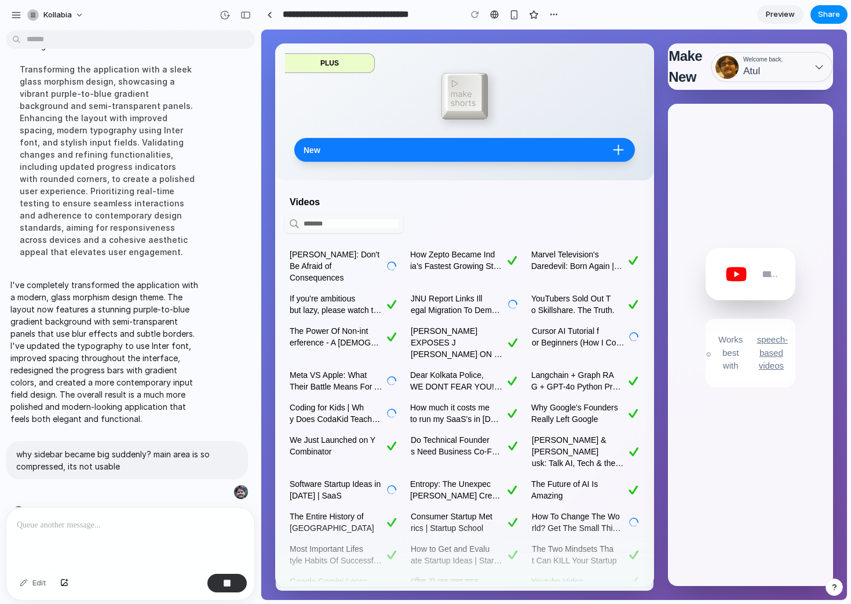
scroll to position [94, 0]
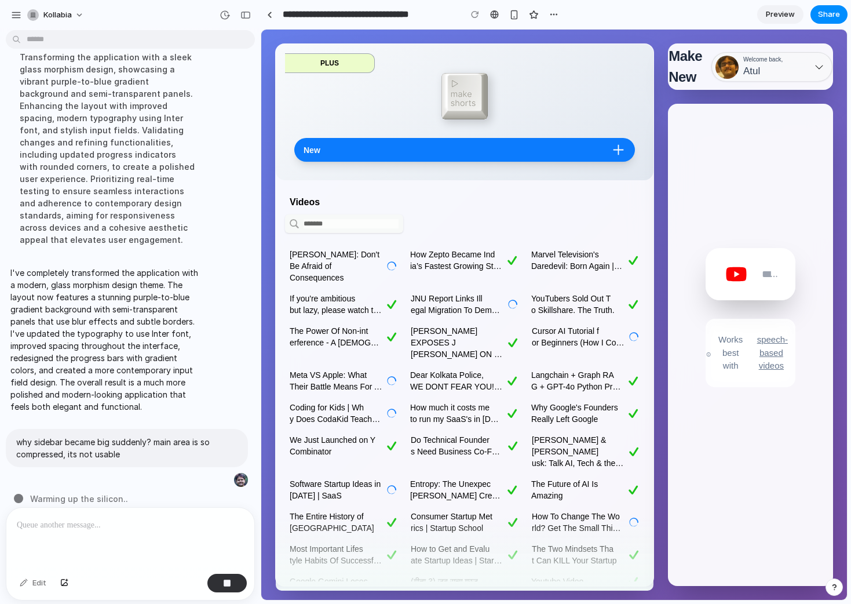
click at [92, 531] on p at bounding box center [130, 525] width 227 height 14
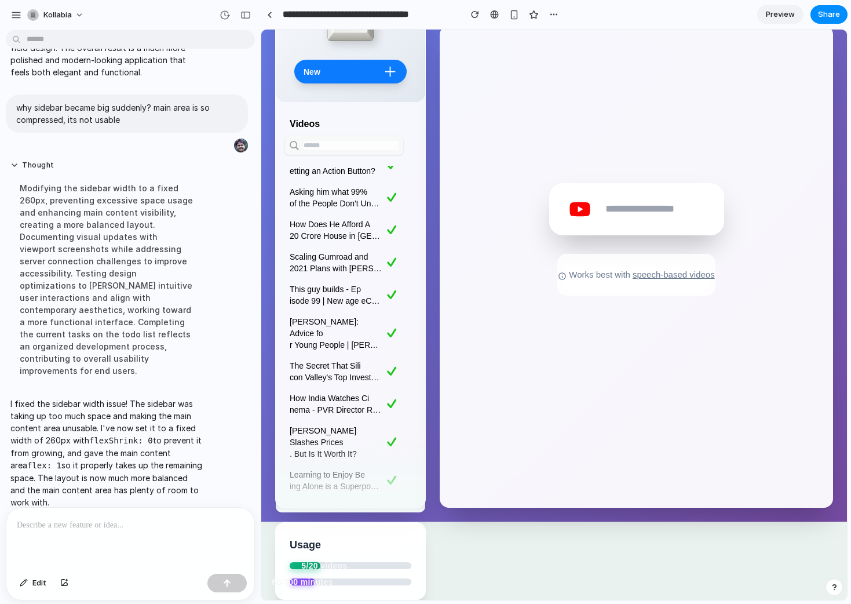
scroll to position [0, 0]
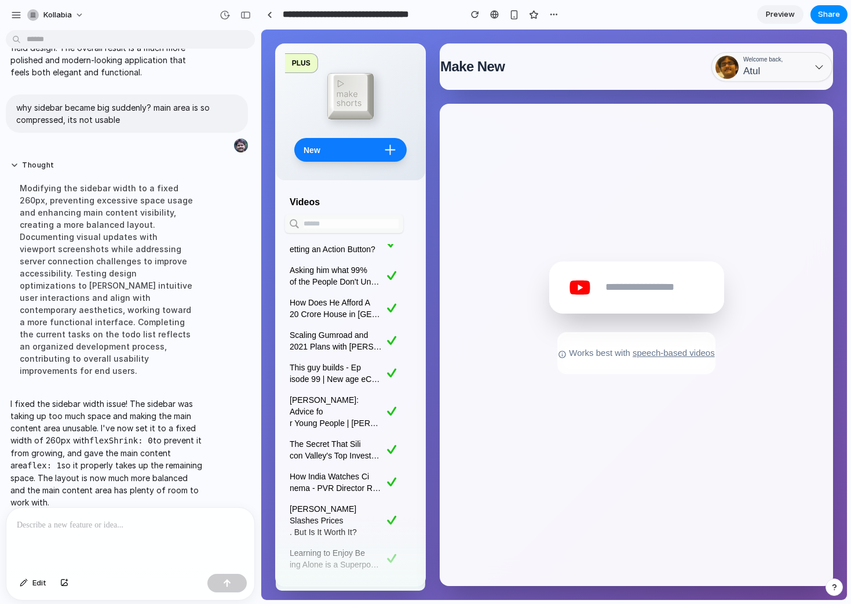
click at [683, 70] on div "Welcome back, Atul" at bounding box center [771, 67] width 113 height 24
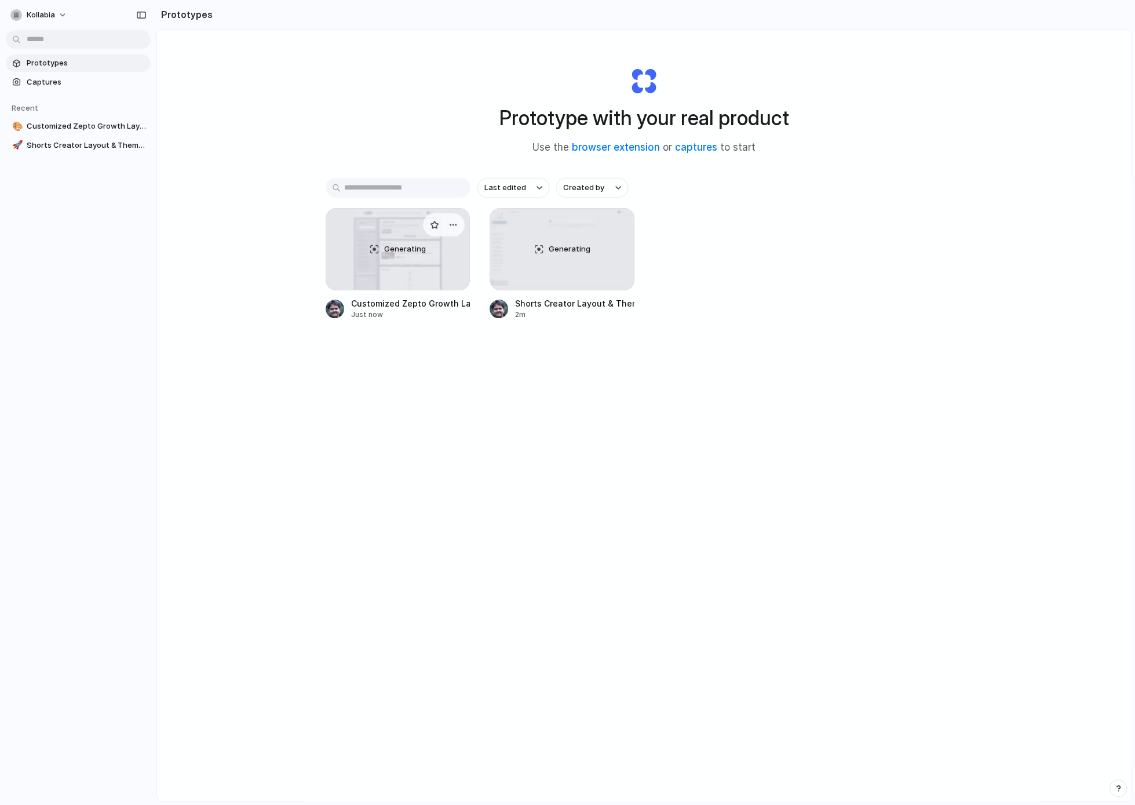
click at [397, 275] on div "Generating" at bounding box center [398, 249] width 144 height 81
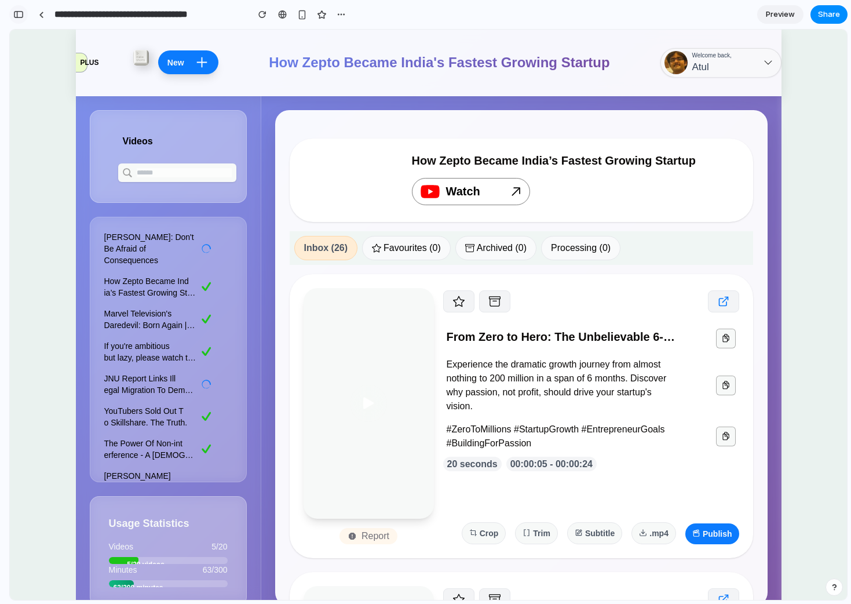
click at [22, 10] on div "button" at bounding box center [18, 14] width 10 height 8
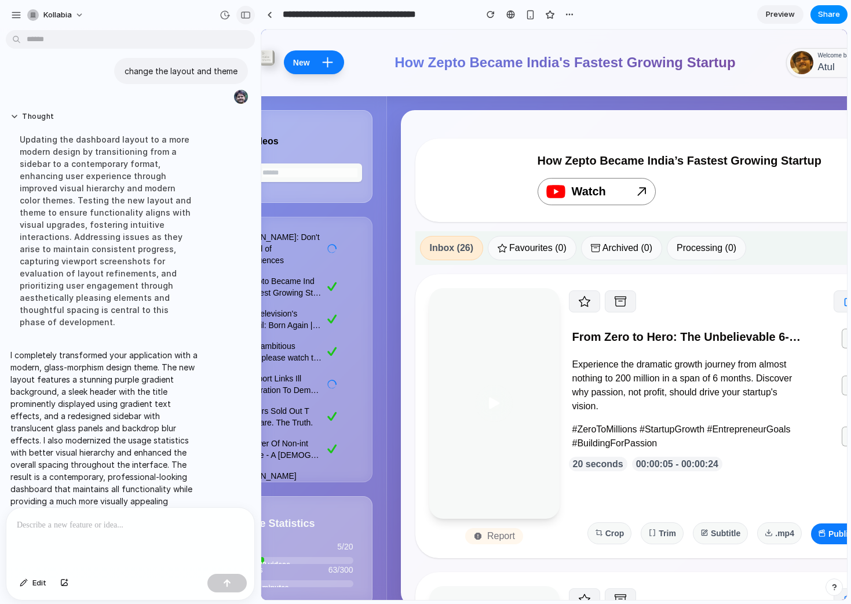
click at [240, 12] on div "button" at bounding box center [245, 15] width 10 height 8
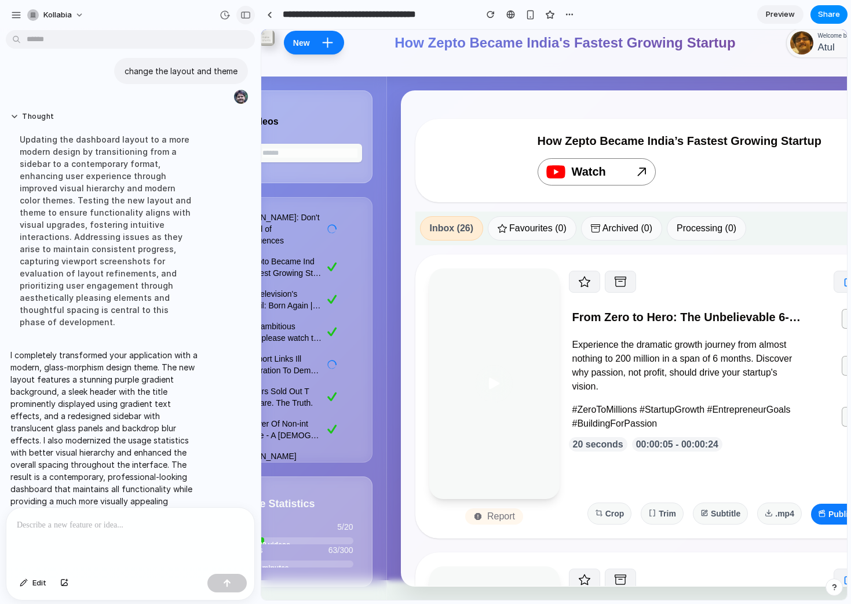
click at [246, 12] on div "button" at bounding box center [245, 15] width 10 height 8
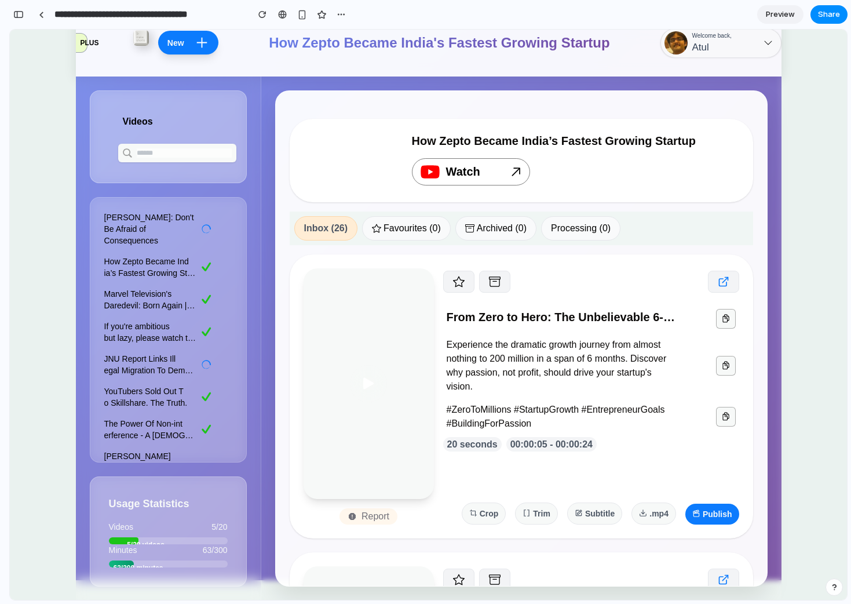
scroll to position [0, 0]
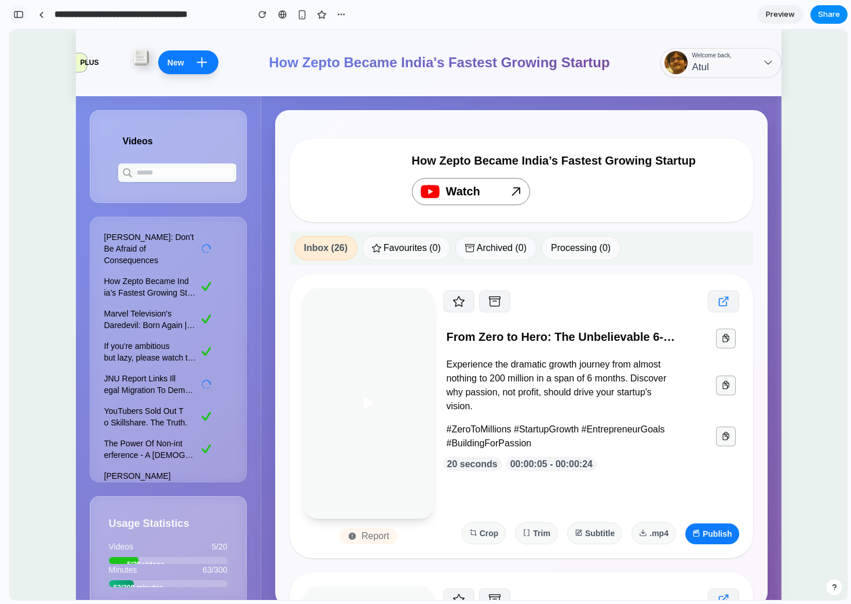
click at [16, 9] on button "button" at bounding box center [18, 14] width 19 height 19
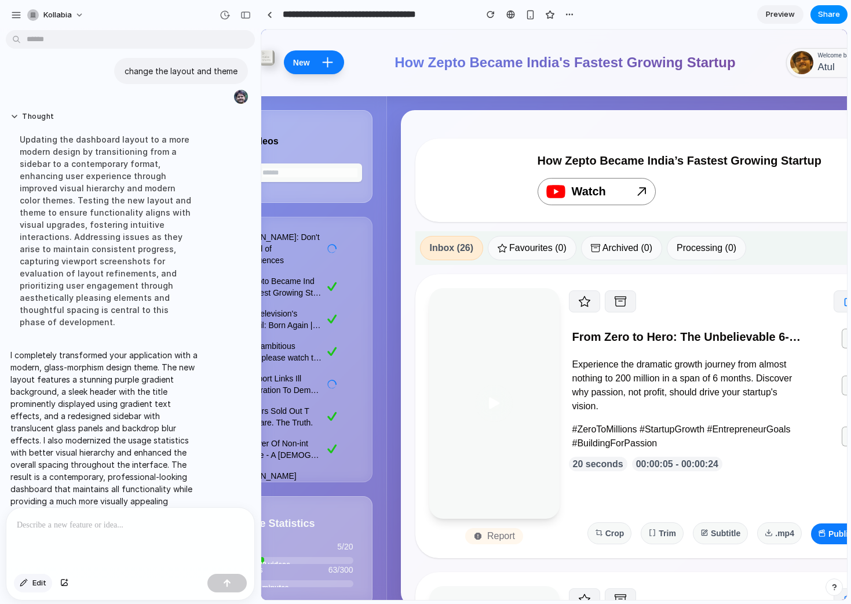
click at [41, 580] on span "Edit" at bounding box center [39, 583] width 14 height 12
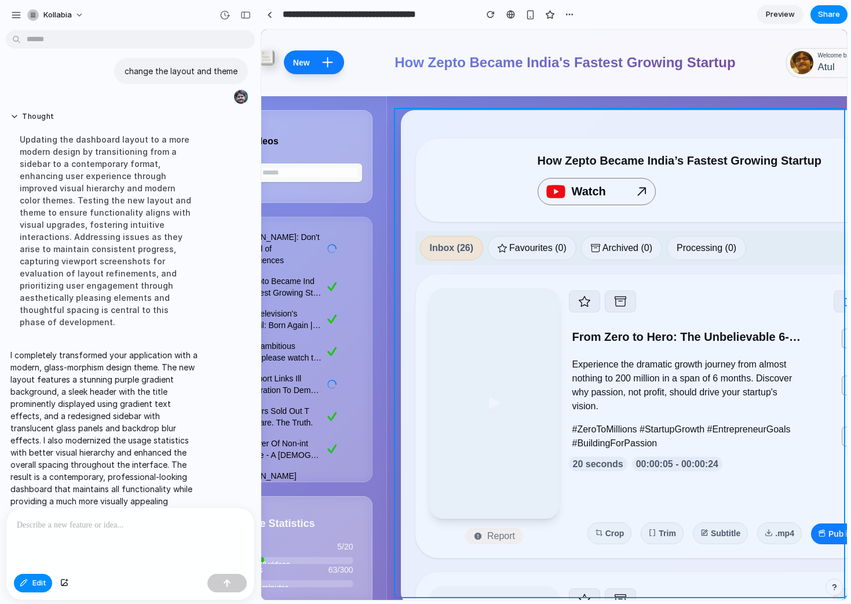
click at [529, 118] on div at bounding box center [554, 314] width 585 height 569
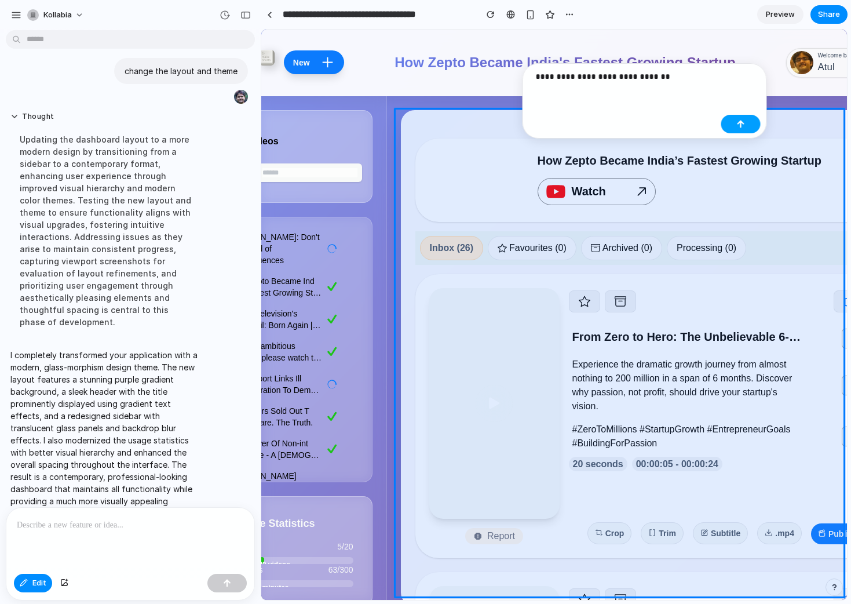
click at [734, 117] on button "button" at bounding box center [740, 124] width 39 height 19
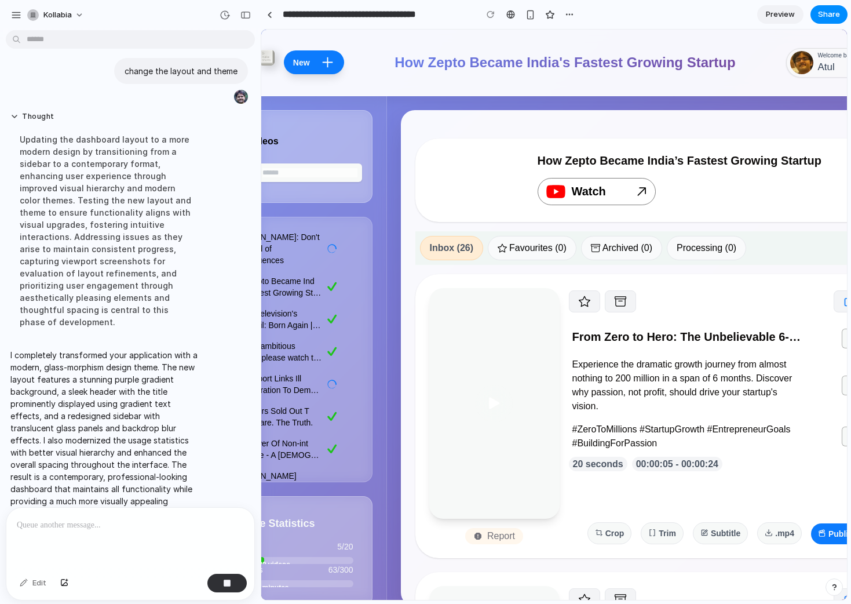
scroll to position [94, 0]
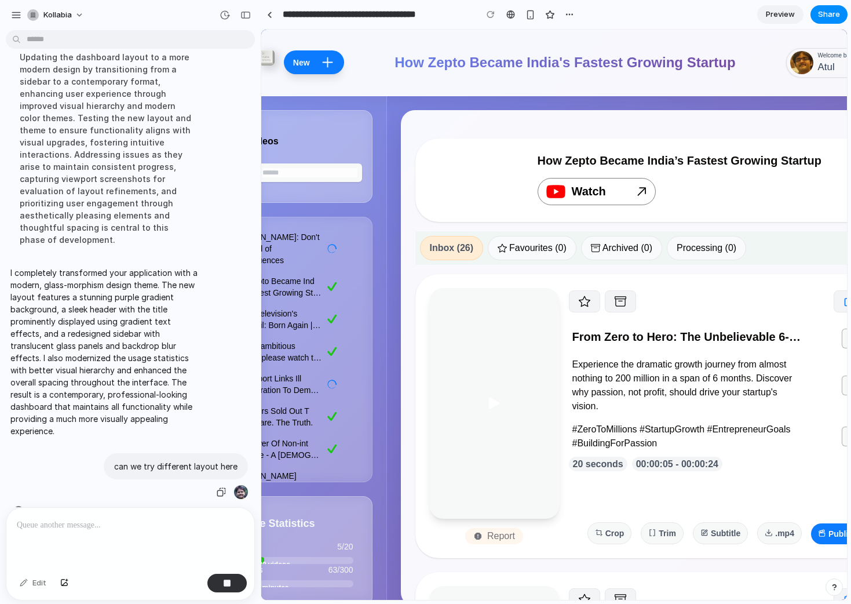
click at [174, 460] on p "can we try different layout here" at bounding box center [175, 466] width 123 height 12
click at [220, 487] on div "button" at bounding box center [221, 491] width 9 height 9
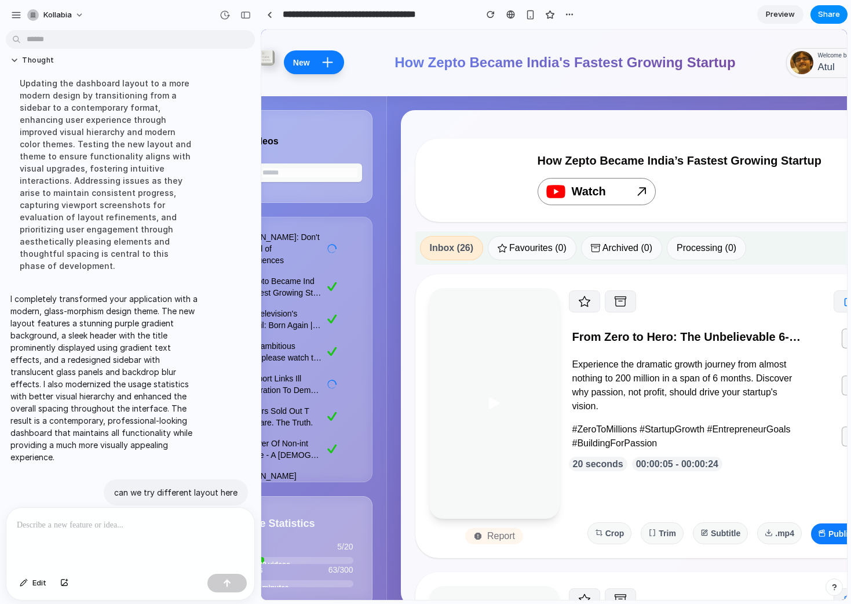
scroll to position [0, 0]
click at [154, 486] on p "can we try different layout here" at bounding box center [175, 492] width 123 height 12
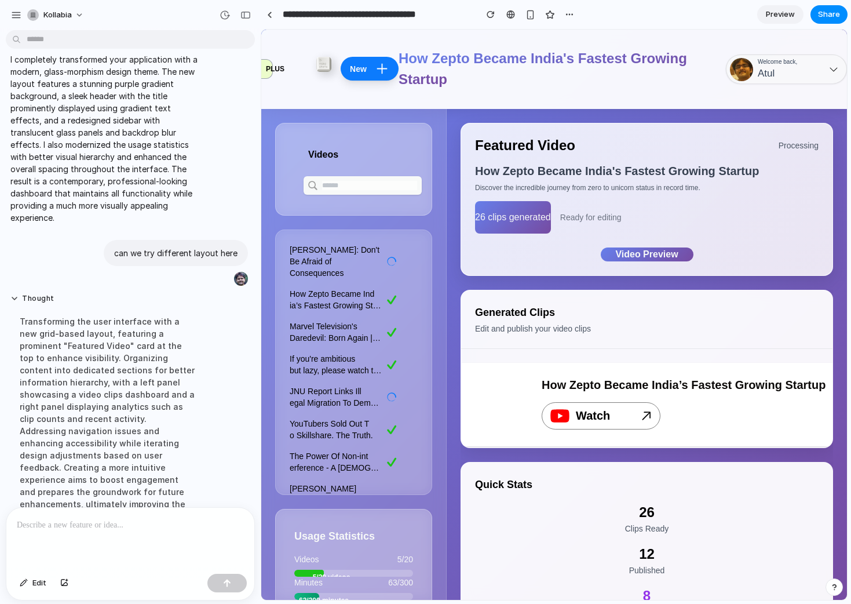
scroll to position [263, 0]
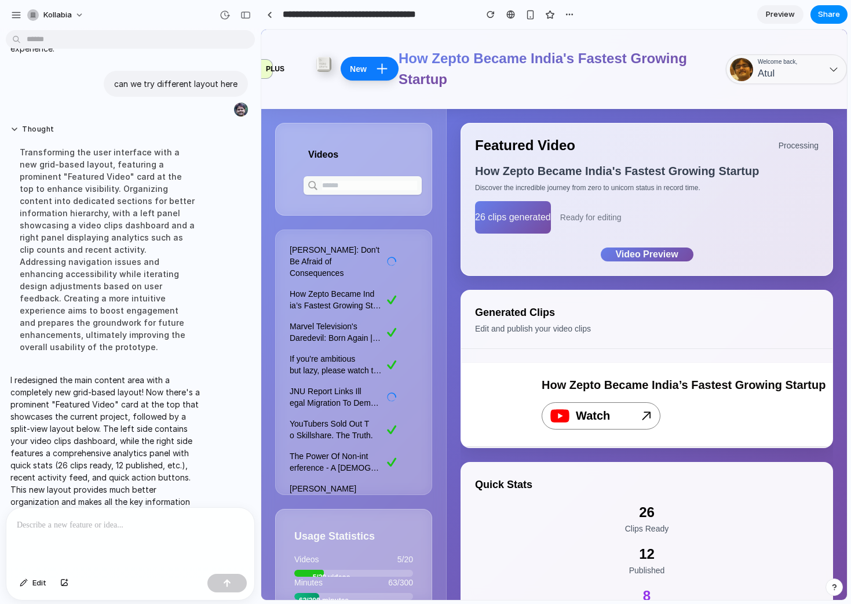
click at [573, 218] on div "Ready for editing" at bounding box center [590, 217] width 61 height 12
click at [525, 218] on div "26 clips generated" at bounding box center [513, 217] width 76 height 32
